Goal: Task Accomplishment & Management: Complete application form

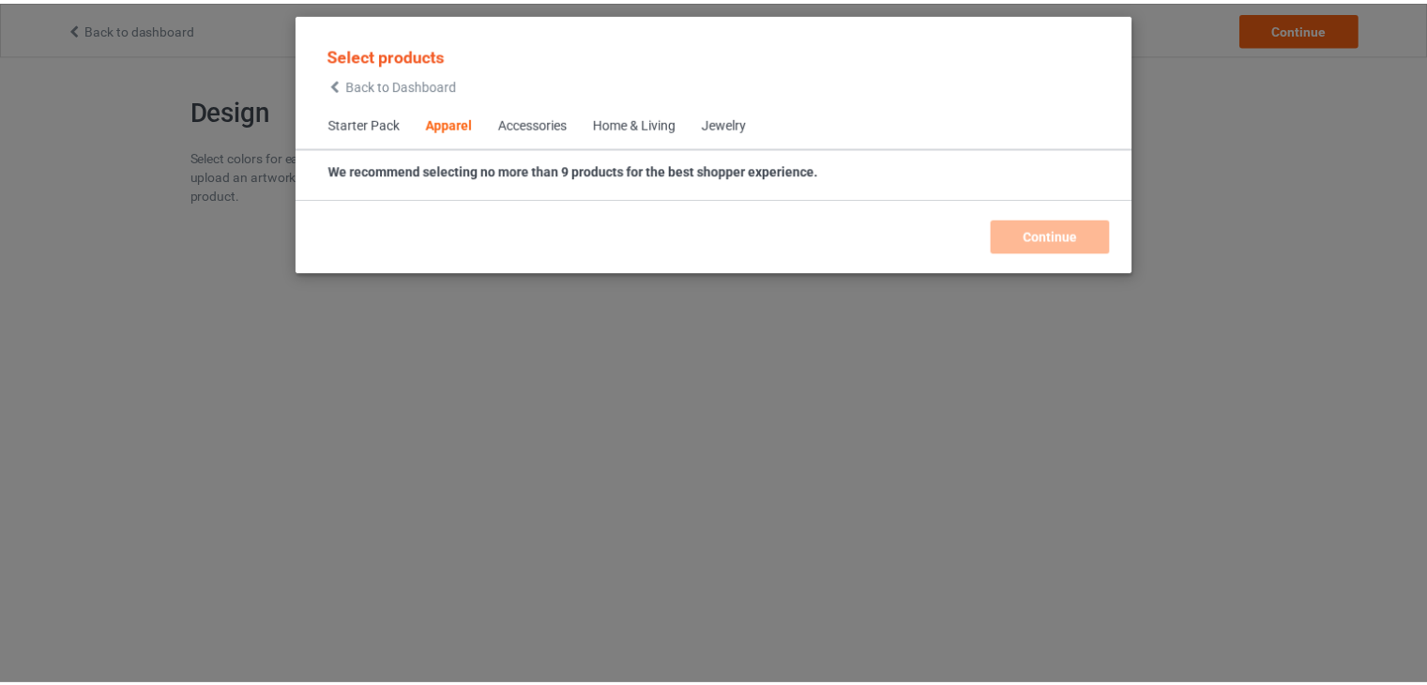
scroll to position [698, 0]
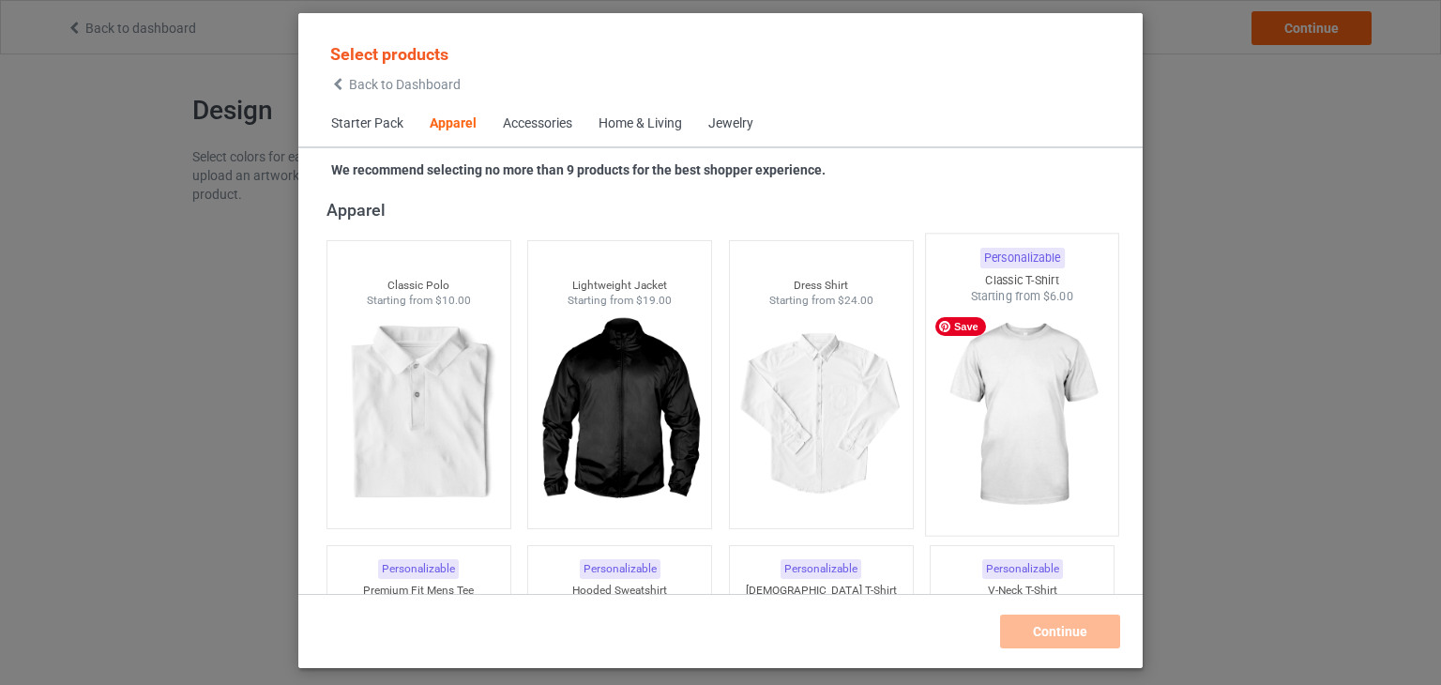
click at [1015, 393] on img at bounding box center [1023, 415] width 176 height 221
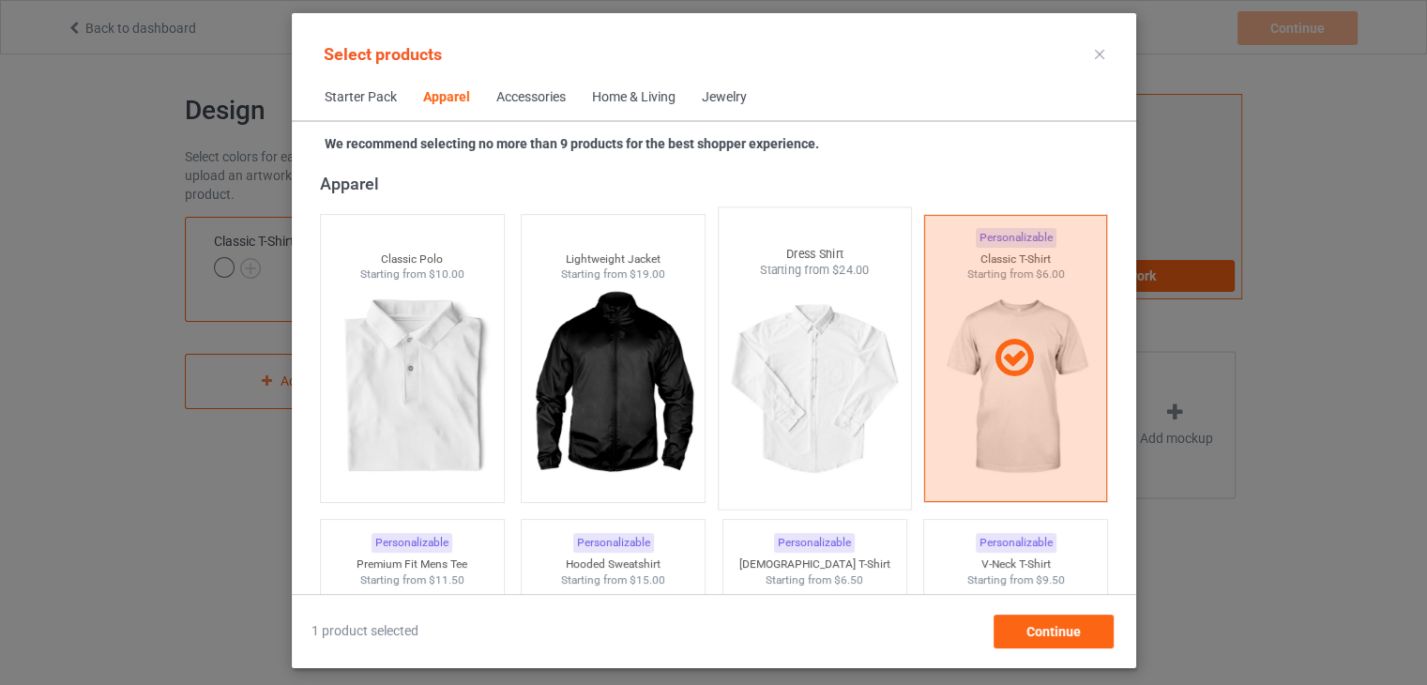
scroll to position [980, 0]
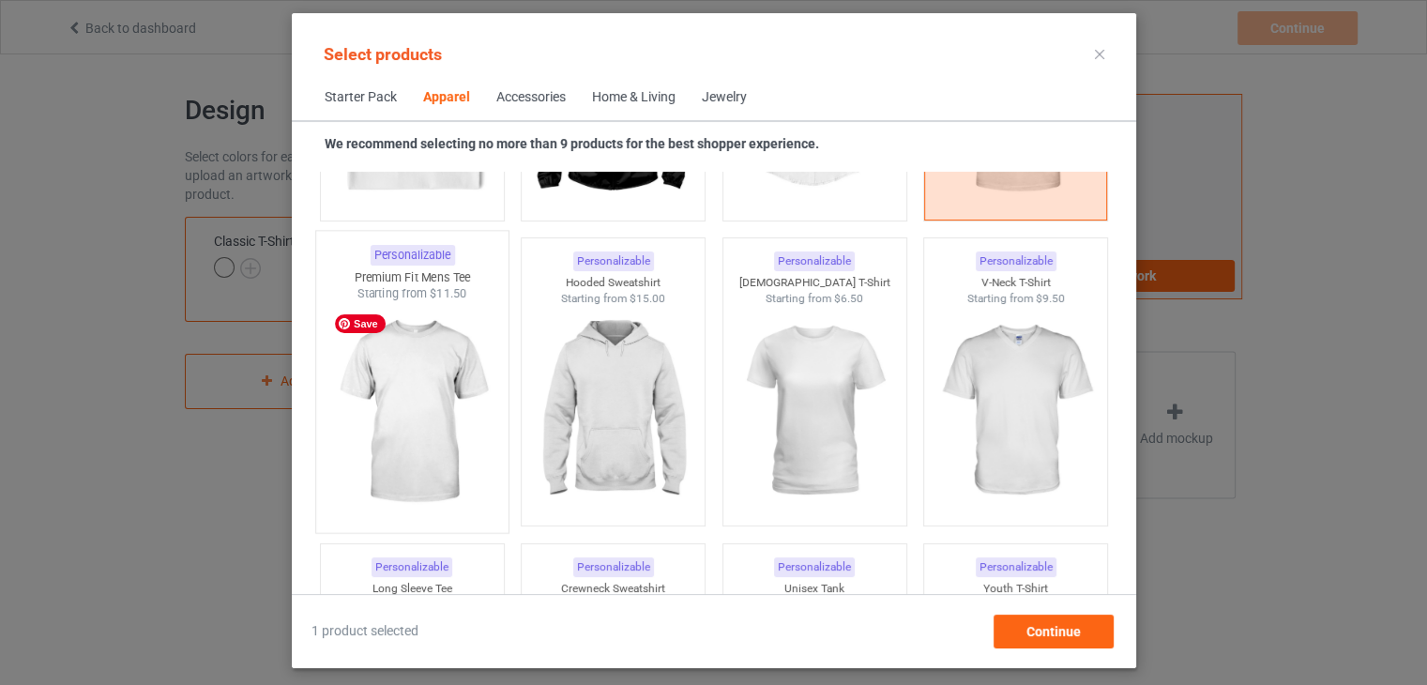
click at [447, 436] on img at bounding box center [412, 412] width 176 height 221
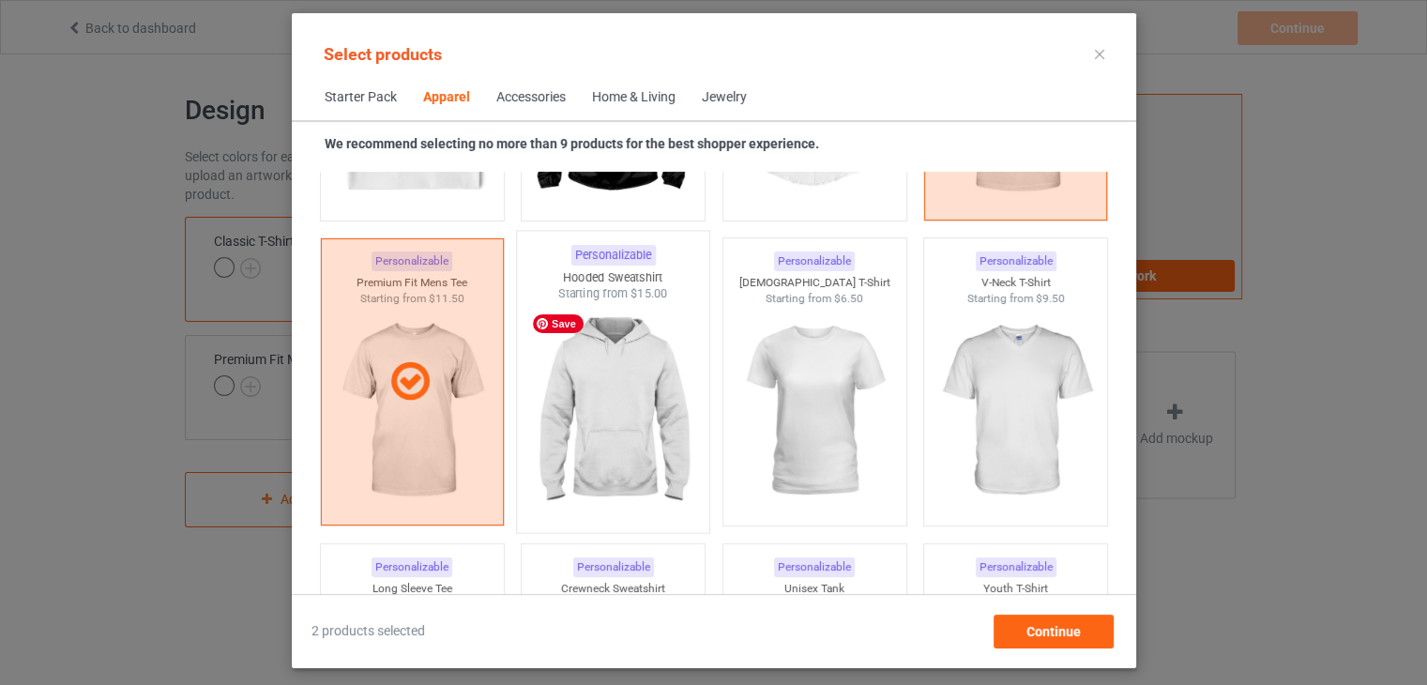
click at [622, 388] on img at bounding box center [613, 412] width 176 height 221
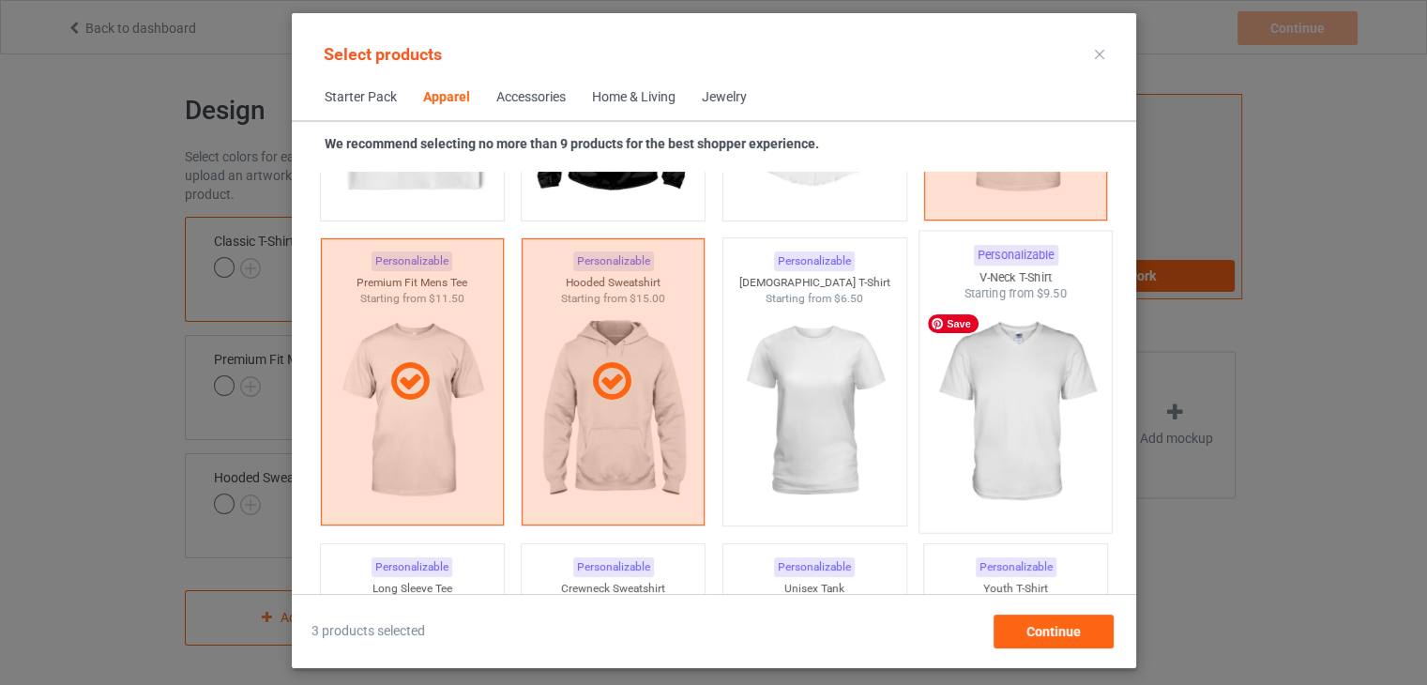
click at [990, 347] on img at bounding box center [1015, 412] width 176 height 221
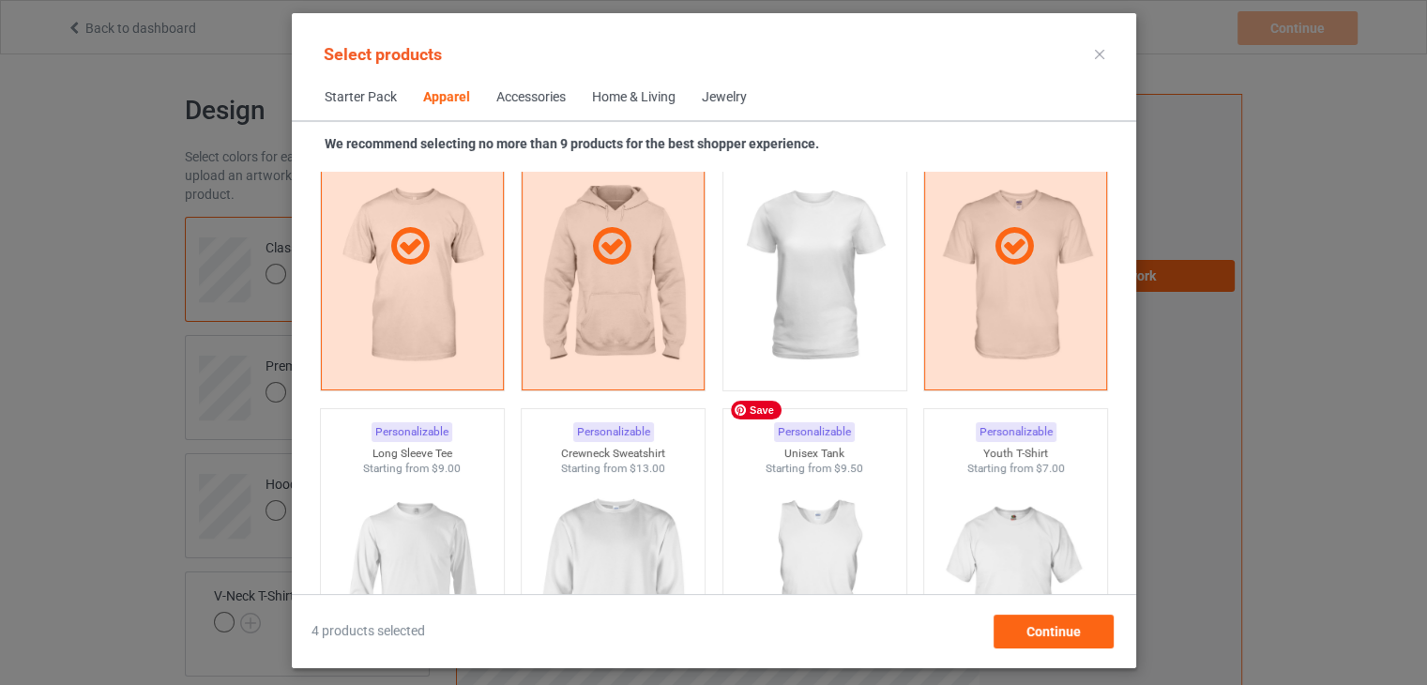
scroll to position [1261, 0]
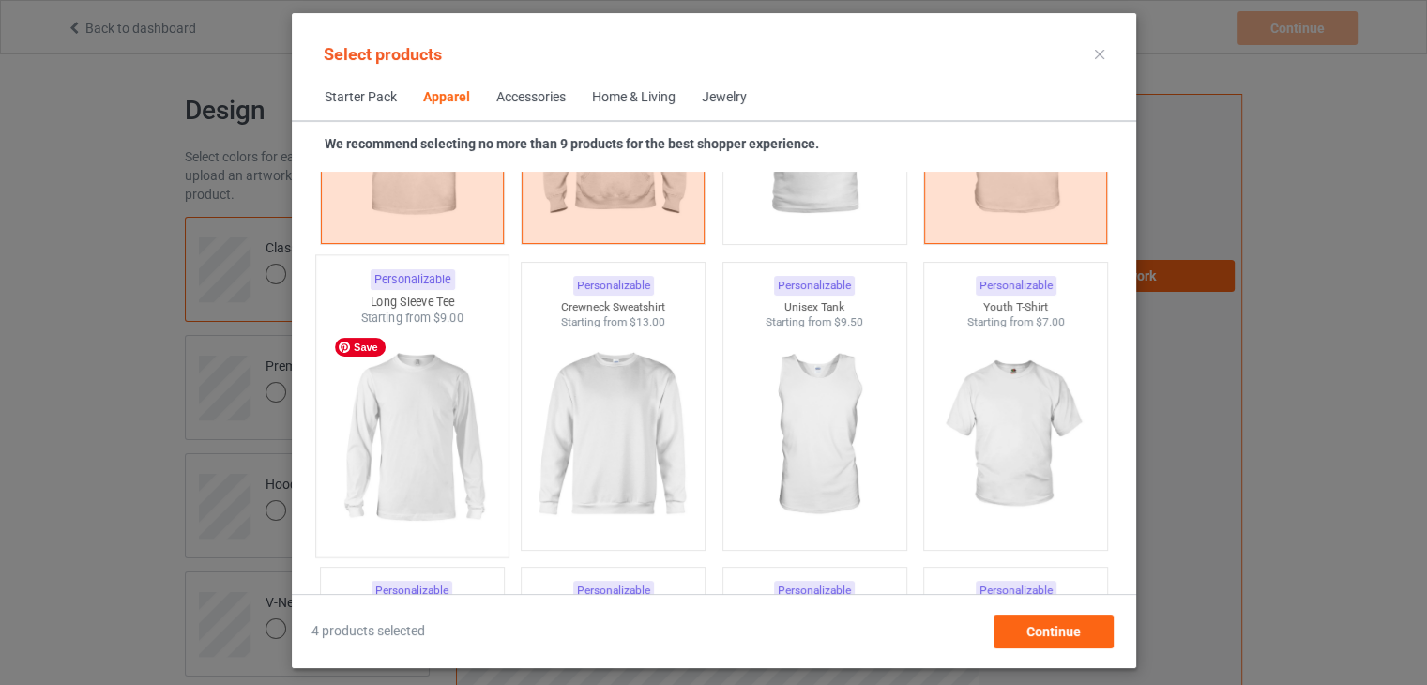
click at [462, 434] on img at bounding box center [412, 437] width 176 height 221
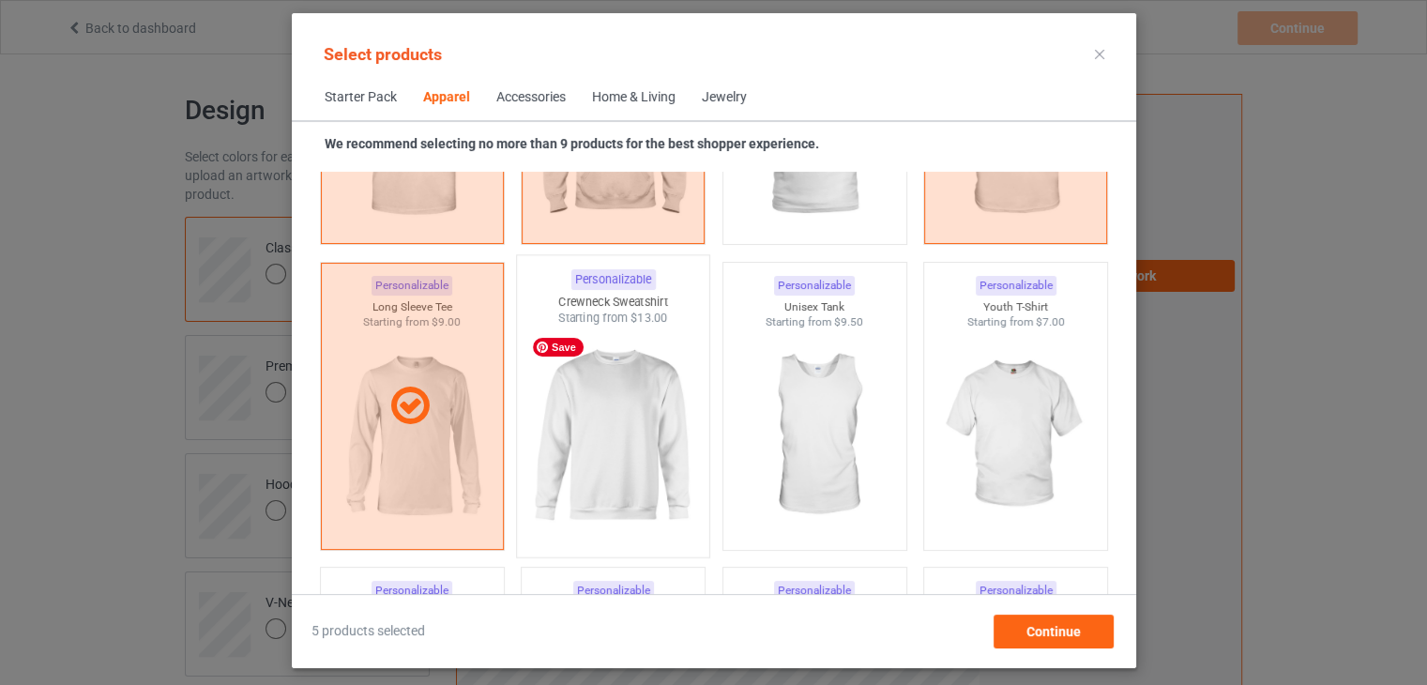
click at [608, 405] on img at bounding box center [613, 437] width 176 height 221
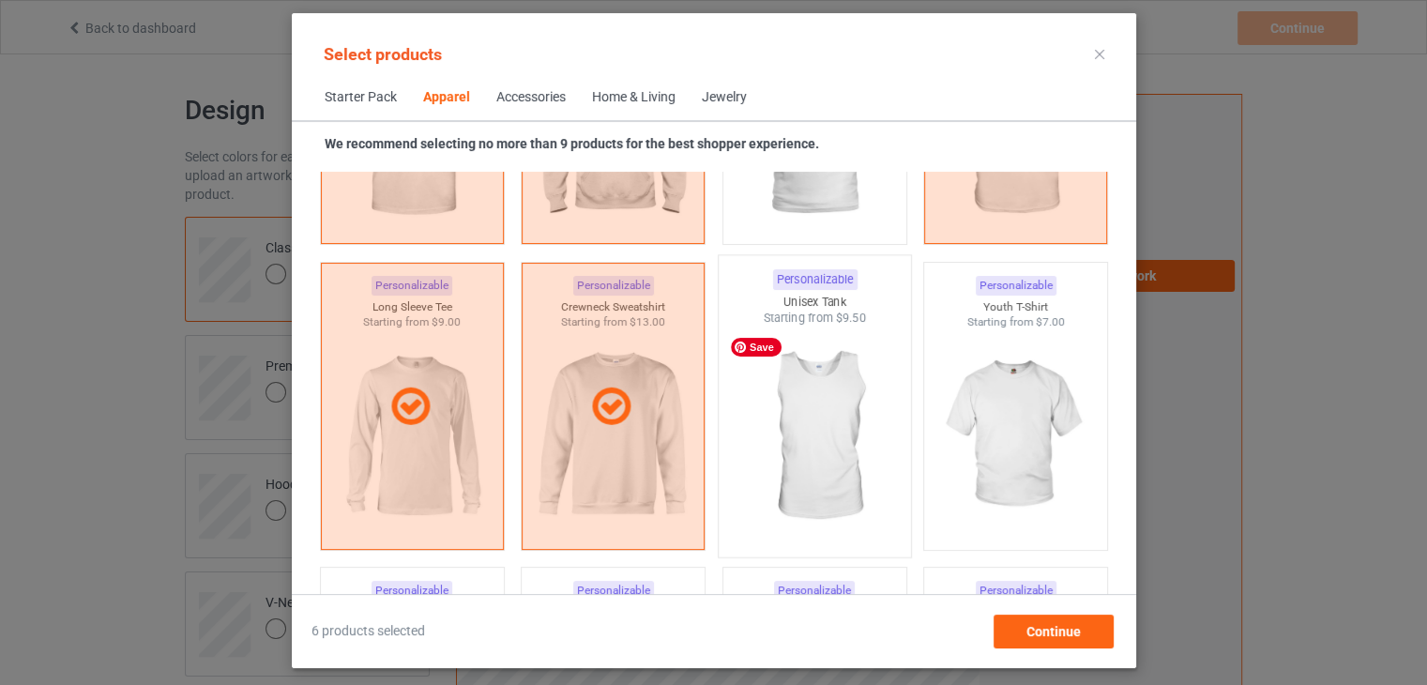
click at [777, 400] on img at bounding box center [814, 437] width 176 height 221
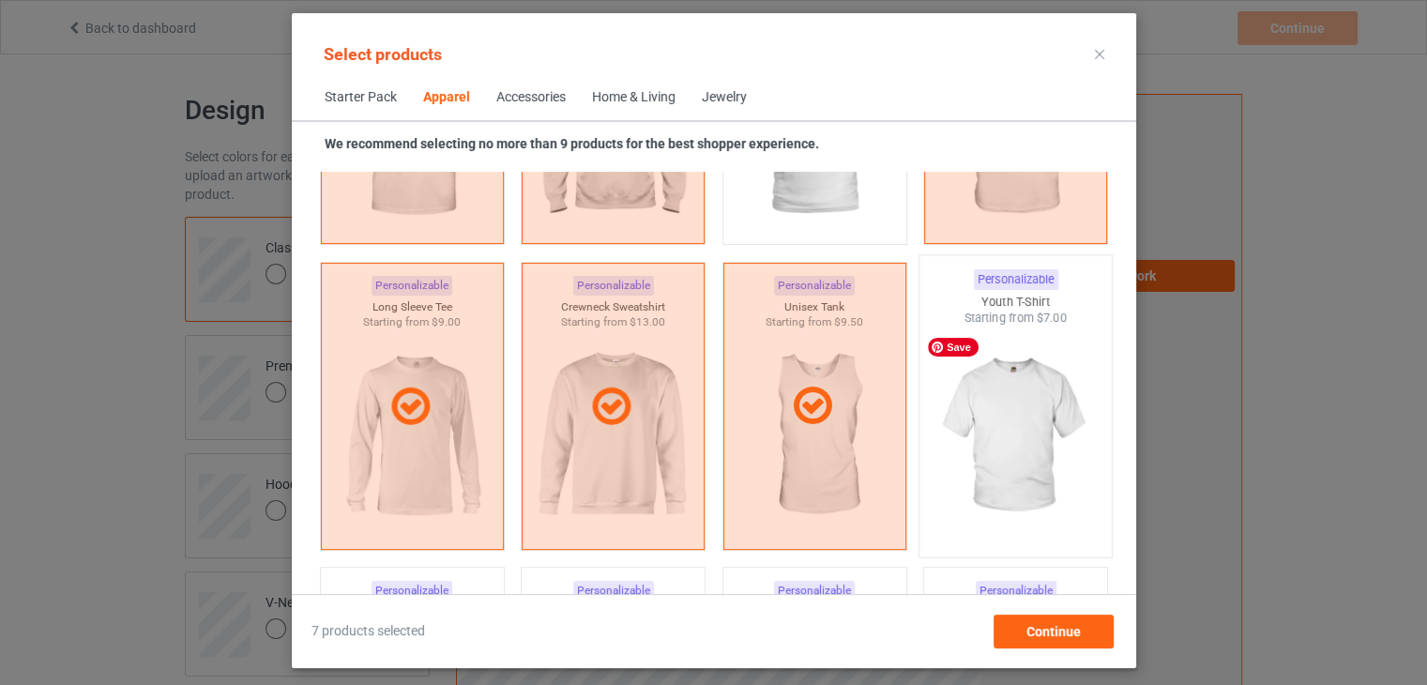
click at [1002, 390] on img at bounding box center [1015, 437] width 176 height 221
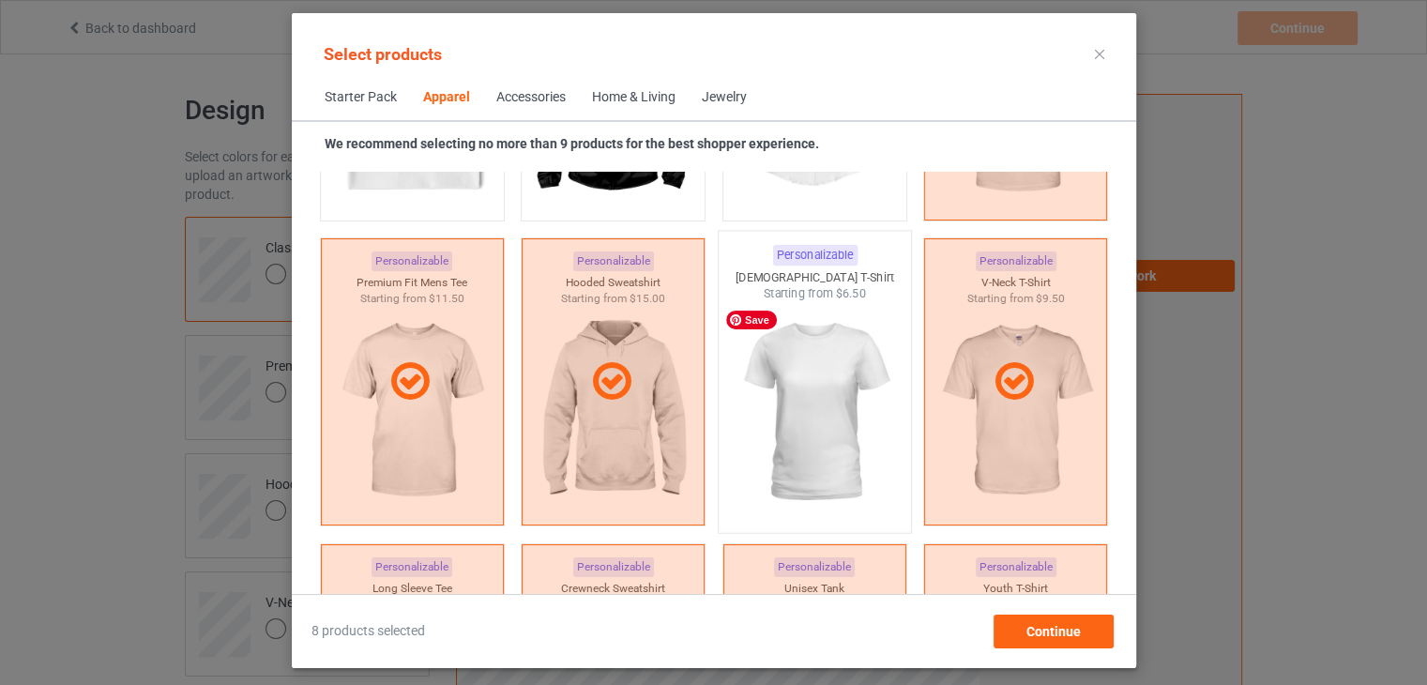
click at [786, 420] on img at bounding box center [814, 412] width 176 height 221
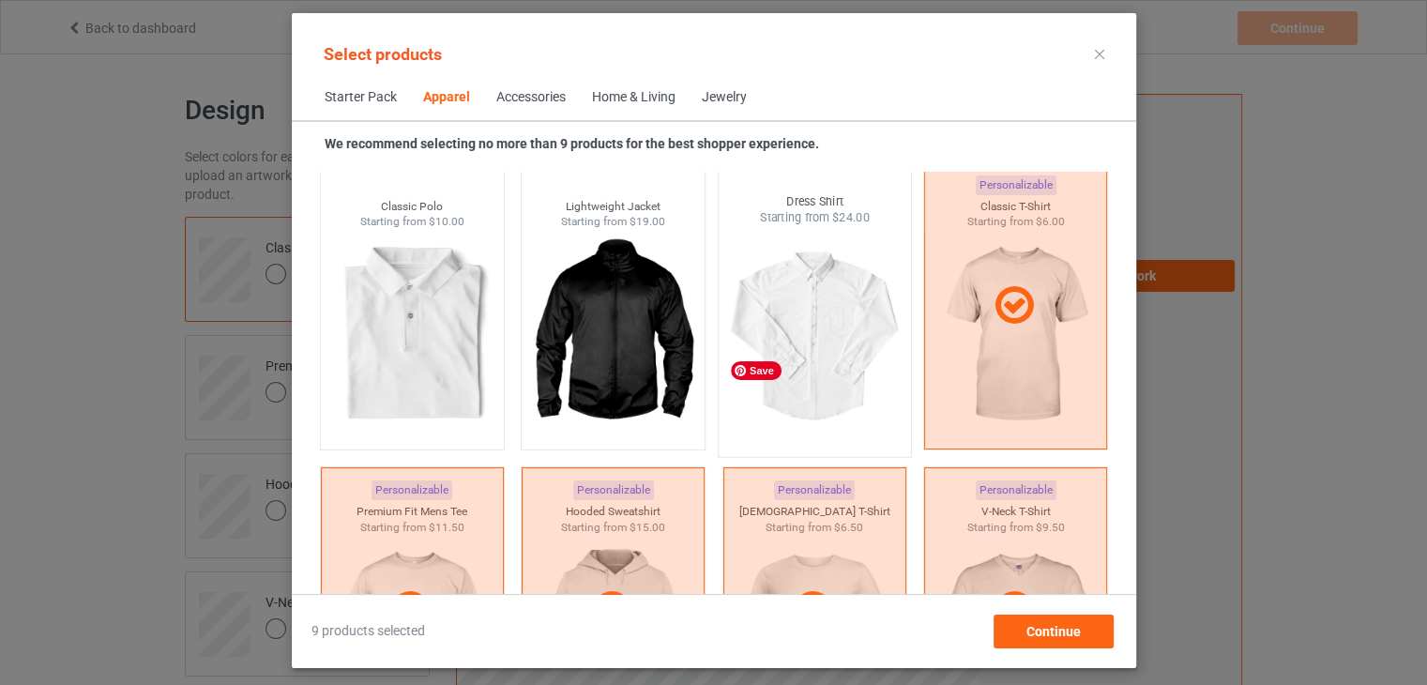
scroll to position [845, 0]
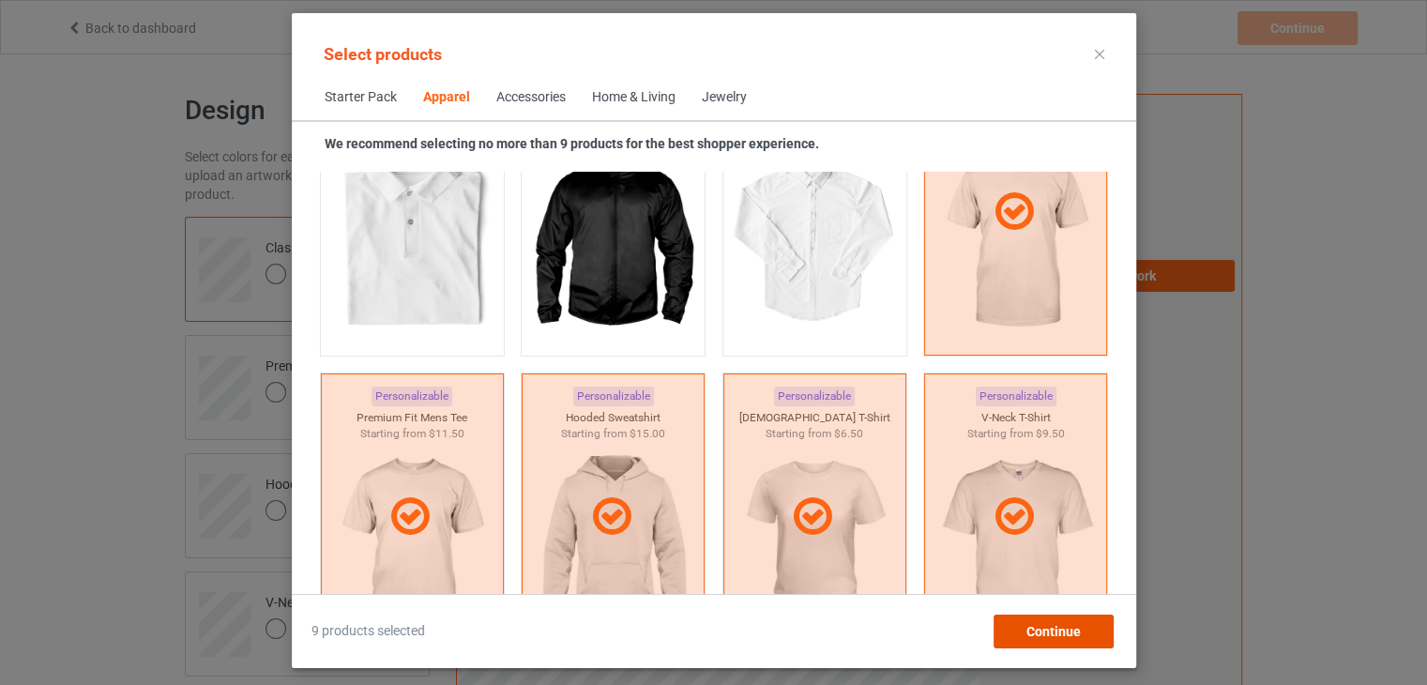
click at [1055, 632] on span "Continue" at bounding box center [1053, 631] width 54 height 15
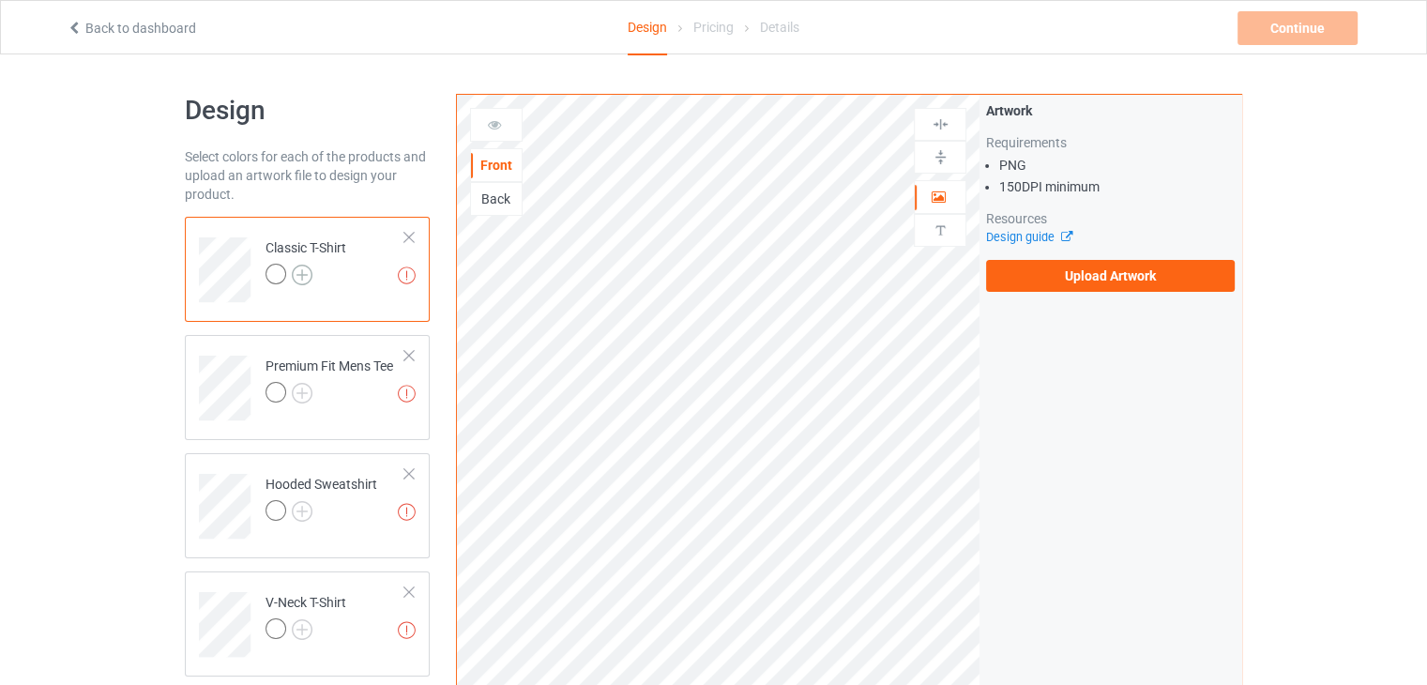
click at [305, 271] on img at bounding box center [302, 275] width 21 height 21
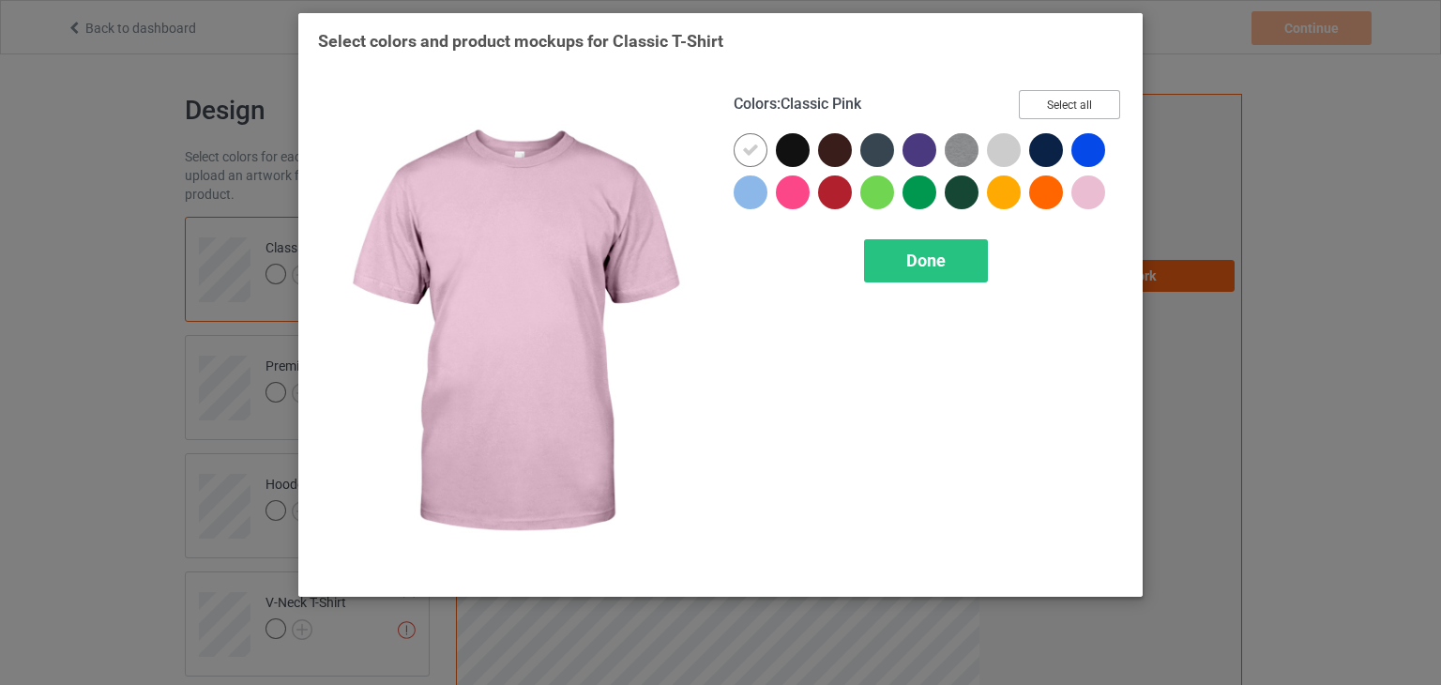
click at [1086, 99] on button "Select all" at bounding box center [1069, 104] width 101 height 29
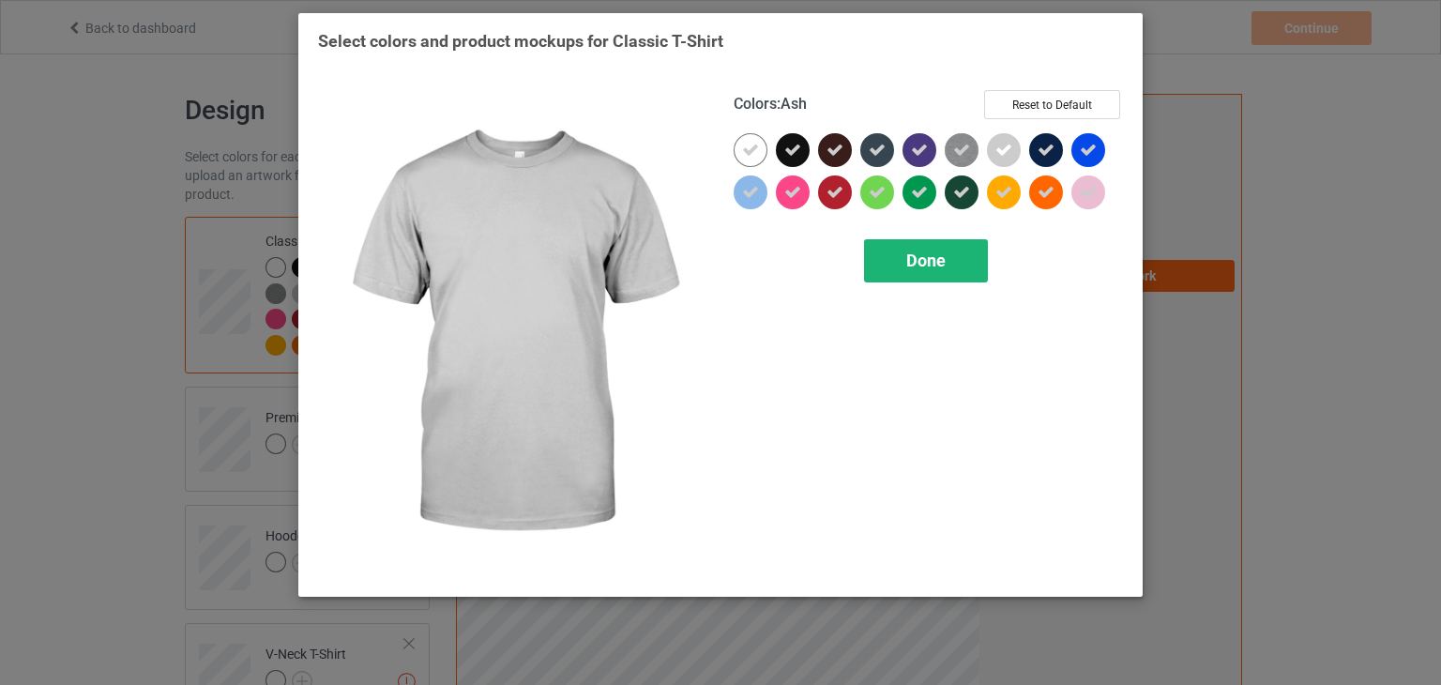
click at [926, 261] on span "Done" at bounding box center [925, 261] width 39 height 20
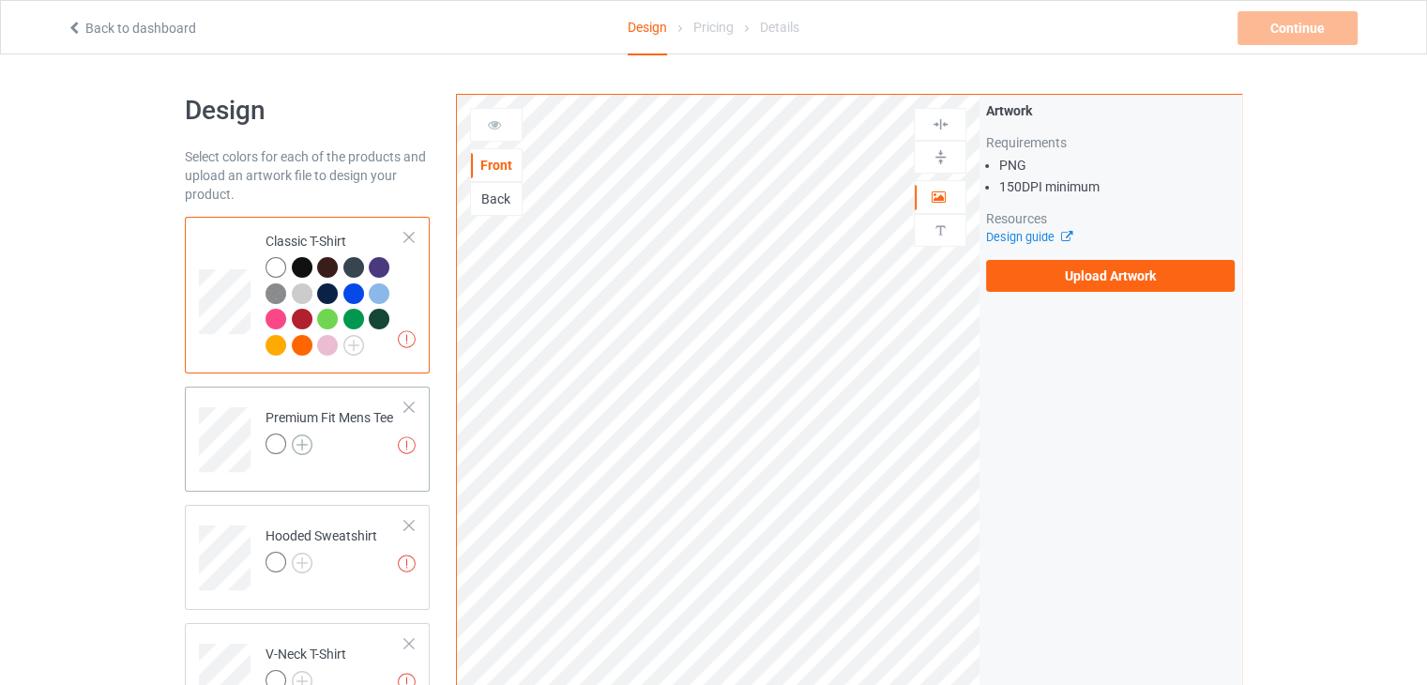
click at [297, 445] on img at bounding box center [302, 444] width 21 height 21
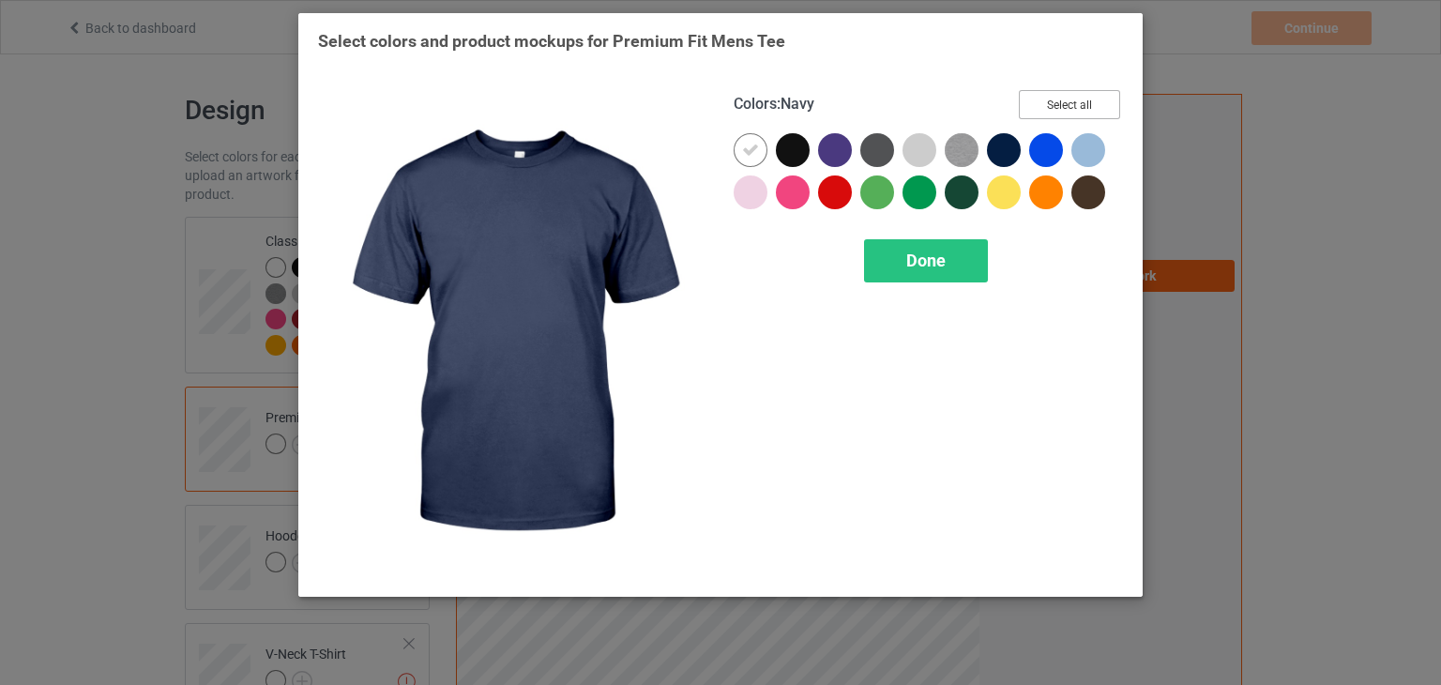
click at [1073, 98] on button "Select all" at bounding box center [1069, 104] width 101 height 29
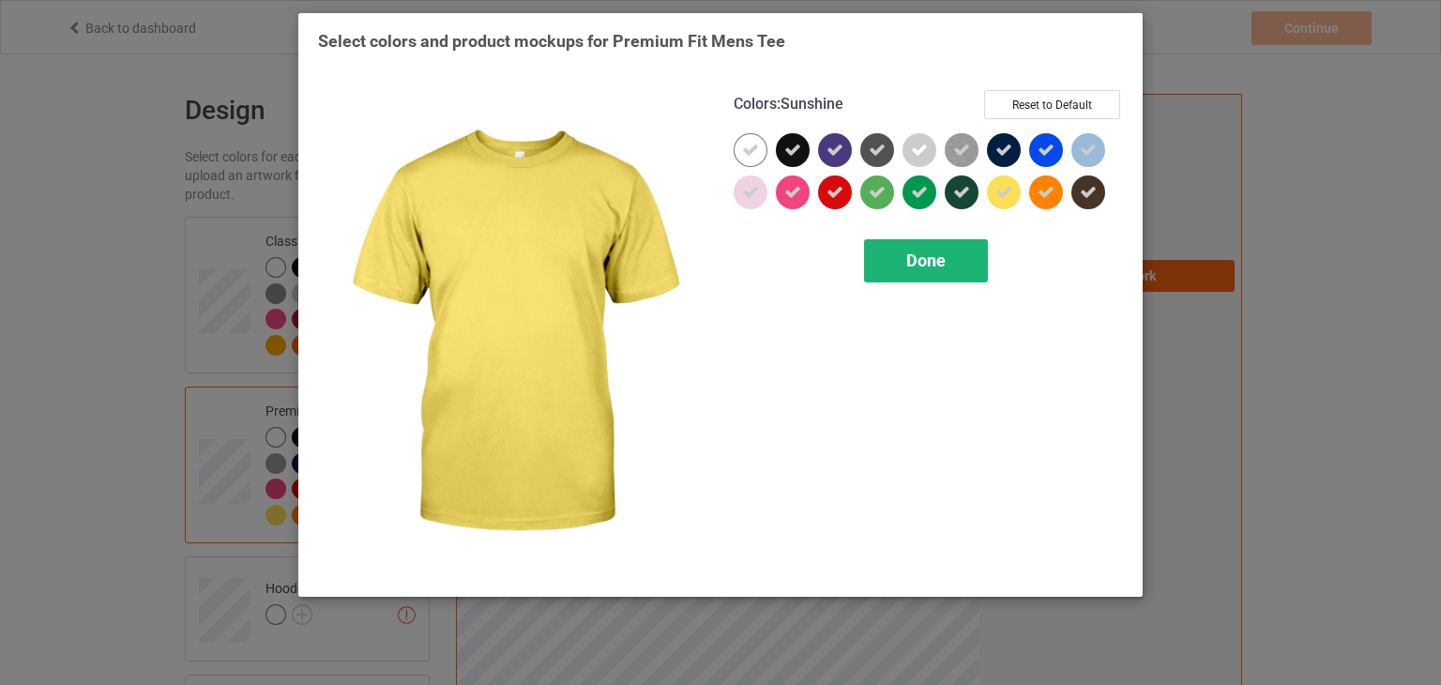
click at [946, 263] on span "Done" at bounding box center [925, 261] width 39 height 20
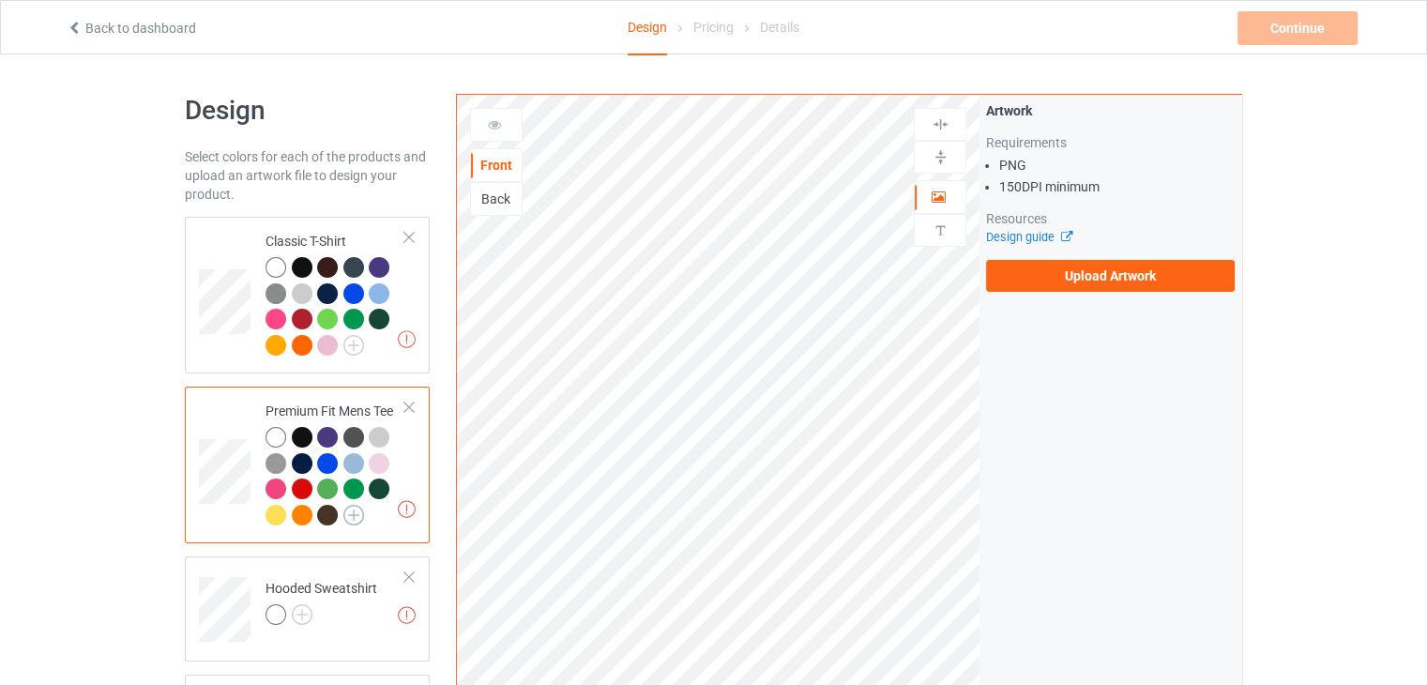
click at [354, 515] on img at bounding box center [353, 515] width 21 height 21
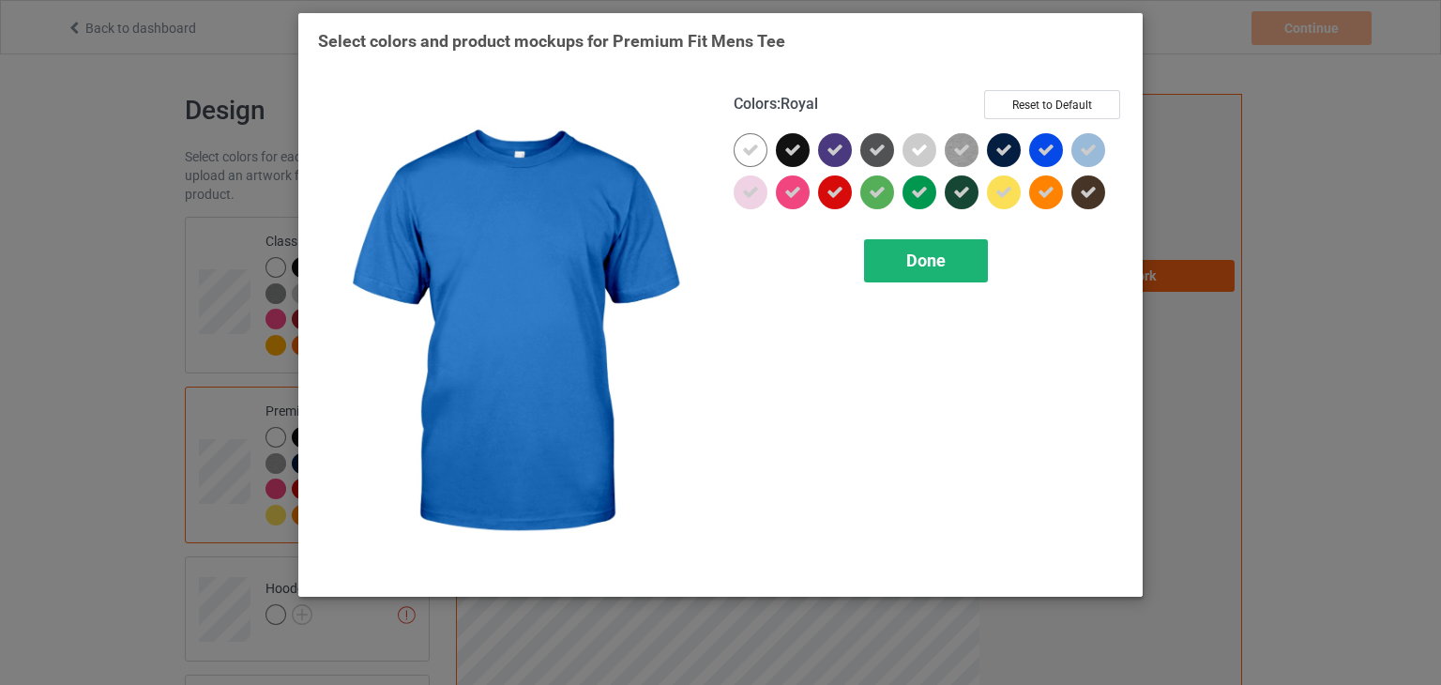
click at [906, 264] on span "Done" at bounding box center [925, 261] width 39 height 20
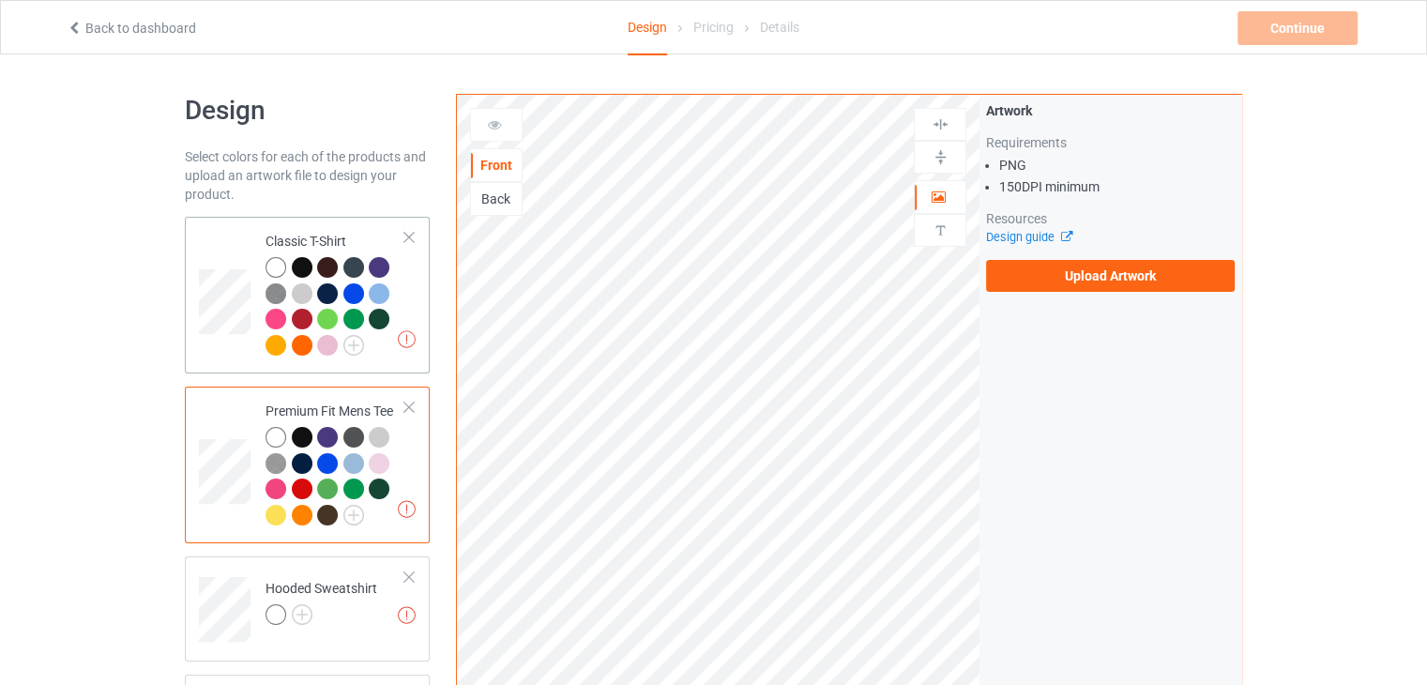
click at [421, 289] on div "Missing artworks Classic T-Shirt" at bounding box center [307, 295] width 245 height 157
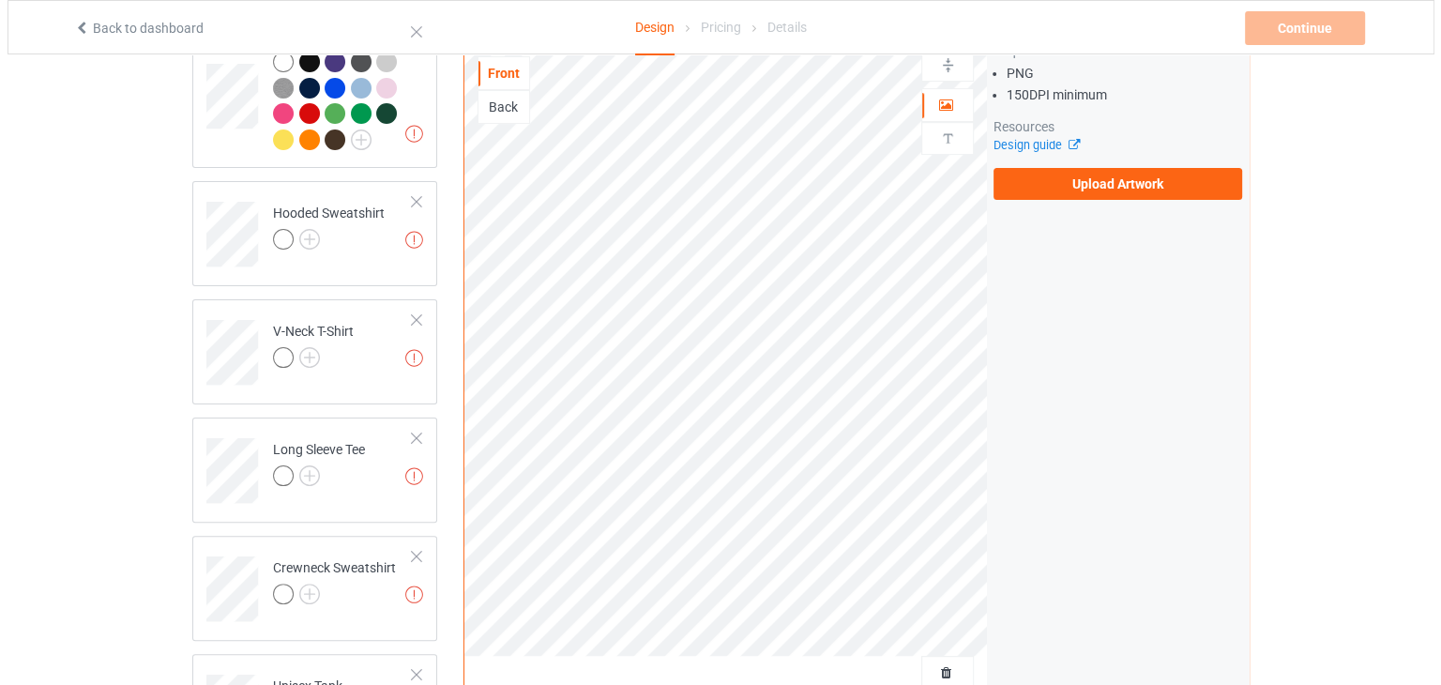
scroll to position [812, 0]
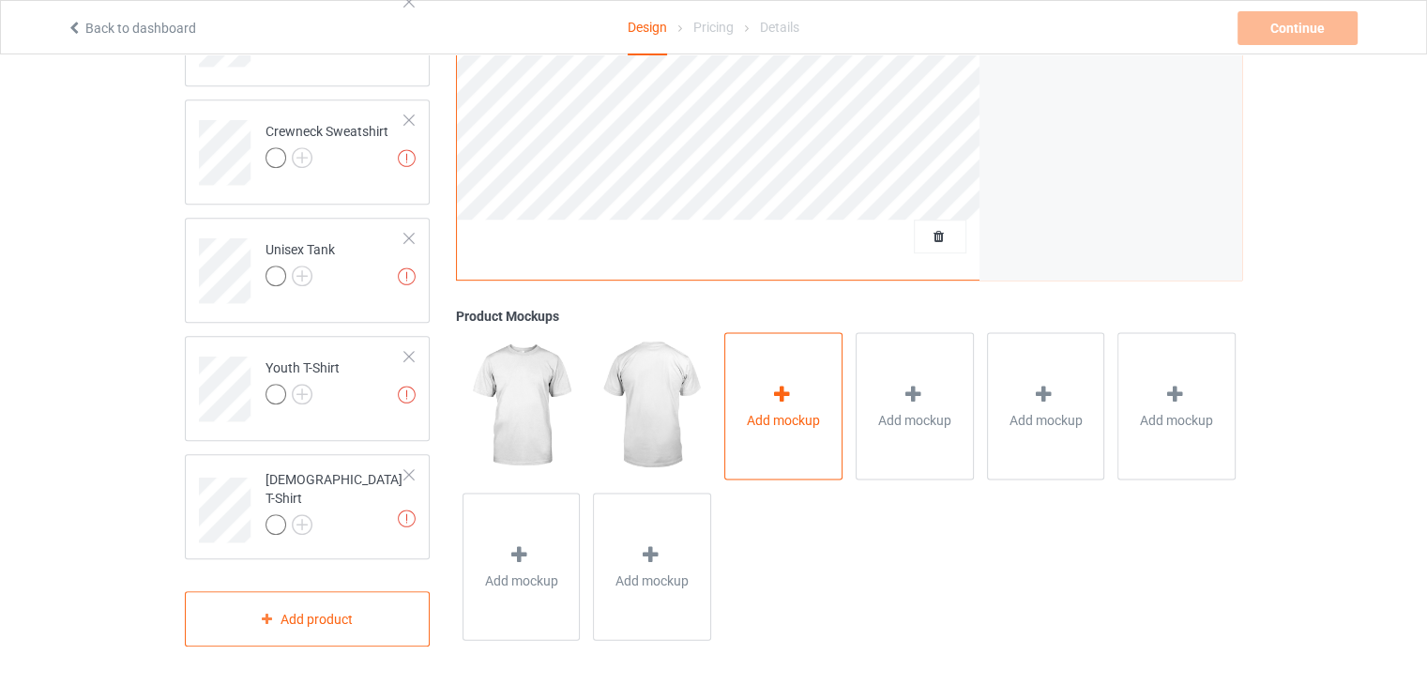
click at [815, 372] on div "Add mockup" at bounding box center [783, 405] width 118 height 147
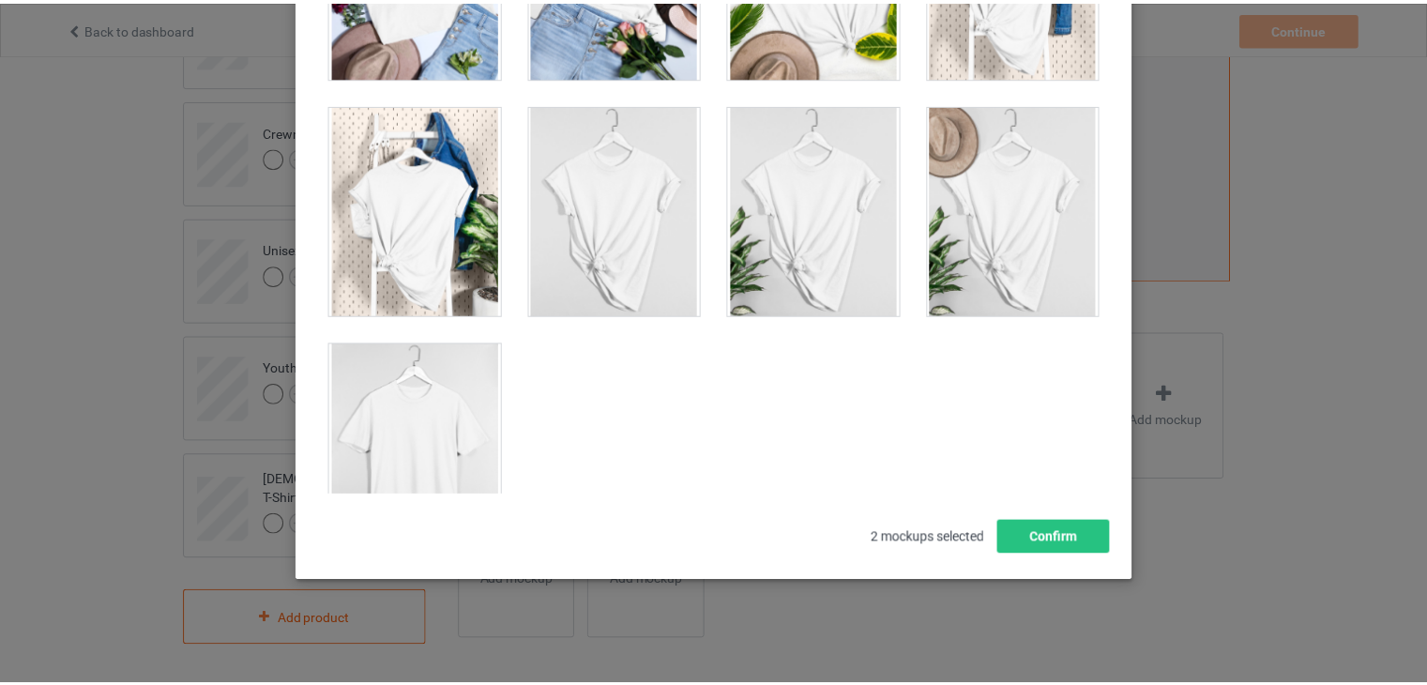
scroll to position [26819, 0]
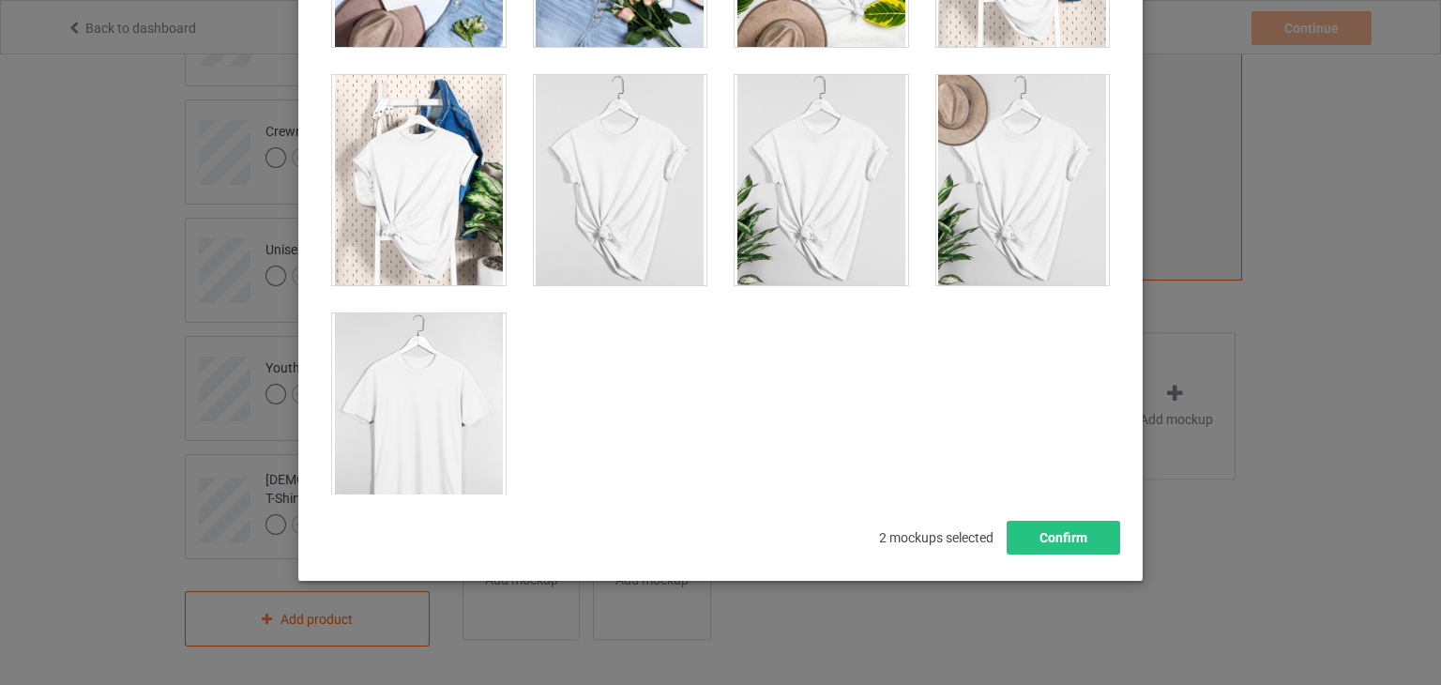
click at [441, 425] on div at bounding box center [419, 418] width 174 height 210
click at [438, 132] on div at bounding box center [419, 180] width 174 height 210
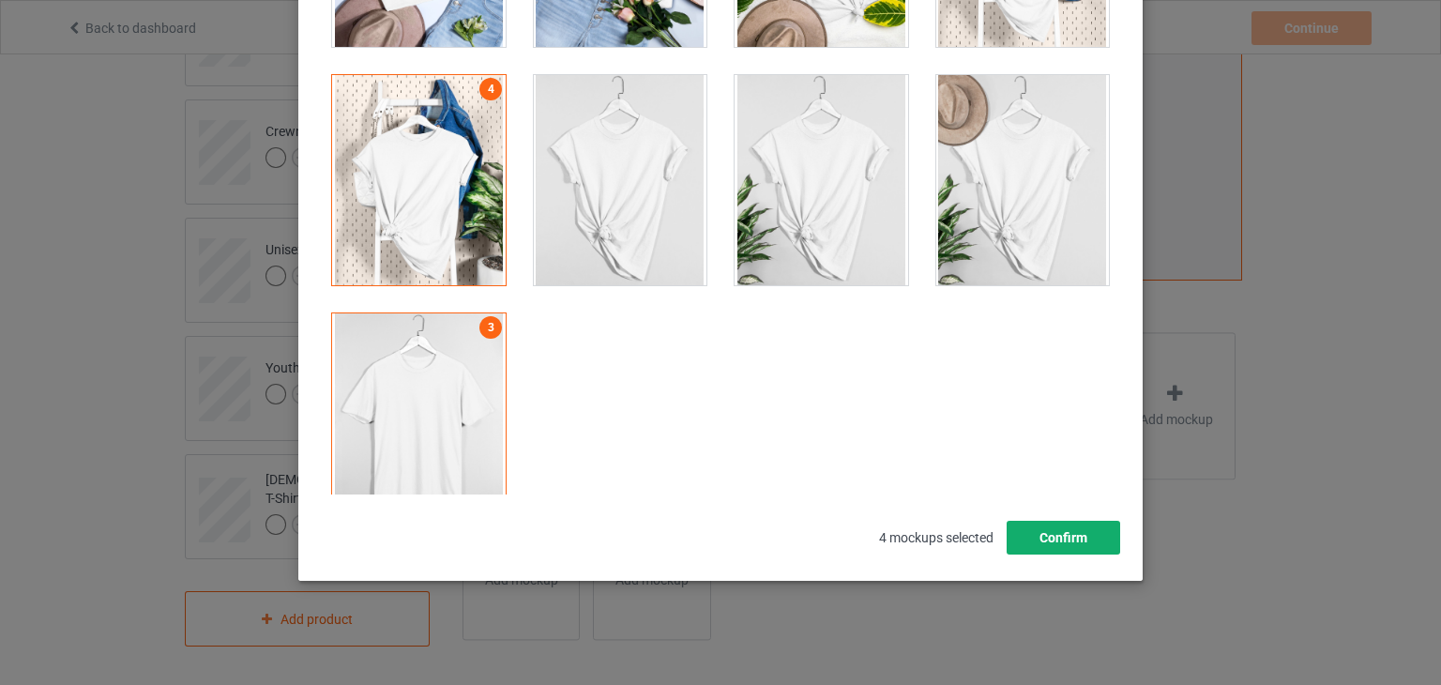
click at [1013, 538] on button "Confirm" at bounding box center [1064, 538] width 114 height 34
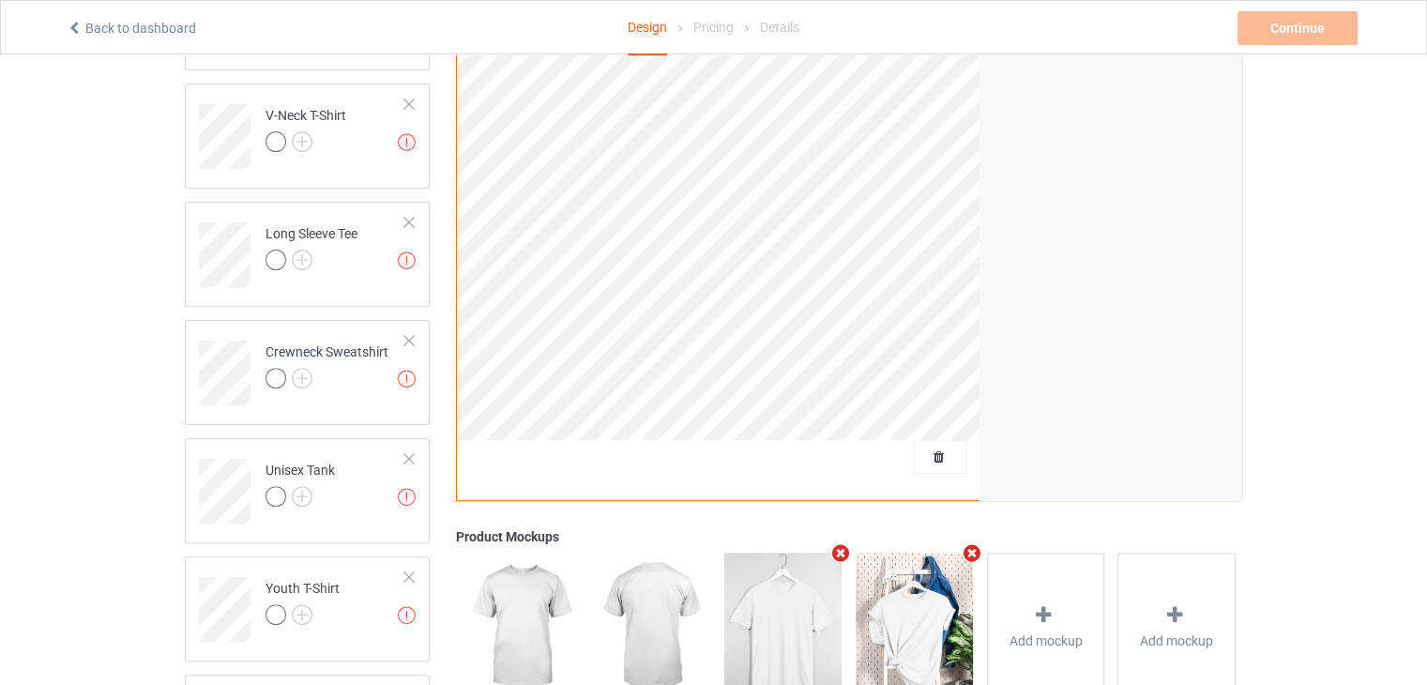
scroll to position [343, 0]
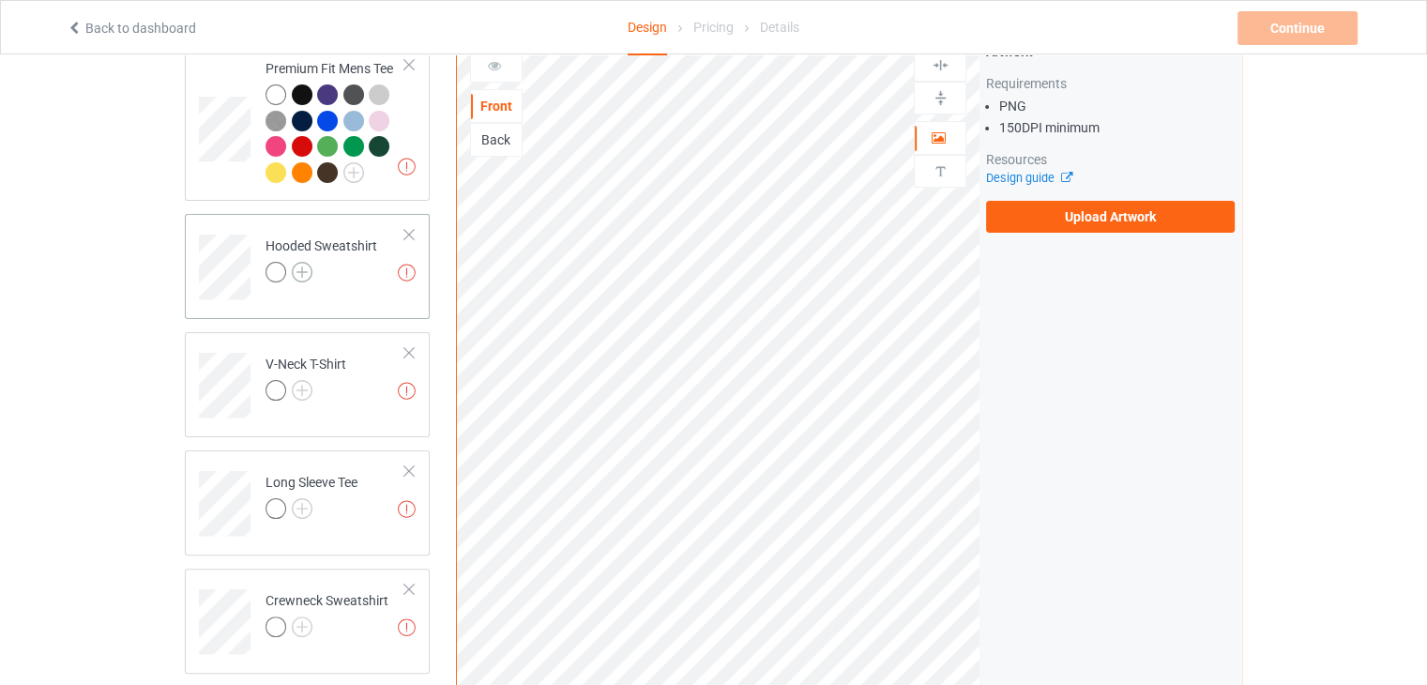
click at [296, 269] on img at bounding box center [302, 272] width 21 height 21
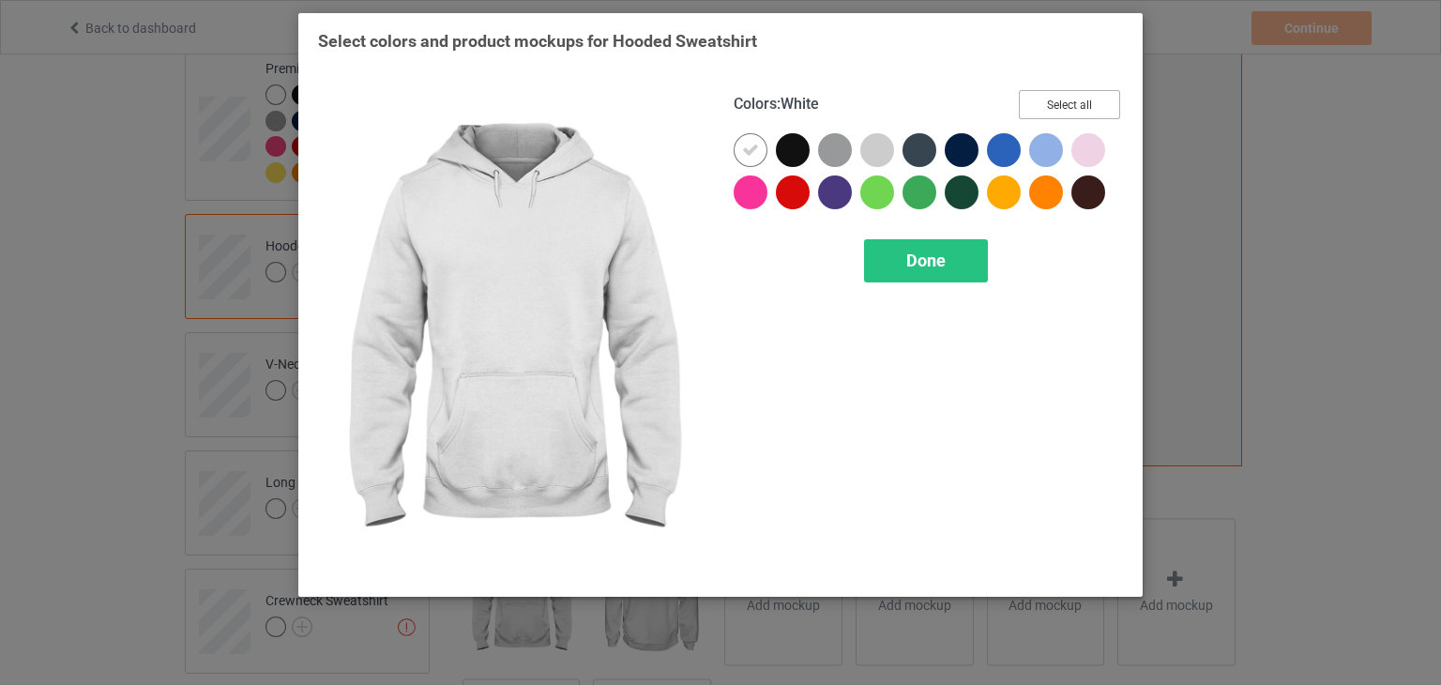
click at [1043, 91] on button "Select all" at bounding box center [1069, 104] width 101 height 29
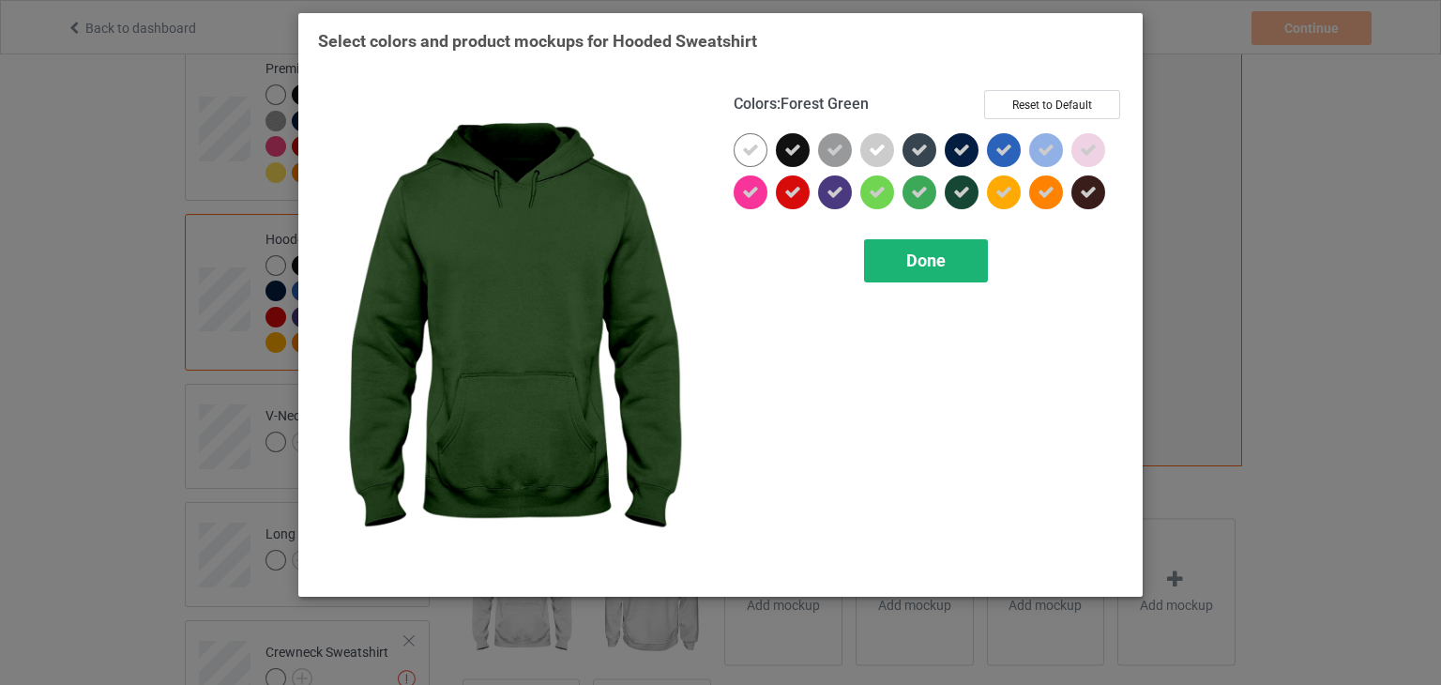
click at [912, 260] on span "Done" at bounding box center [925, 261] width 39 height 20
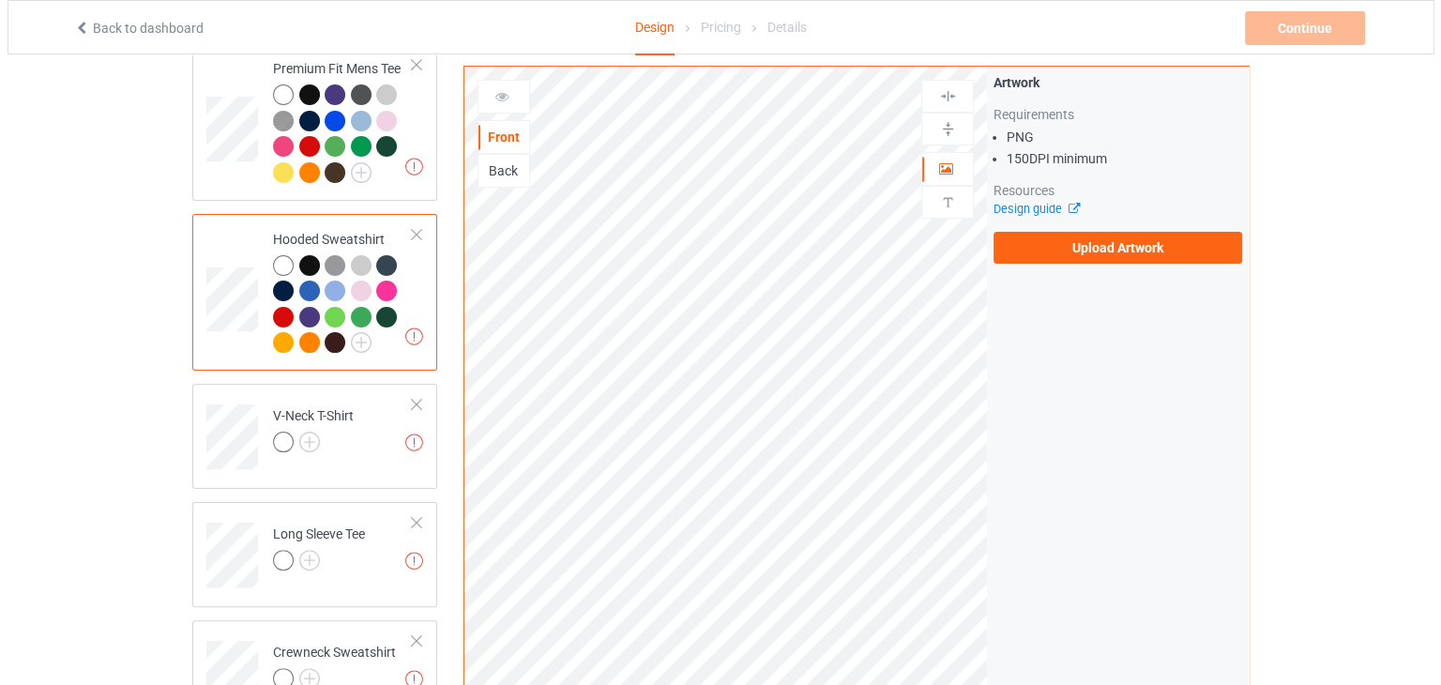
scroll to position [812, 0]
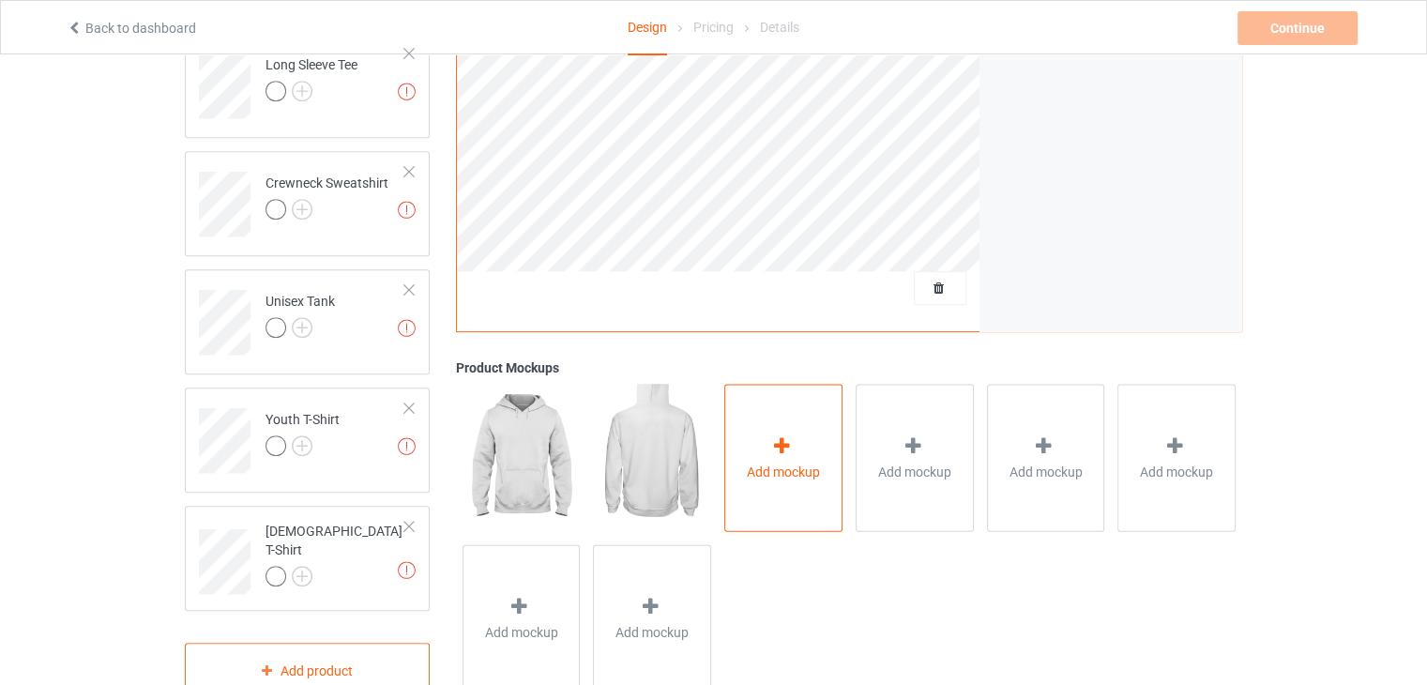
click at [753, 440] on div "Add mockup" at bounding box center [783, 457] width 118 height 147
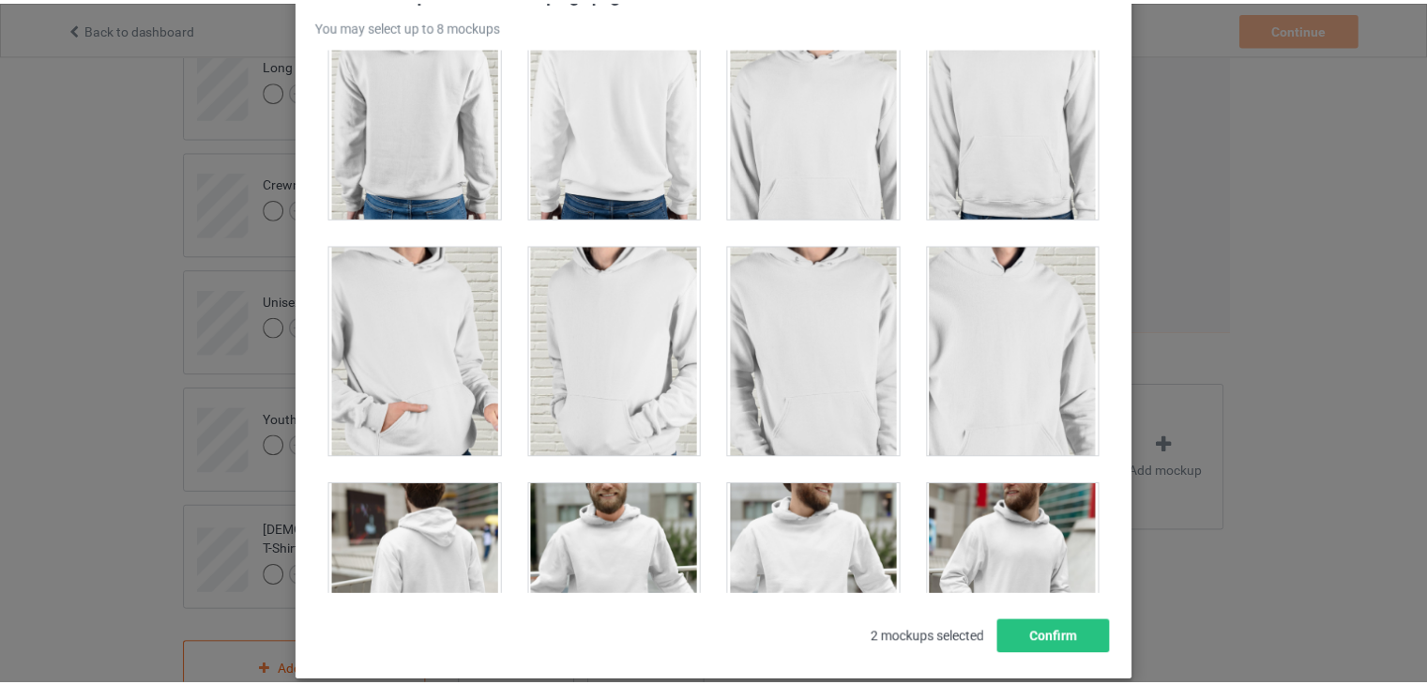
scroll to position [5020, 0]
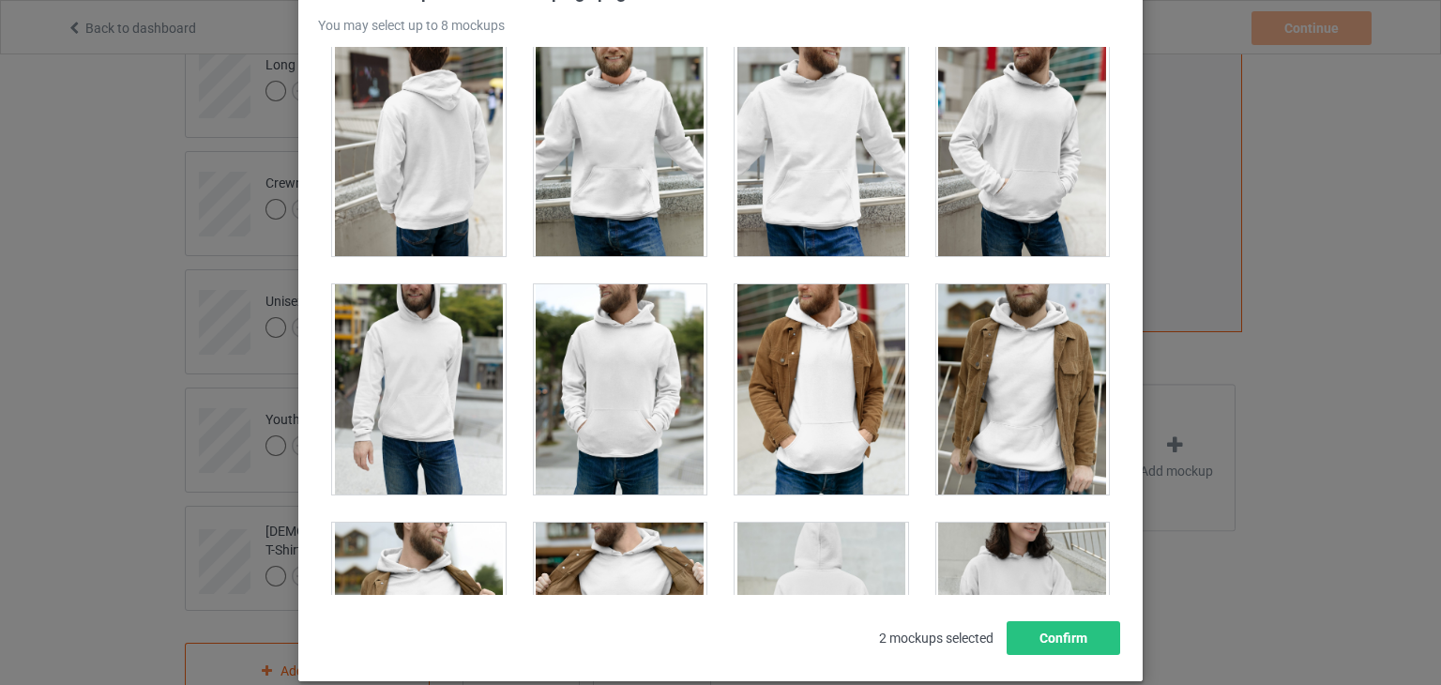
click at [601, 217] on div at bounding box center [621, 151] width 174 height 210
click at [1035, 631] on button "Confirm" at bounding box center [1064, 638] width 114 height 34
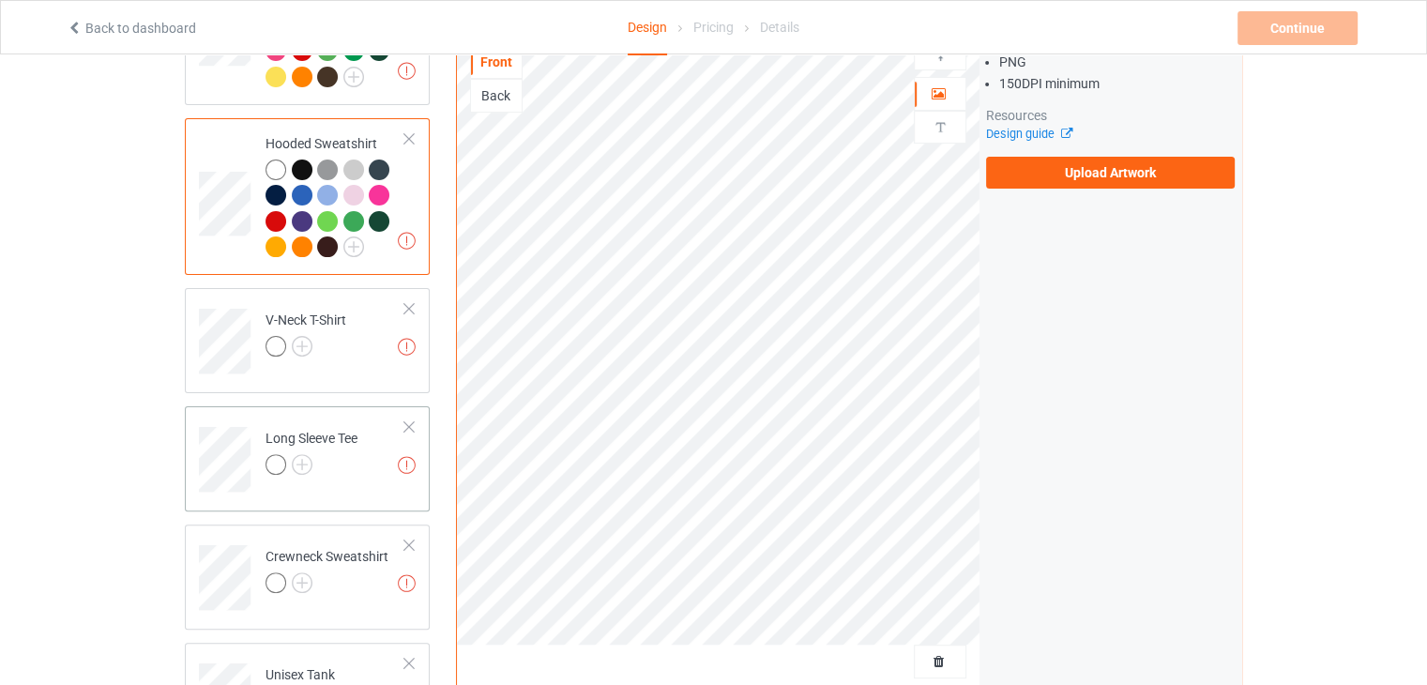
scroll to position [436, 0]
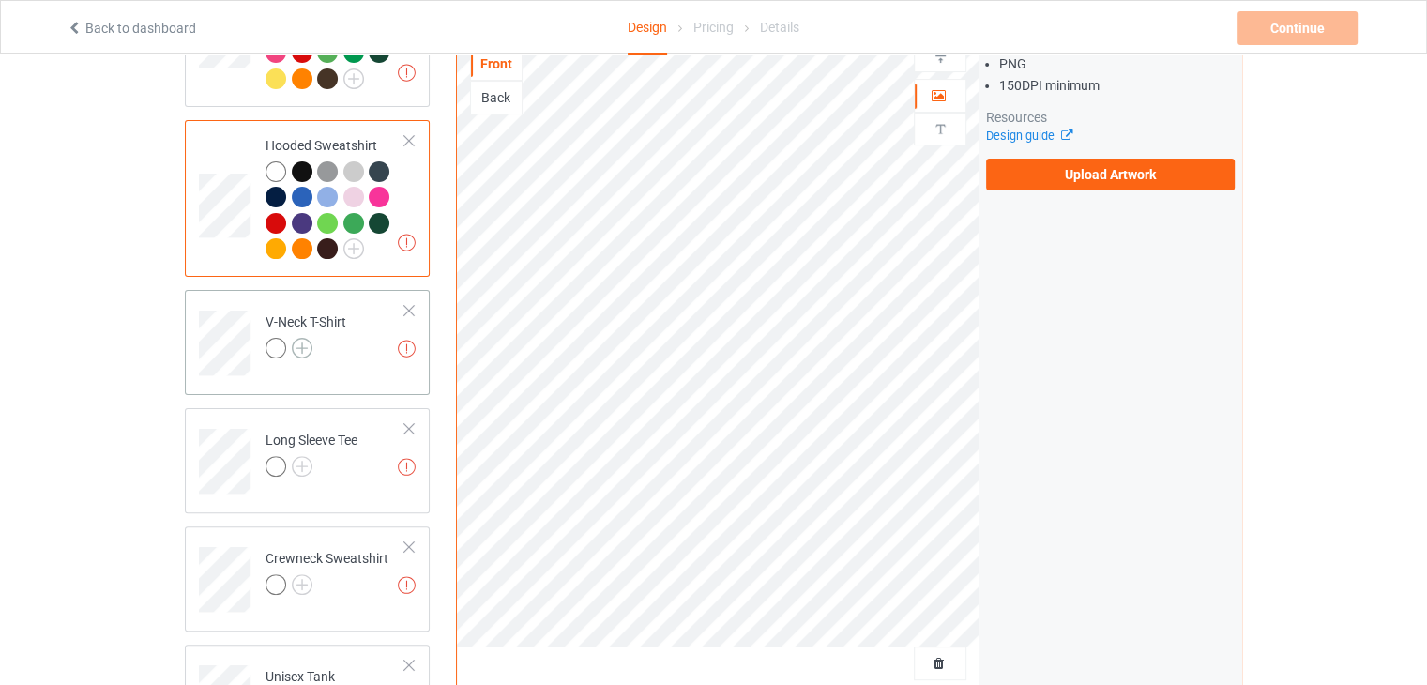
click at [300, 339] on img at bounding box center [302, 348] width 21 height 21
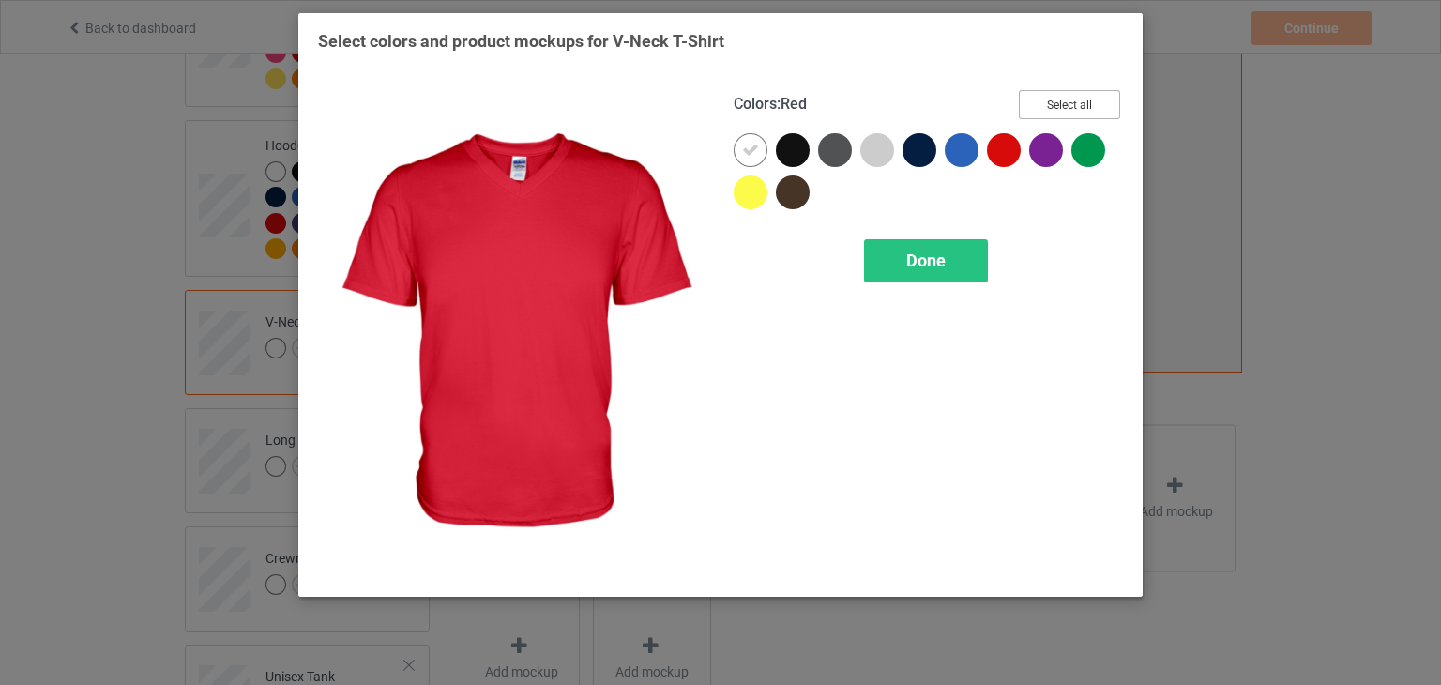
click at [1062, 99] on button "Select all" at bounding box center [1069, 104] width 101 height 29
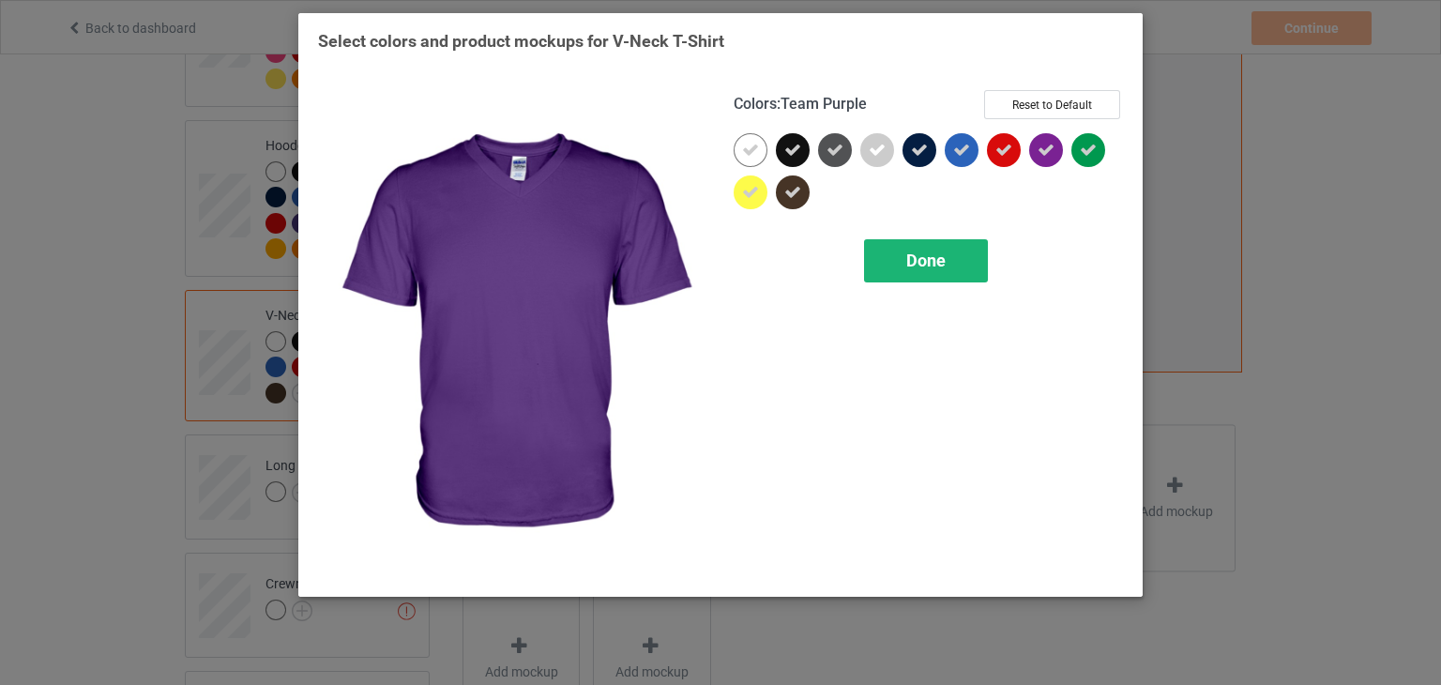
click at [940, 267] on span "Done" at bounding box center [925, 261] width 39 height 20
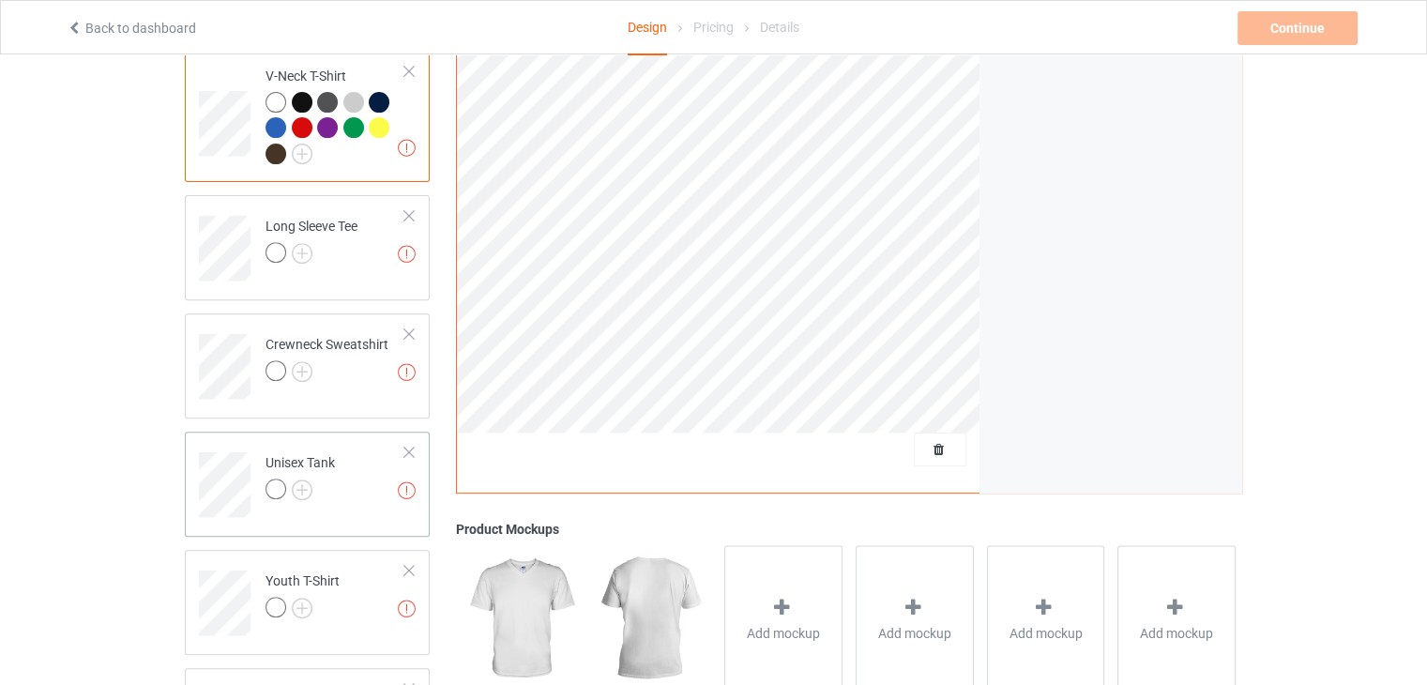
scroll to position [718, 0]
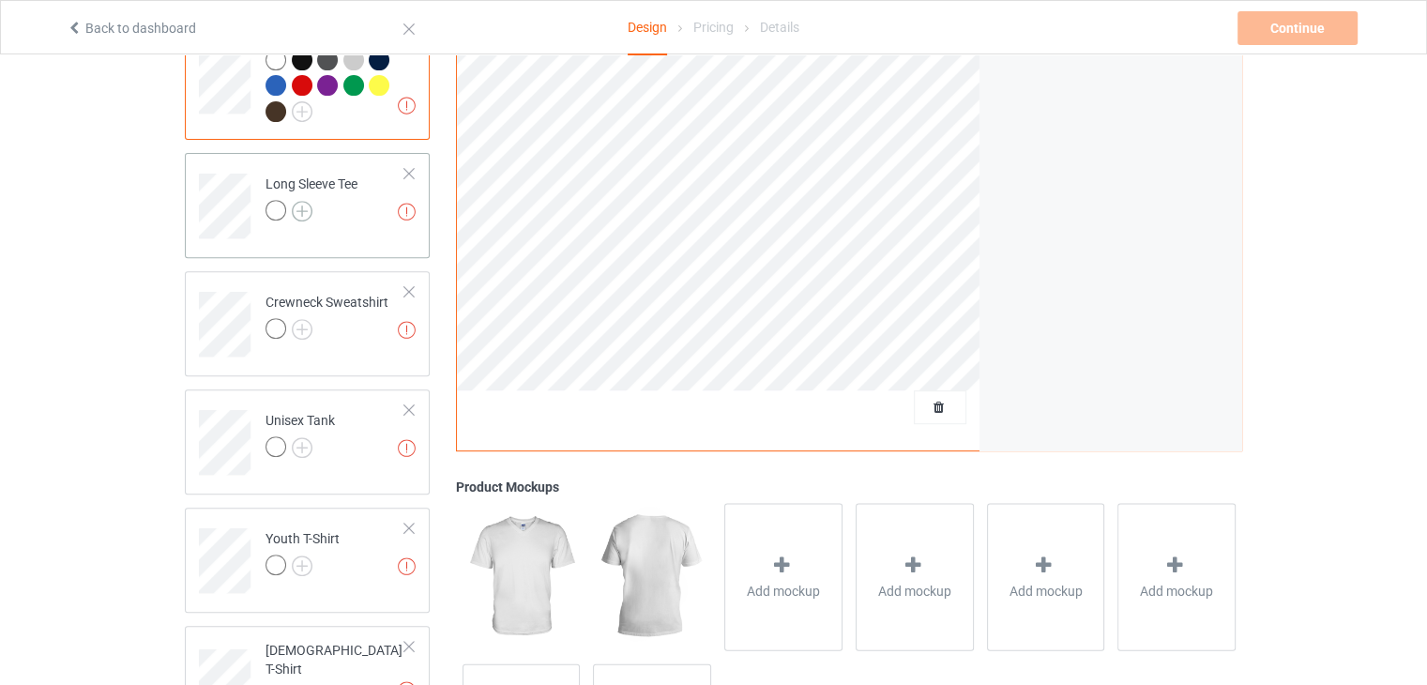
click at [299, 216] on img at bounding box center [302, 211] width 21 height 21
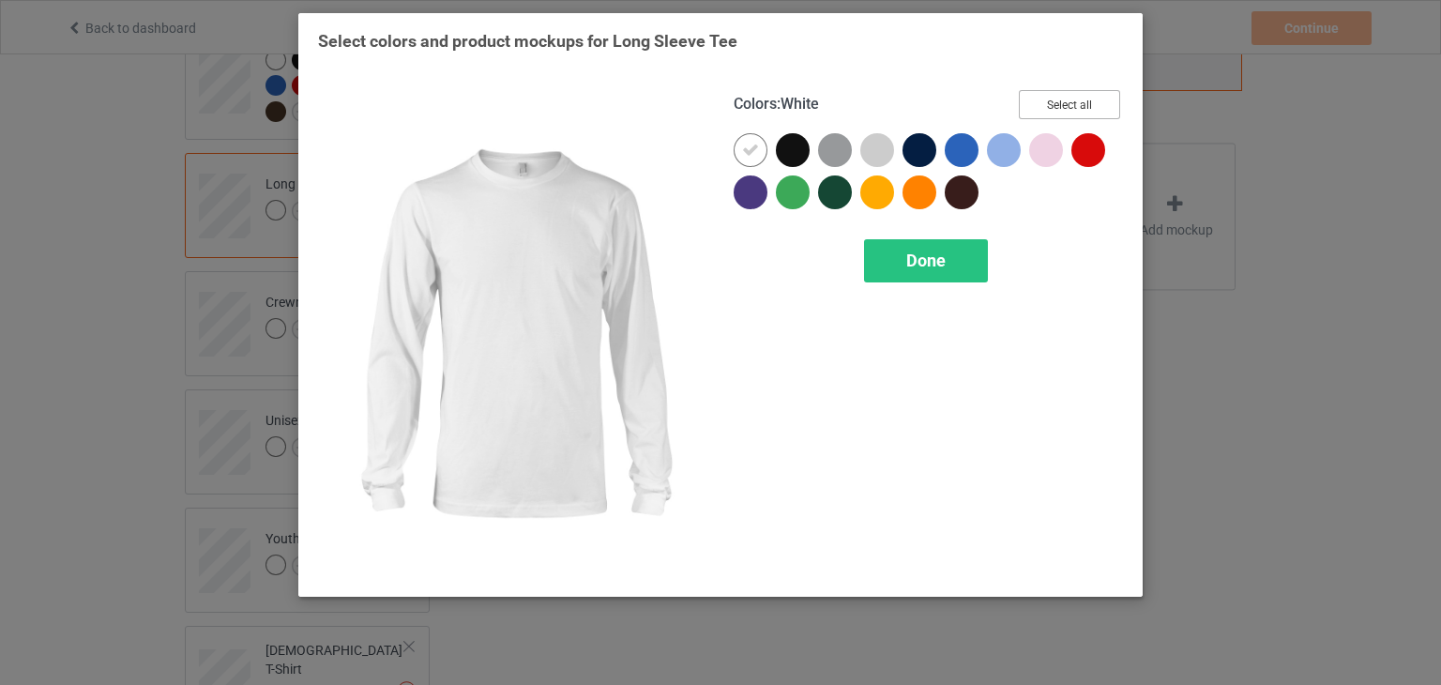
click at [1066, 104] on button "Select all" at bounding box center [1069, 104] width 101 height 29
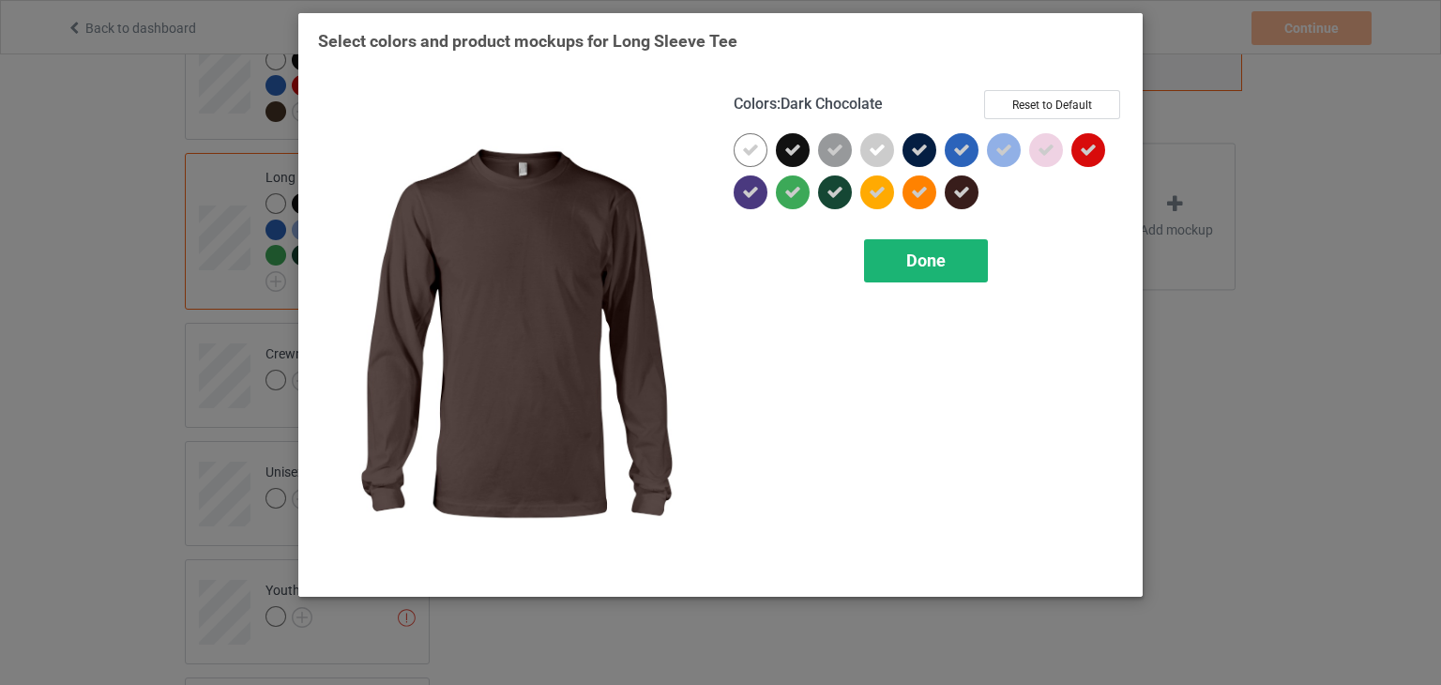
click at [920, 270] on div "Done" at bounding box center [926, 260] width 124 height 43
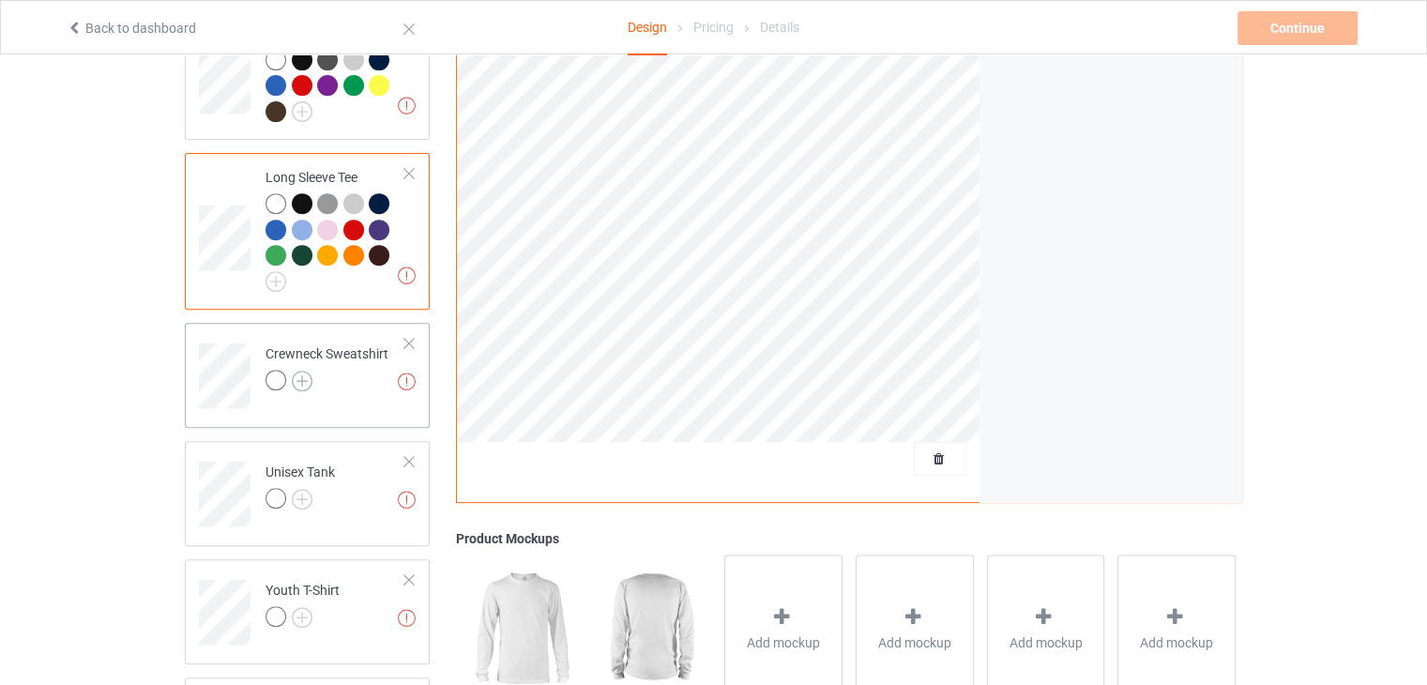
click at [306, 378] on img at bounding box center [302, 381] width 21 height 21
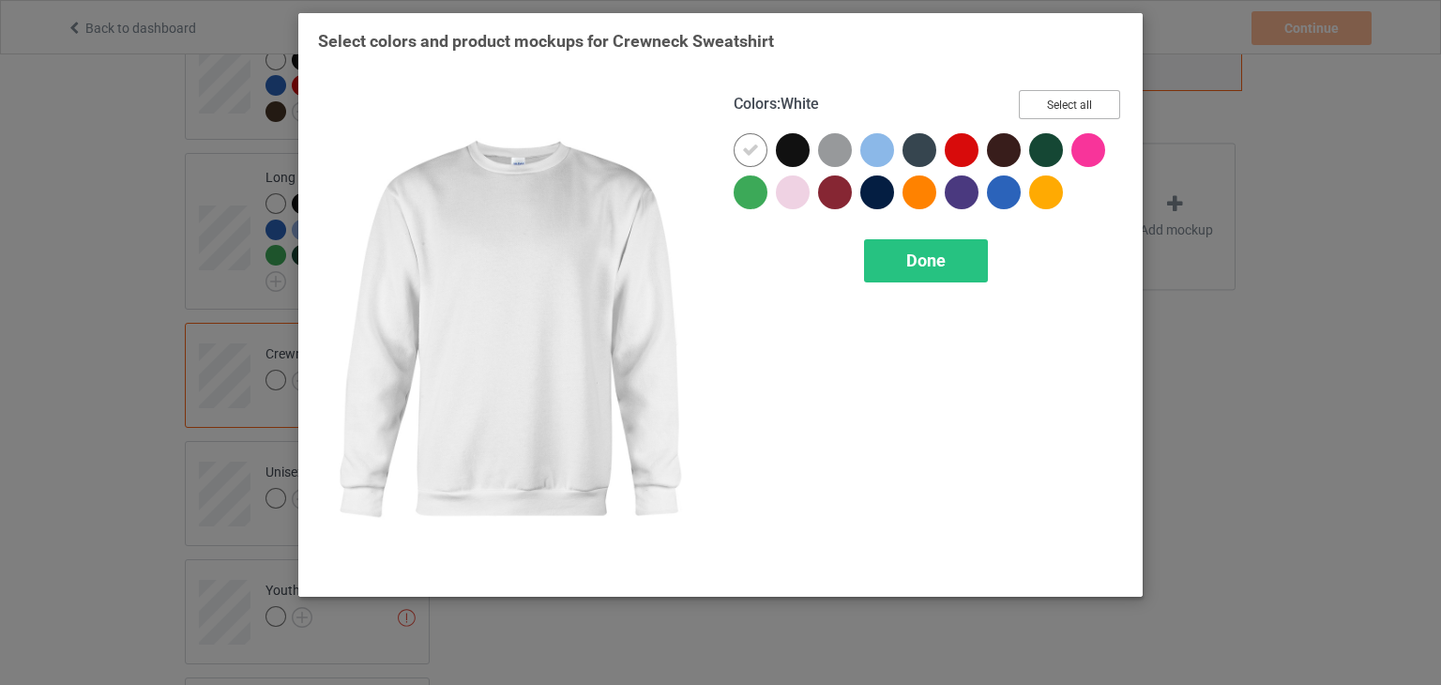
click at [1080, 104] on button "Select all" at bounding box center [1069, 104] width 101 height 29
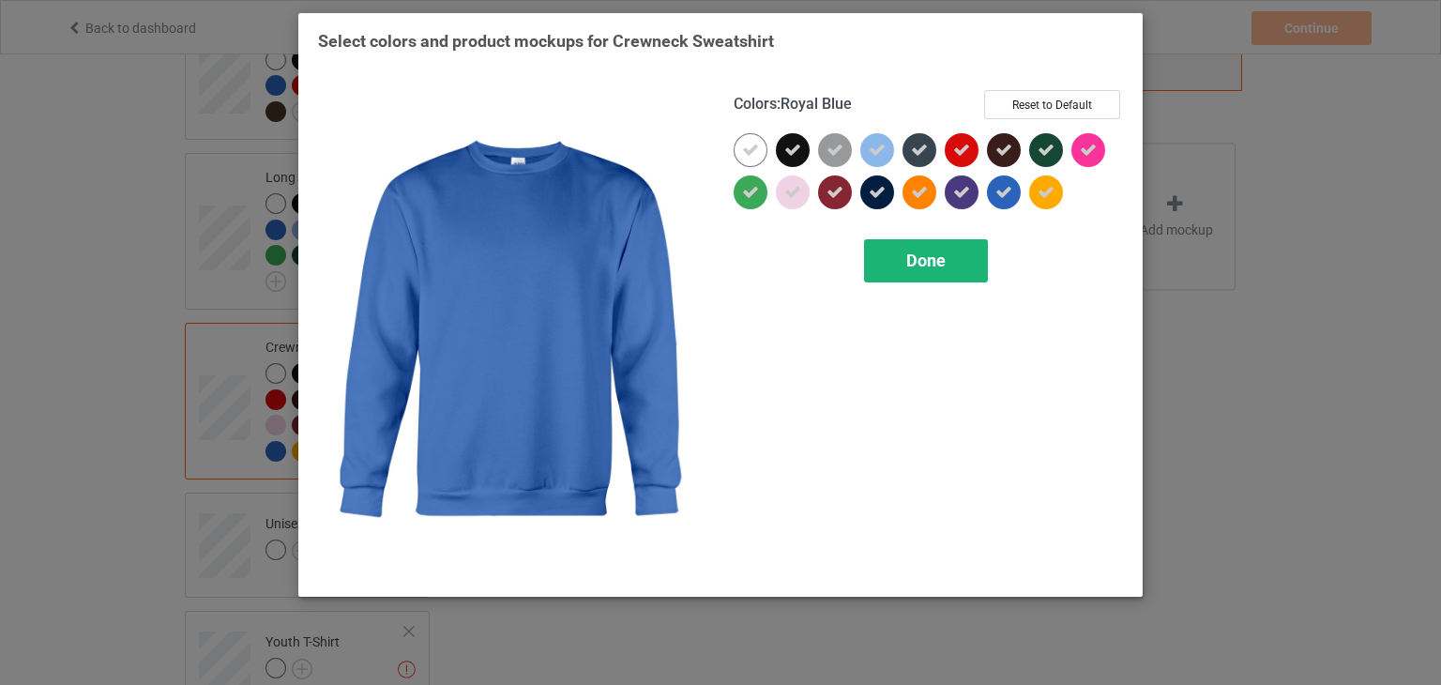
click at [946, 264] on div "Done" at bounding box center [926, 260] width 124 height 43
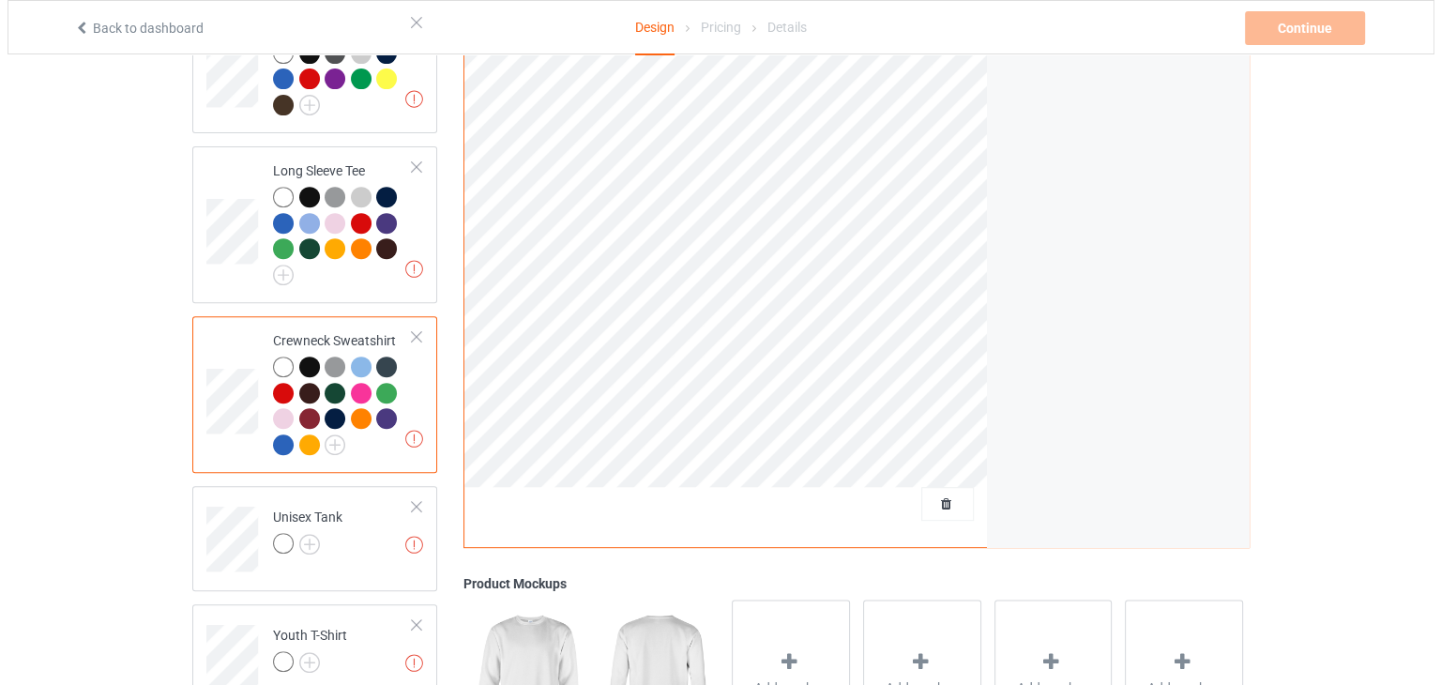
scroll to position [812, 0]
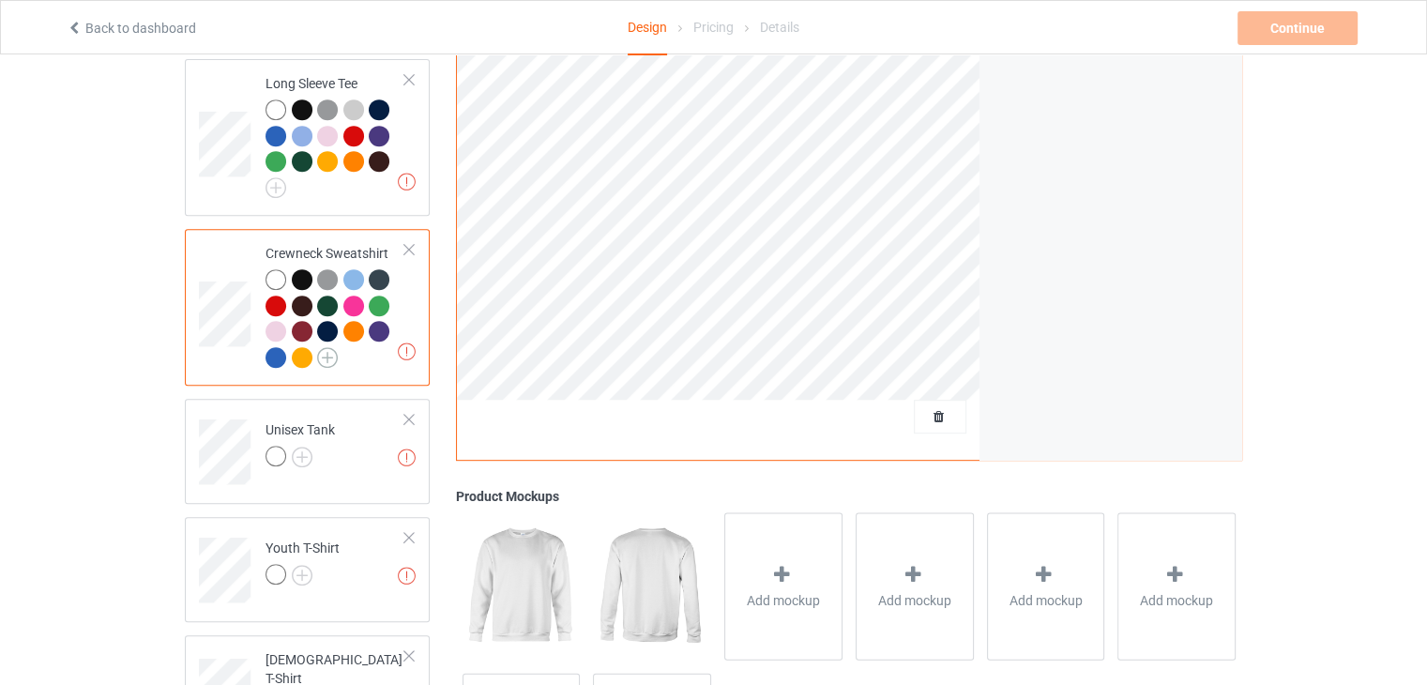
click at [330, 354] on img at bounding box center [327, 357] width 21 height 21
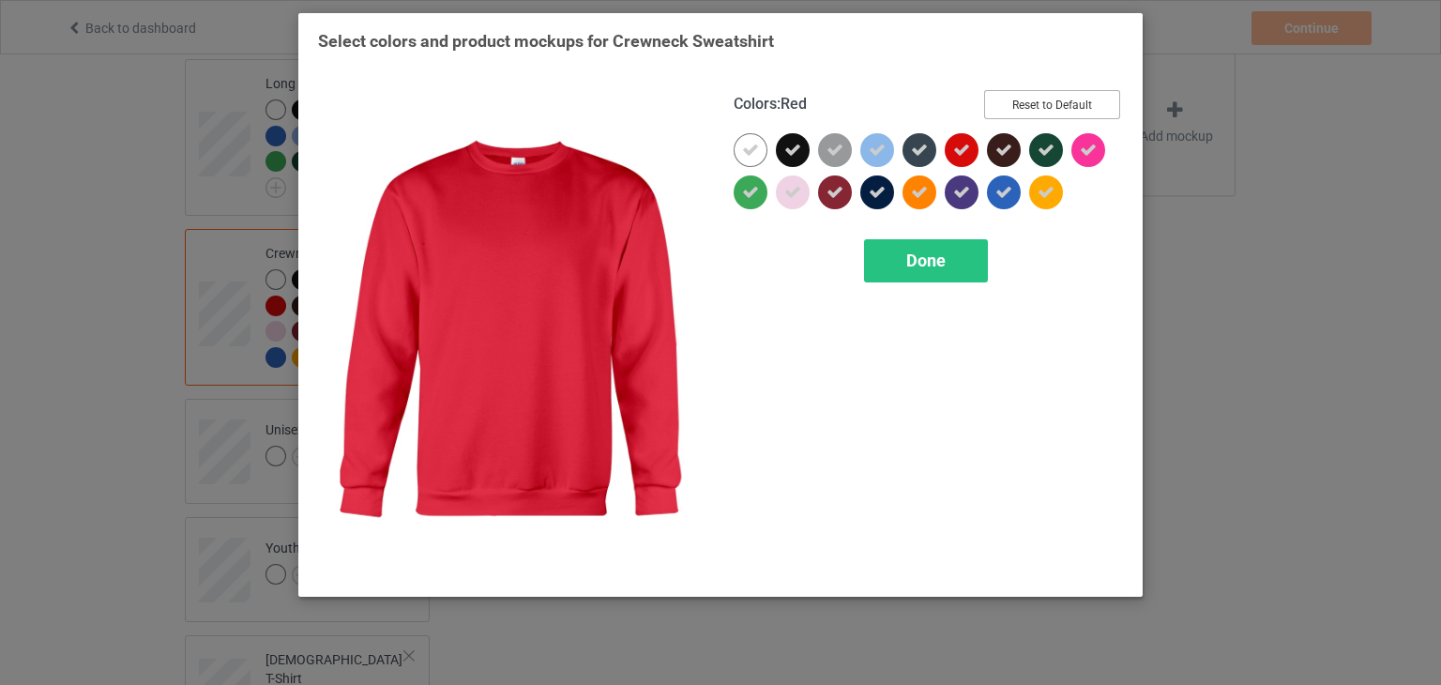
click at [1090, 93] on button "Reset to Default" at bounding box center [1052, 104] width 136 height 29
click at [1087, 99] on button "Select all" at bounding box center [1069, 104] width 101 height 29
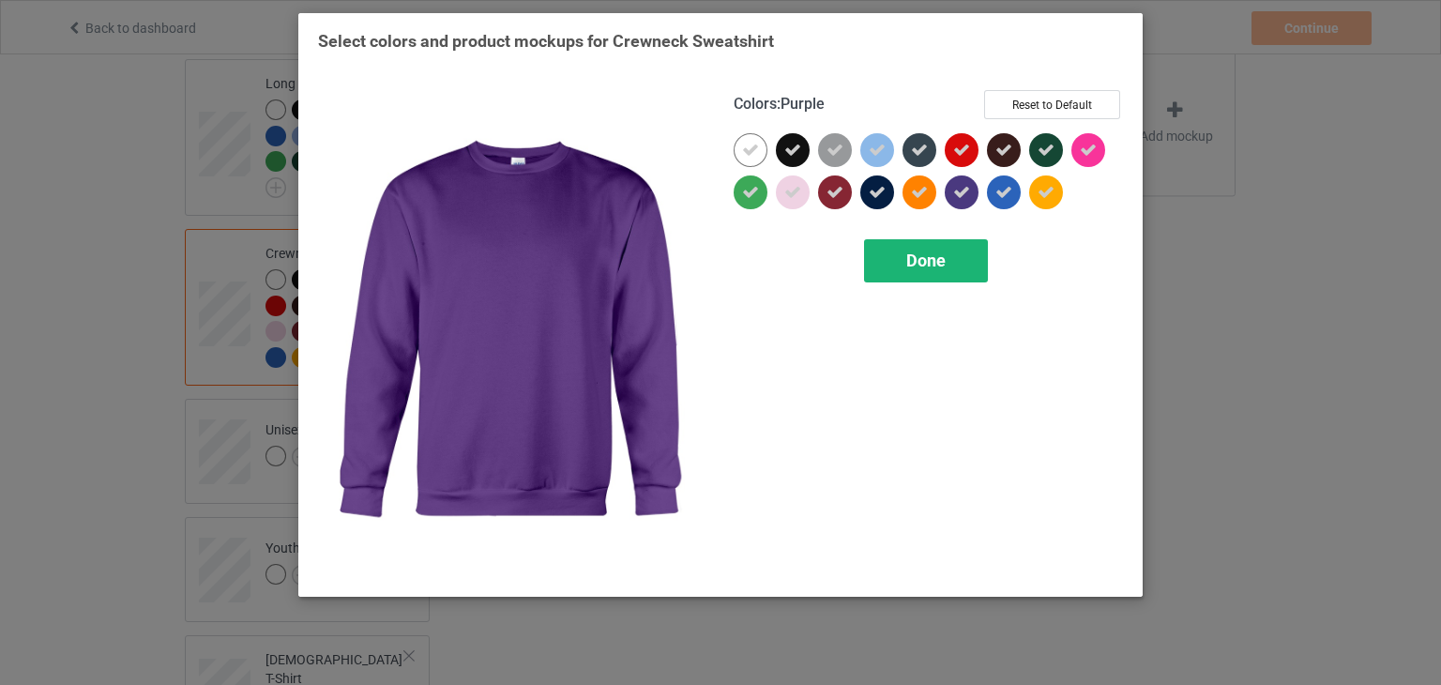
click at [927, 252] on span "Done" at bounding box center [925, 261] width 39 height 20
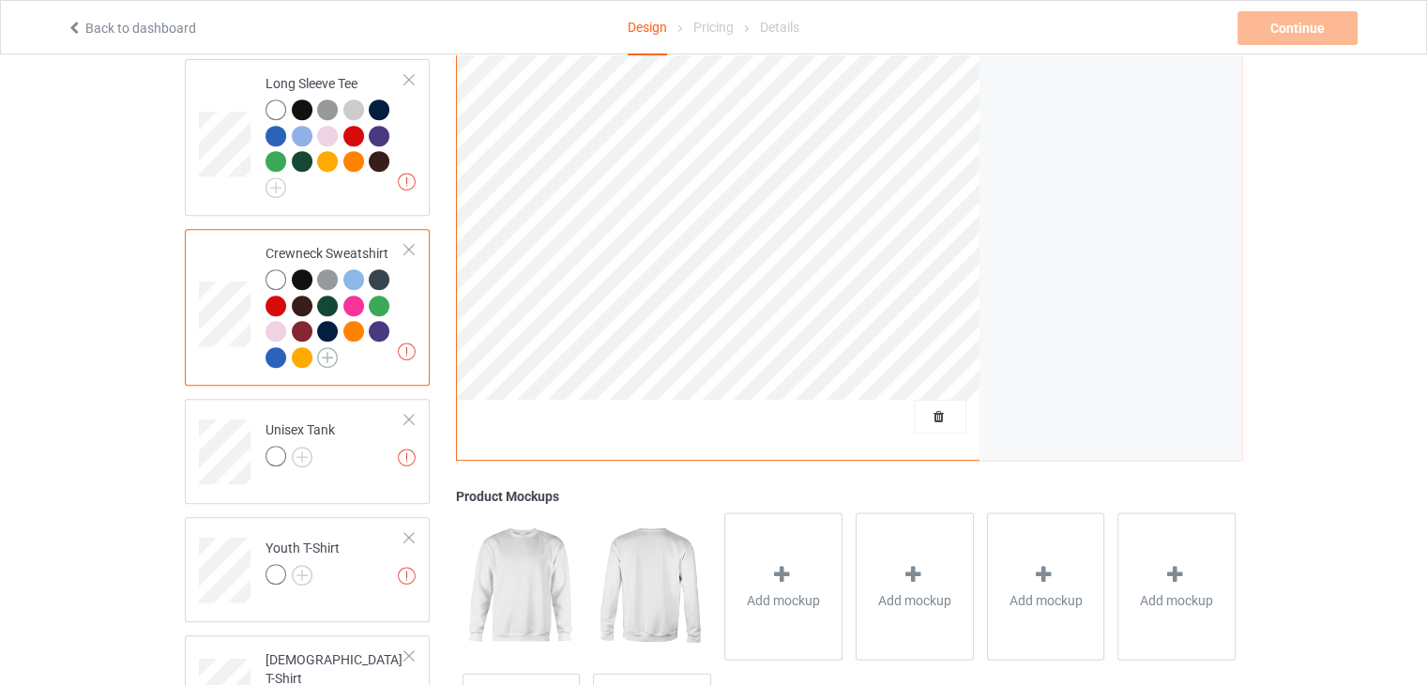
click at [330, 360] on img at bounding box center [327, 357] width 21 height 21
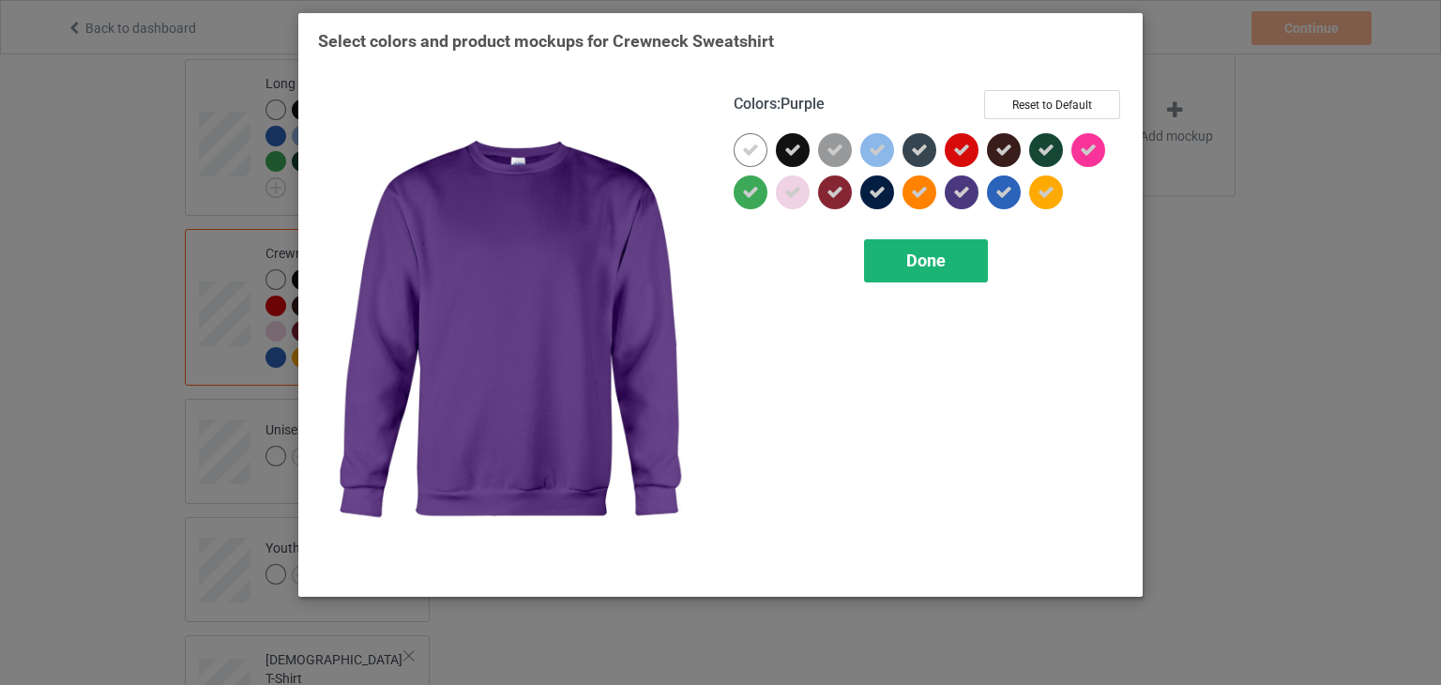
click at [942, 255] on span "Done" at bounding box center [925, 261] width 39 height 20
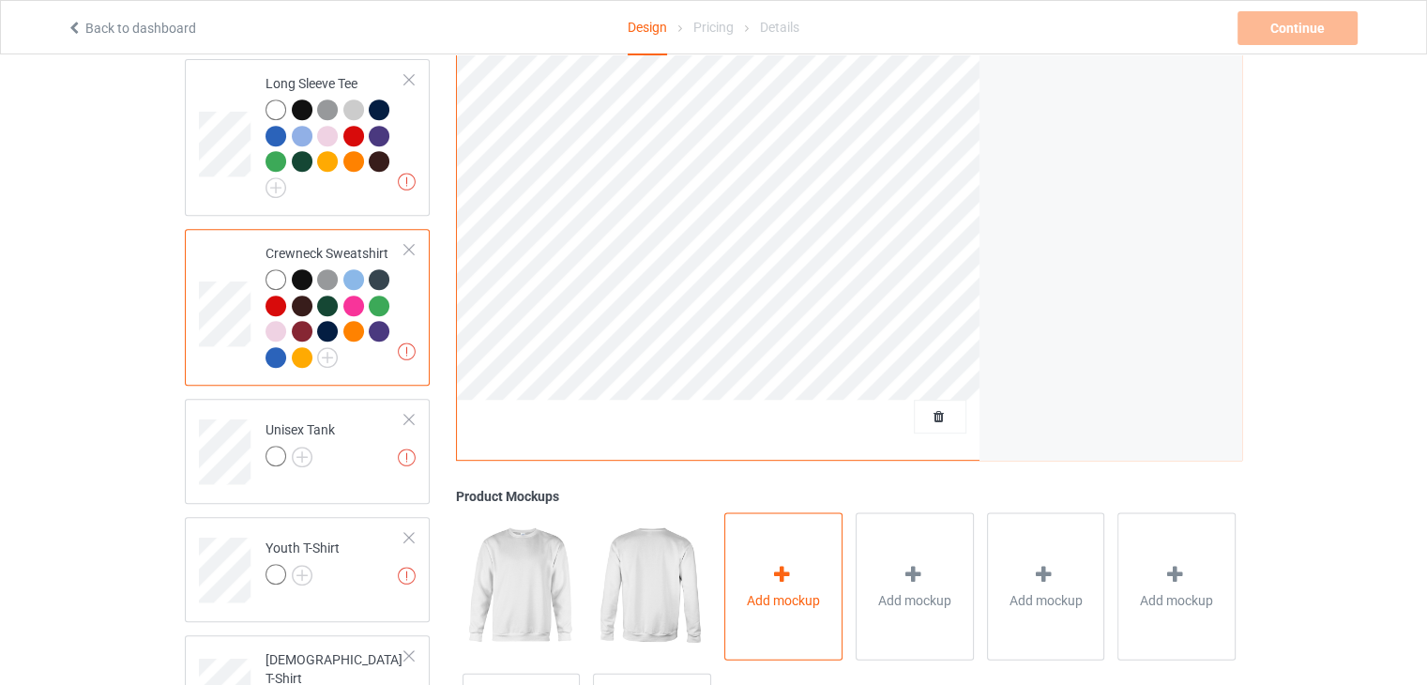
click at [735, 586] on div "Add mockup" at bounding box center [783, 586] width 118 height 147
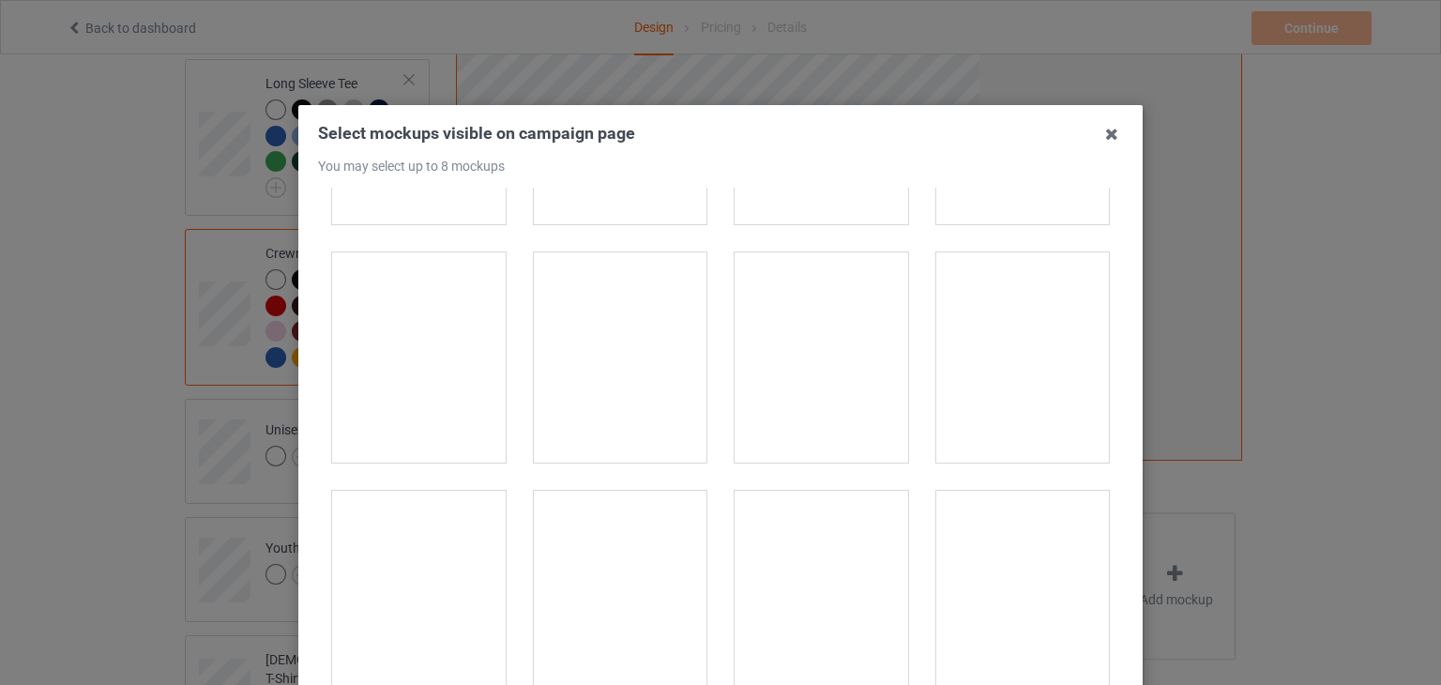
scroll to position [2064, 0]
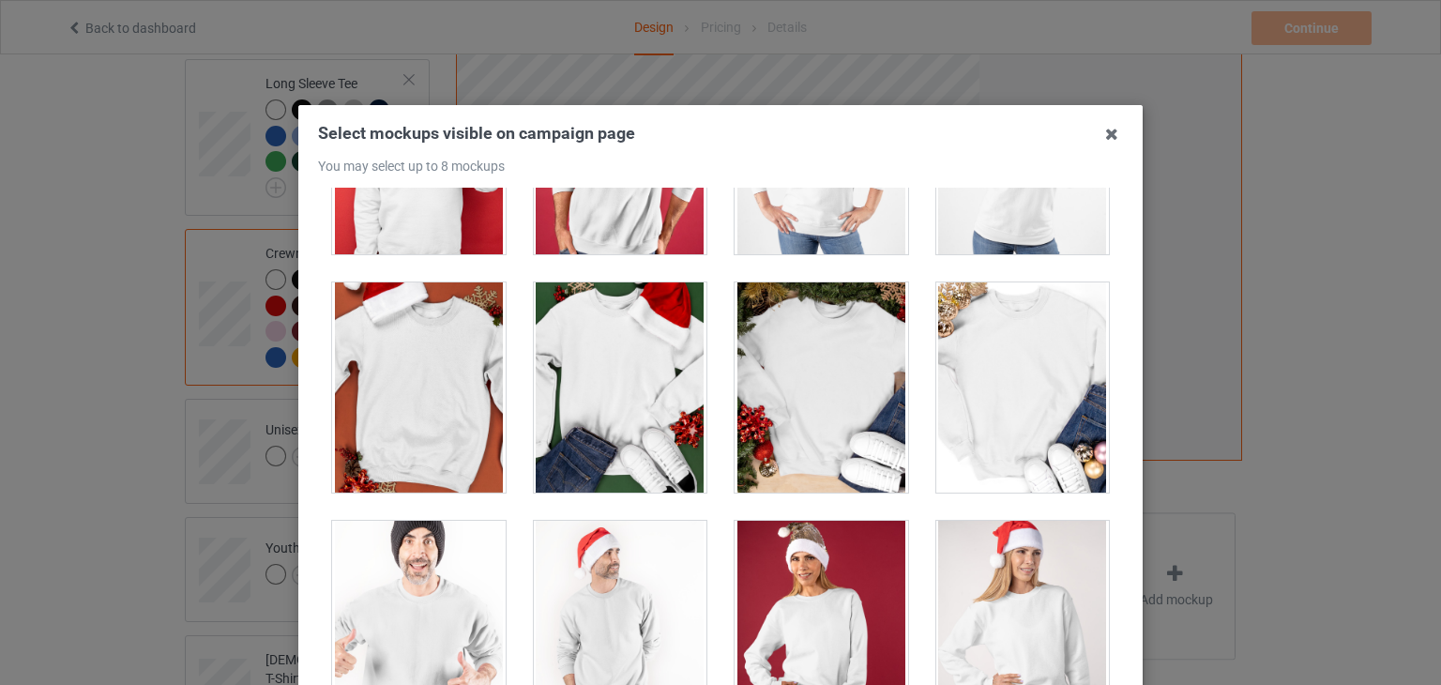
click at [826, 411] on div at bounding box center [822, 387] width 174 height 210
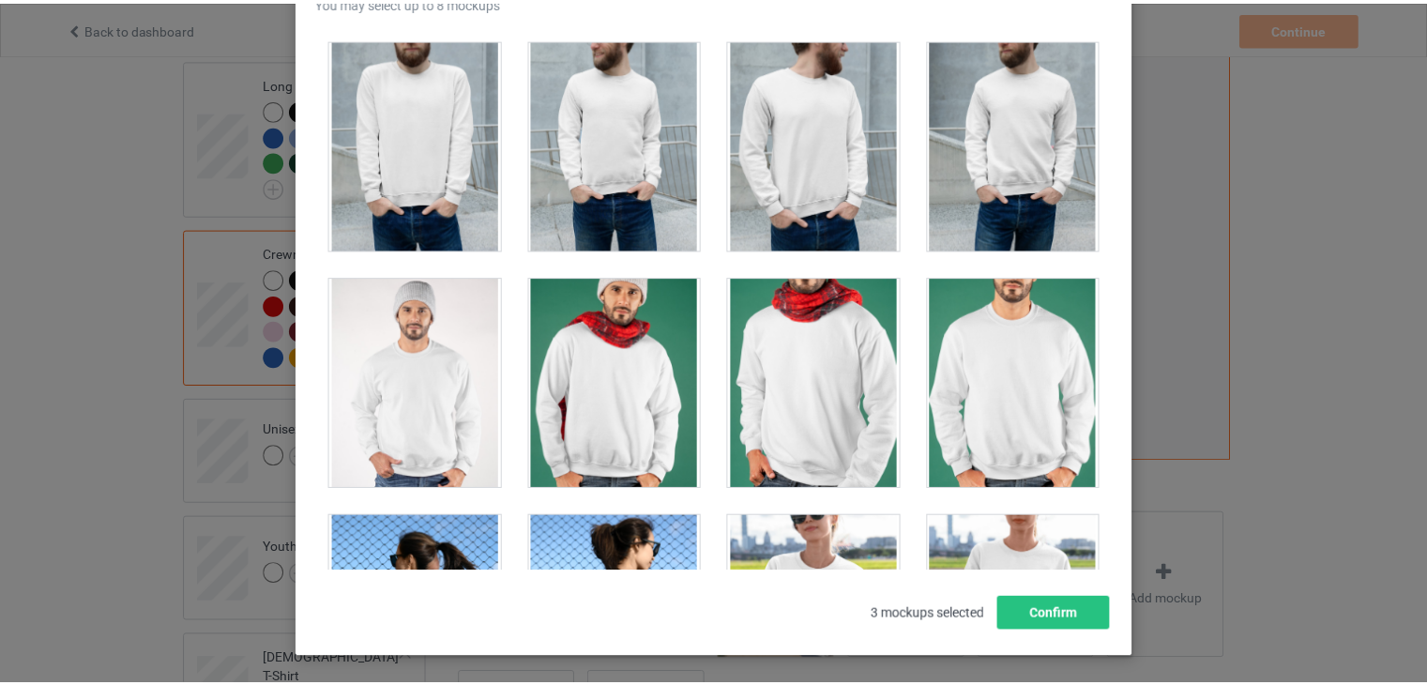
scroll to position [241, 0]
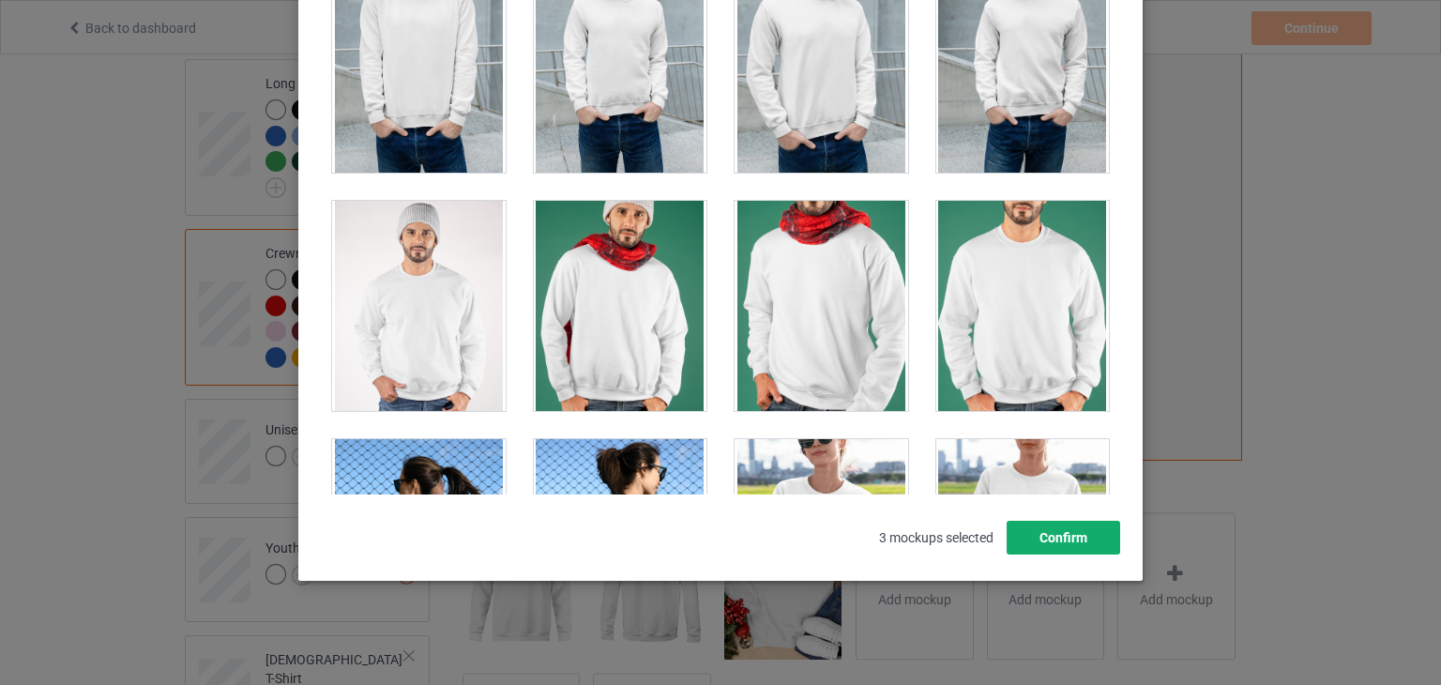
click at [1067, 529] on button "Confirm" at bounding box center [1064, 538] width 114 height 34
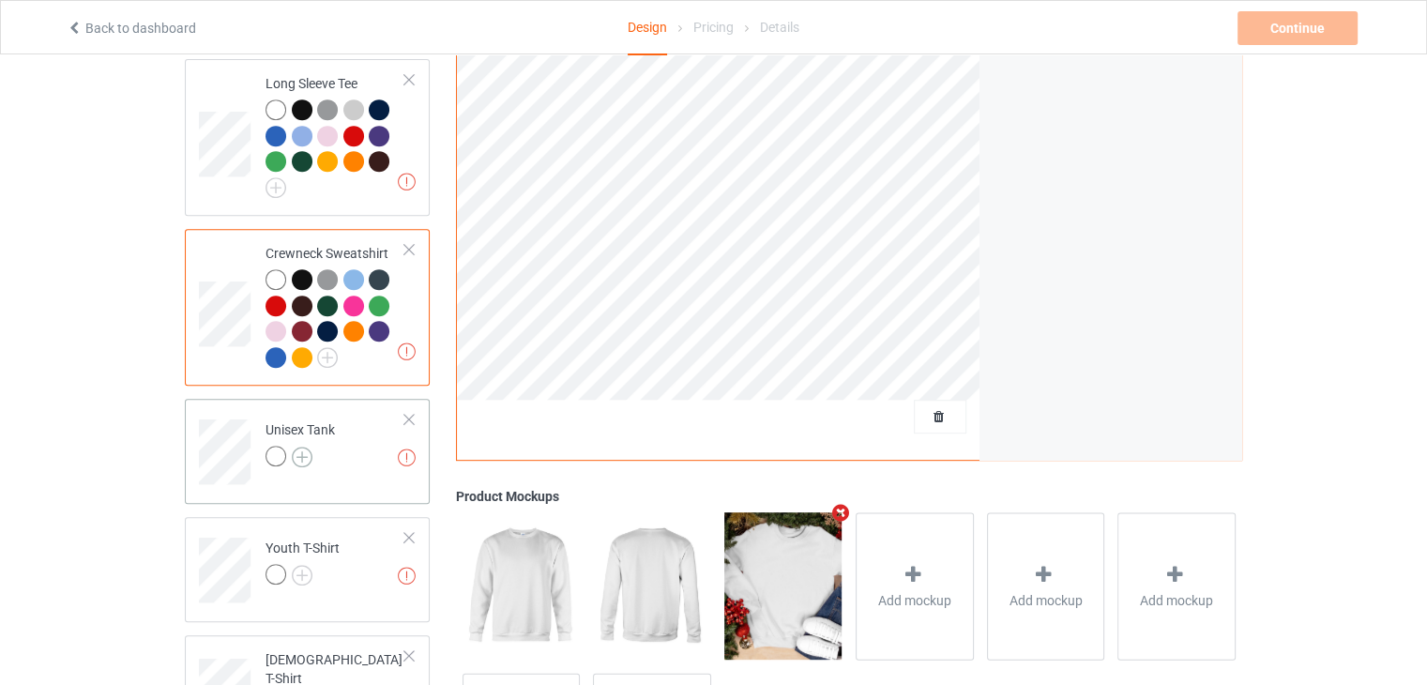
click at [293, 453] on img at bounding box center [302, 457] width 21 height 21
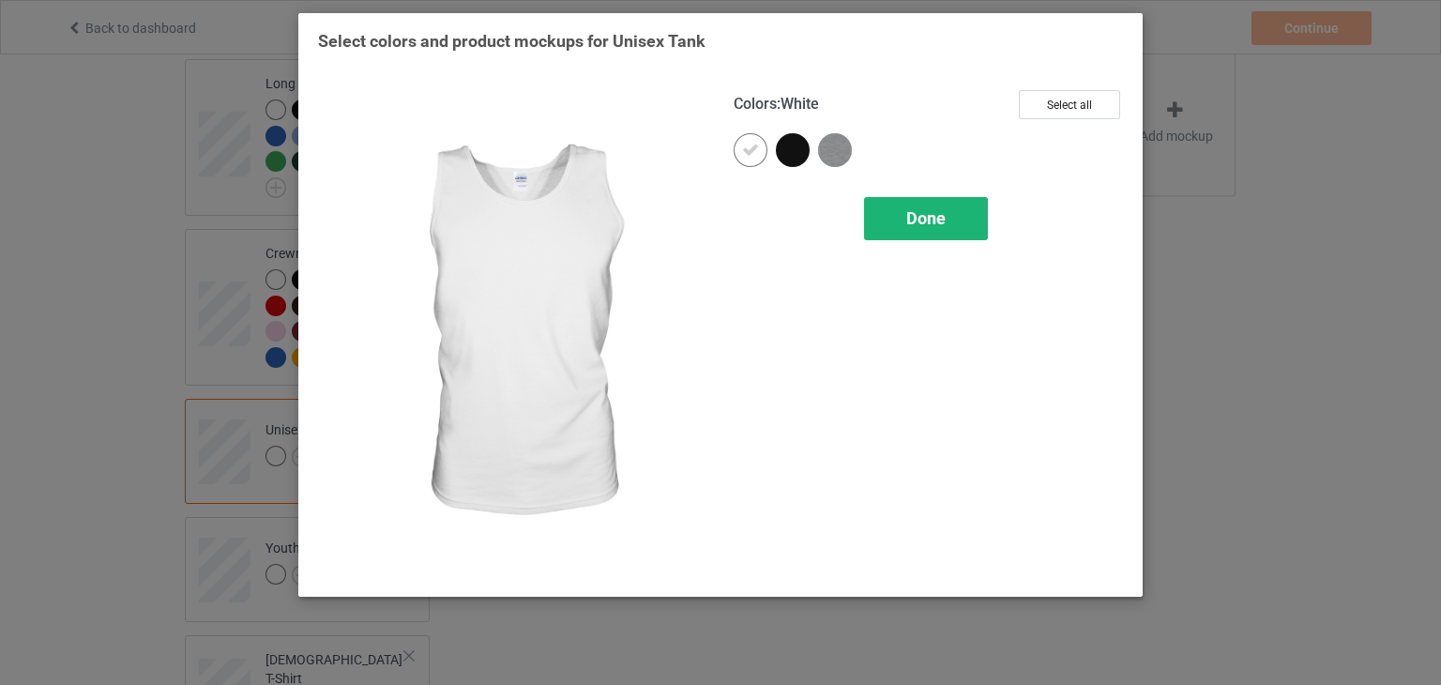
click at [901, 204] on div "Done" at bounding box center [926, 218] width 124 height 43
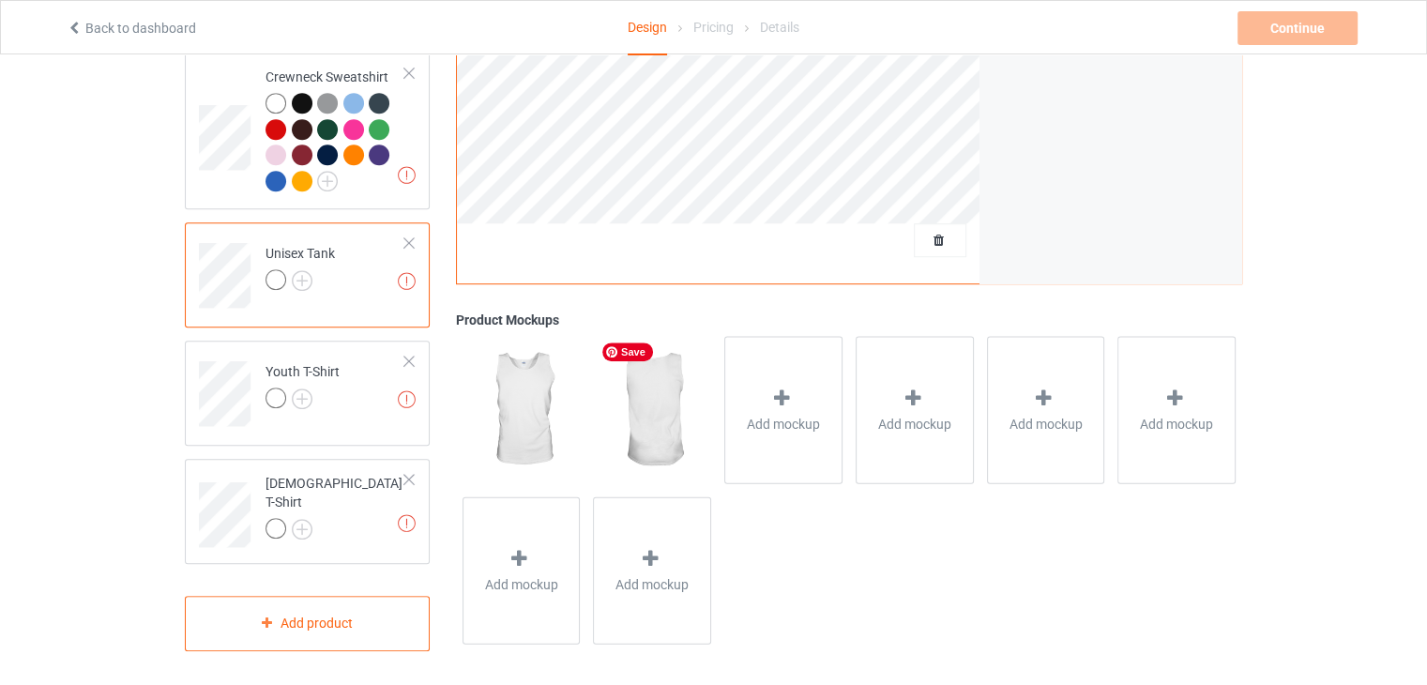
scroll to position [991, 0]
click at [300, 274] on img at bounding box center [302, 277] width 21 height 21
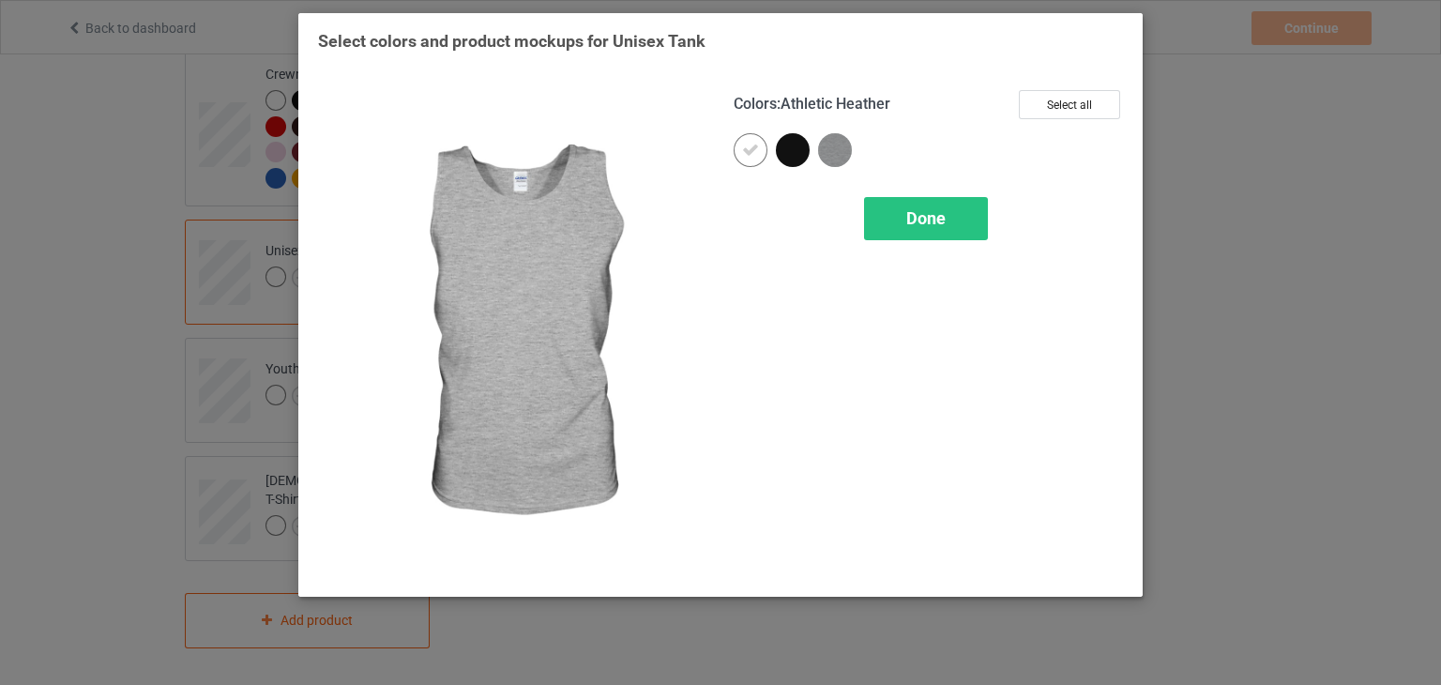
click at [829, 150] on img at bounding box center [835, 150] width 34 height 34
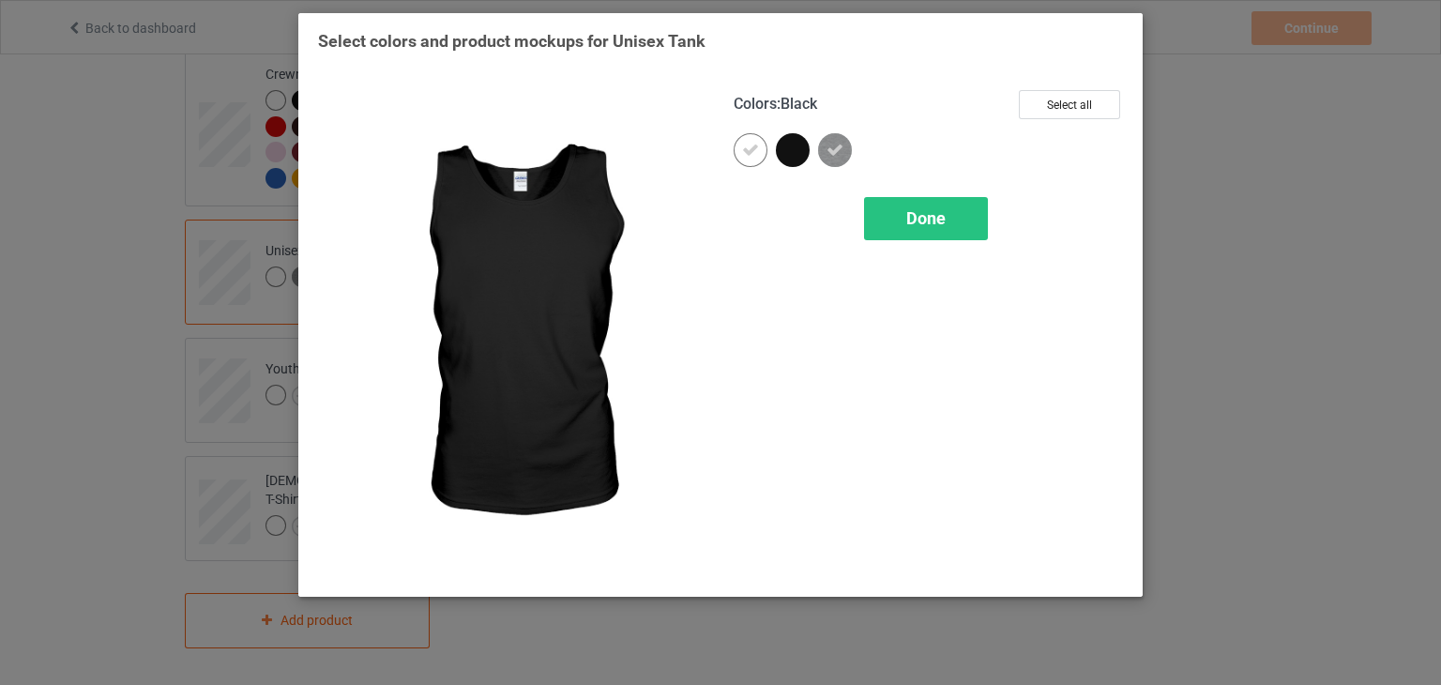
click at [795, 149] on div at bounding box center [793, 150] width 34 height 34
click at [920, 218] on span "Done" at bounding box center [925, 218] width 39 height 20
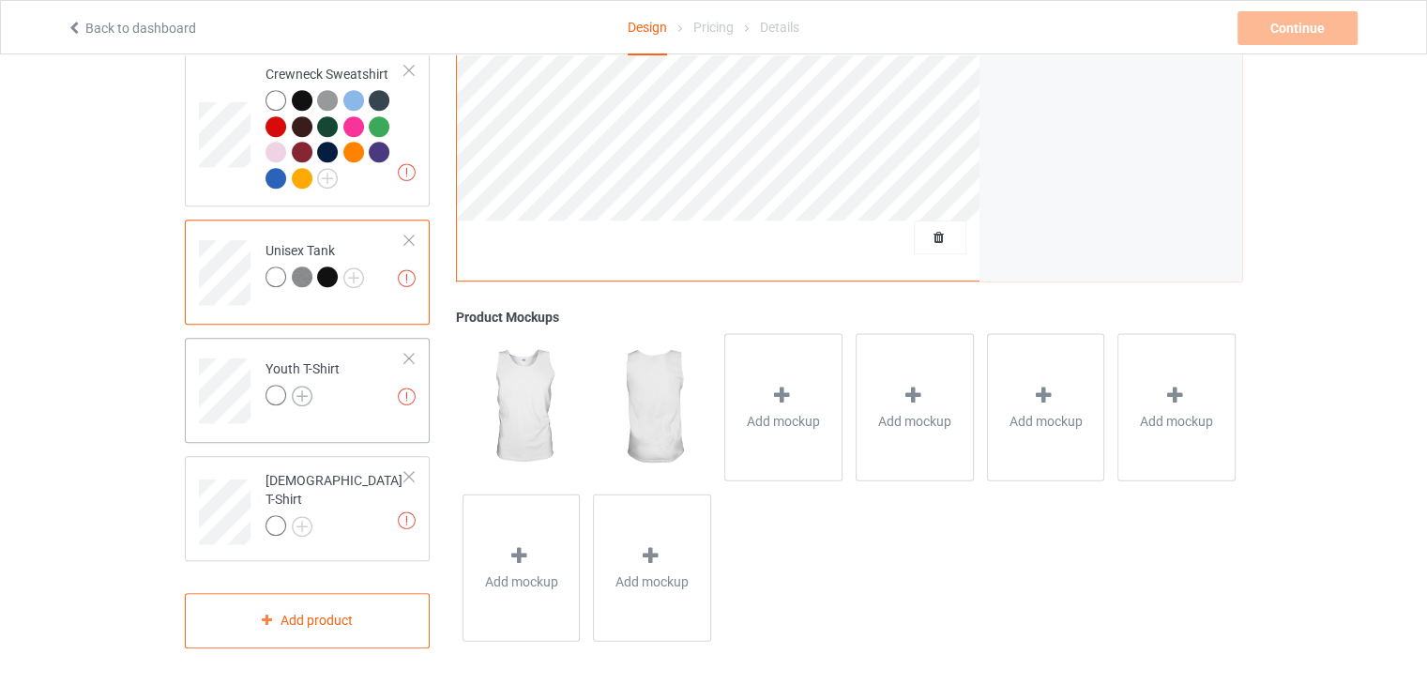
click at [296, 395] on img at bounding box center [302, 396] width 21 height 21
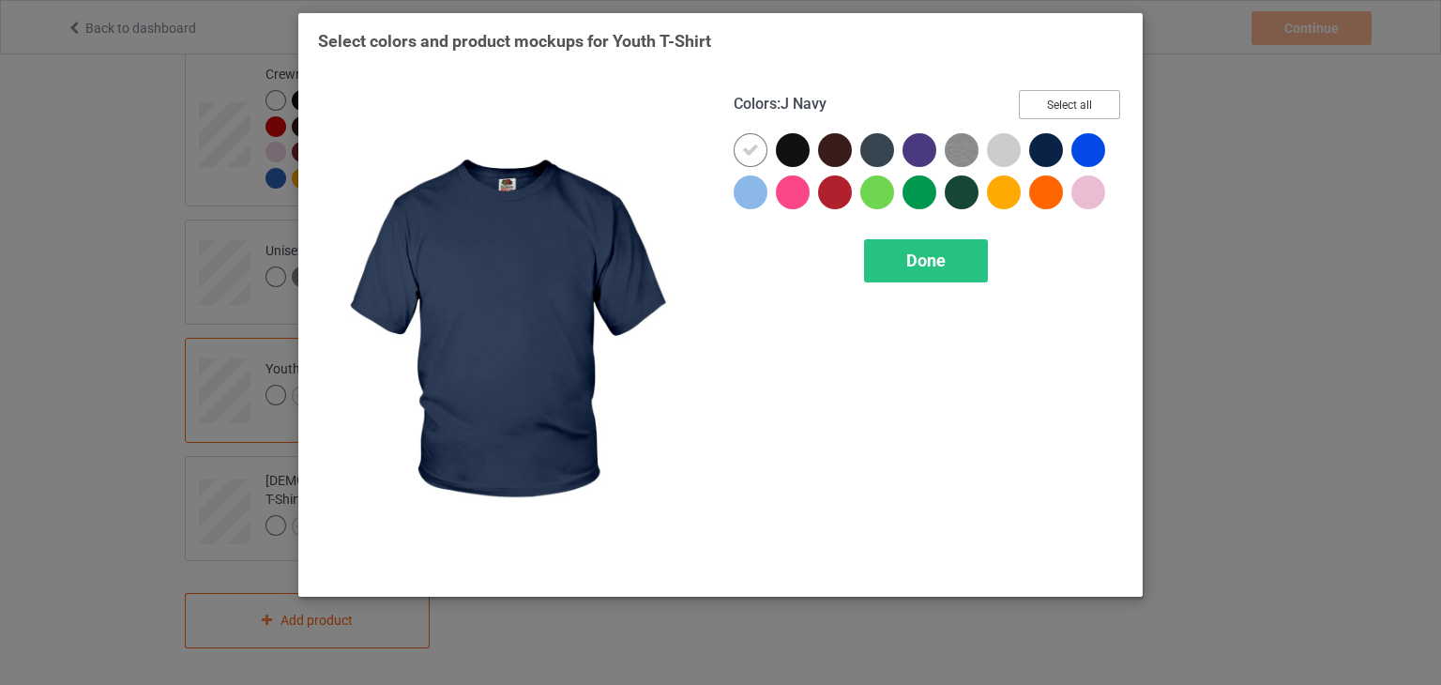
click at [1077, 96] on button "Select all" at bounding box center [1069, 104] width 101 height 29
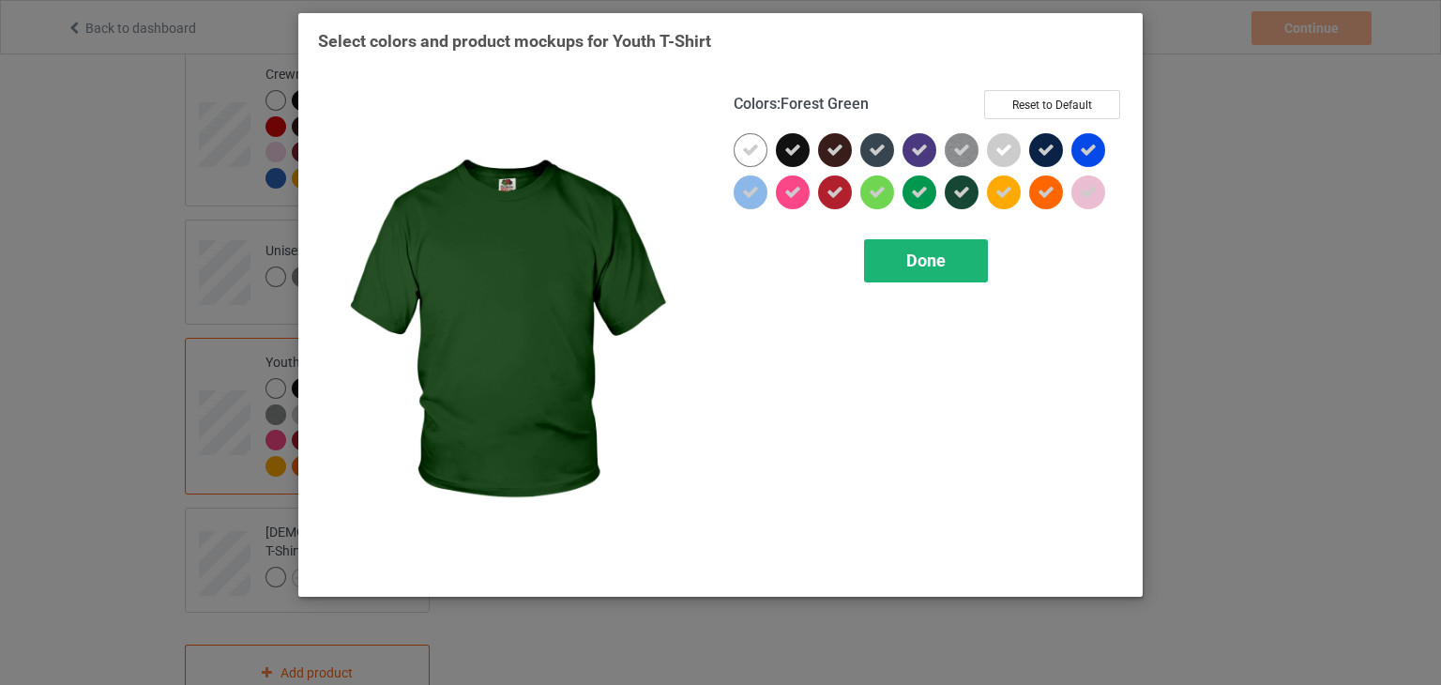
click at [950, 260] on div "Done" at bounding box center [926, 260] width 124 height 43
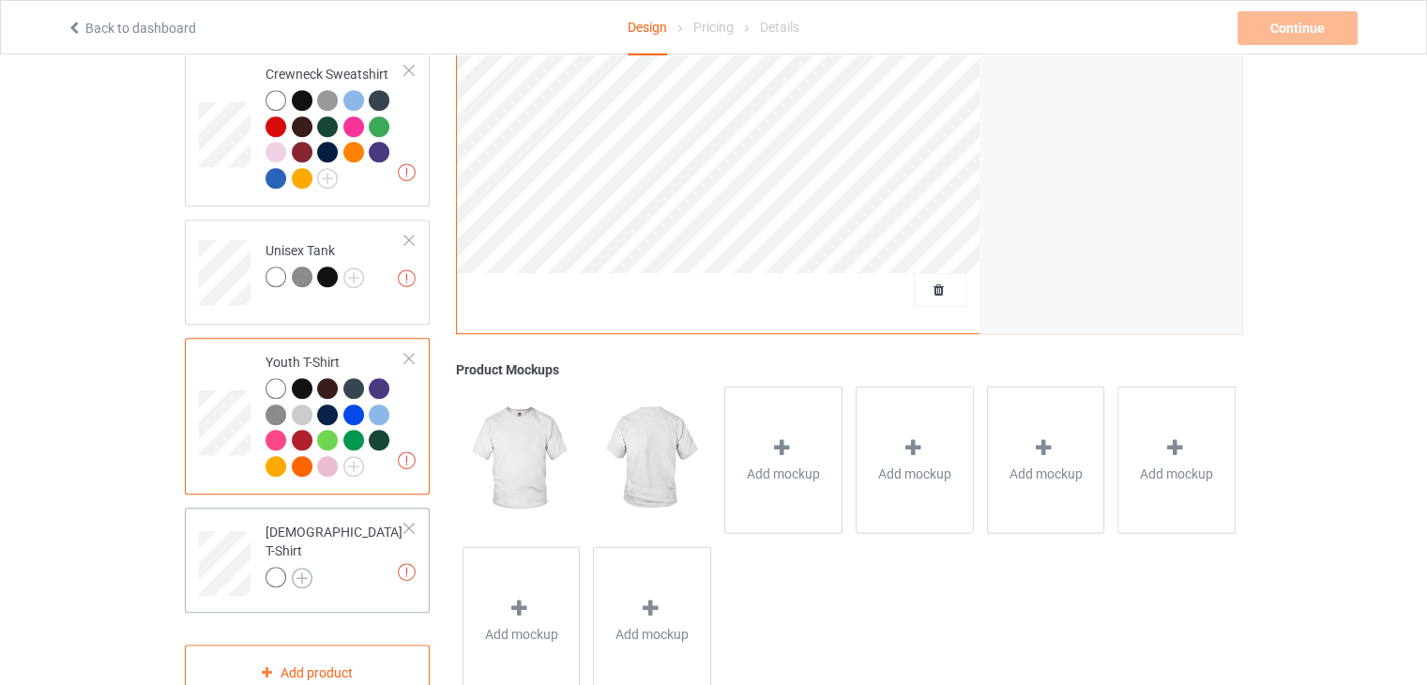
click at [300, 568] on img at bounding box center [302, 578] width 21 height 21
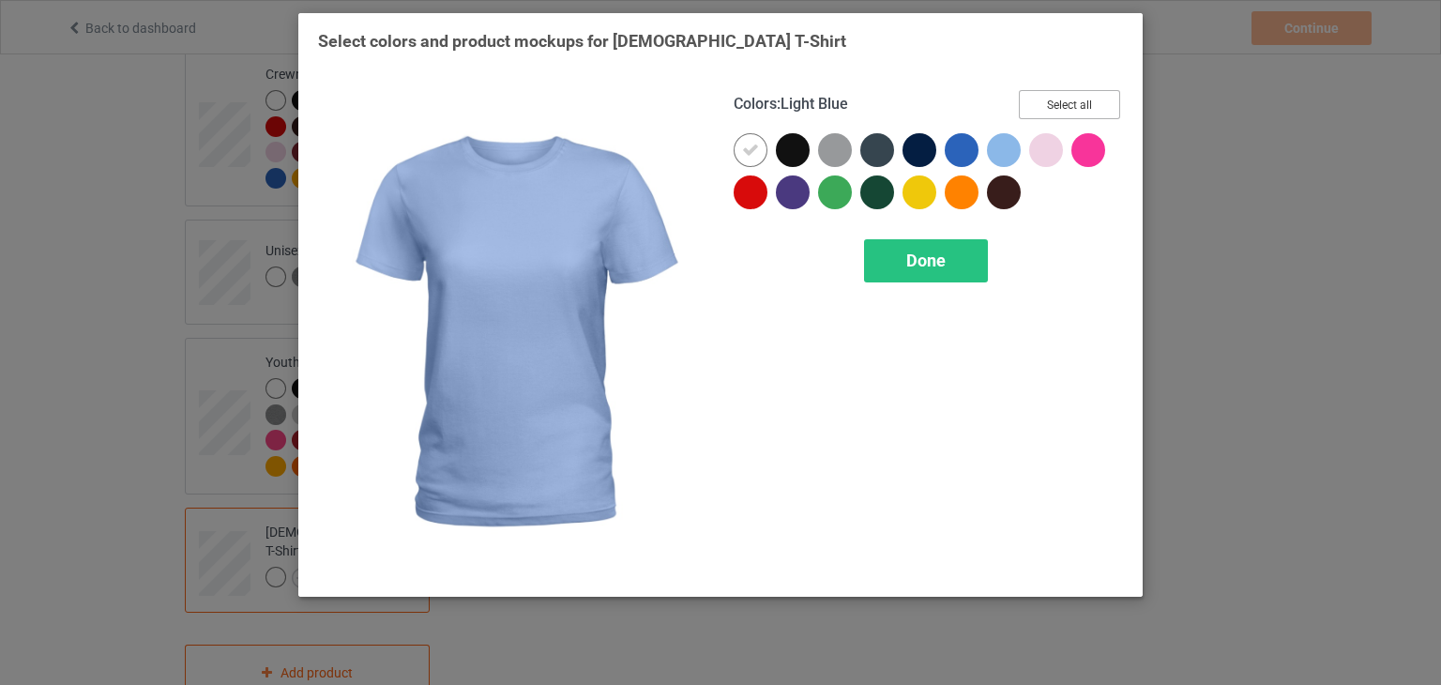
click at [1092, 91] on button "Select all" at bounding box center [1069, 104] width 101 height 29
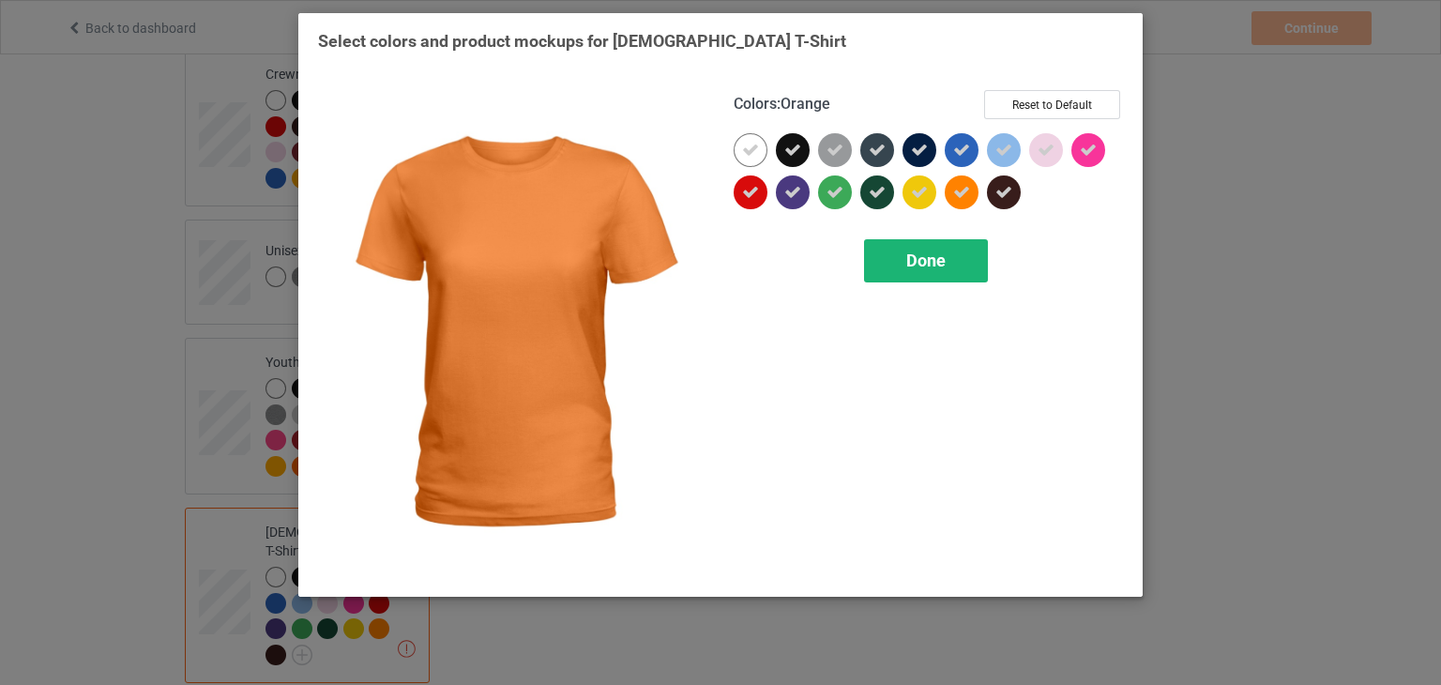
click at [929, 261] on span "Done" at bounding box center [925, 261] width 39 height 20
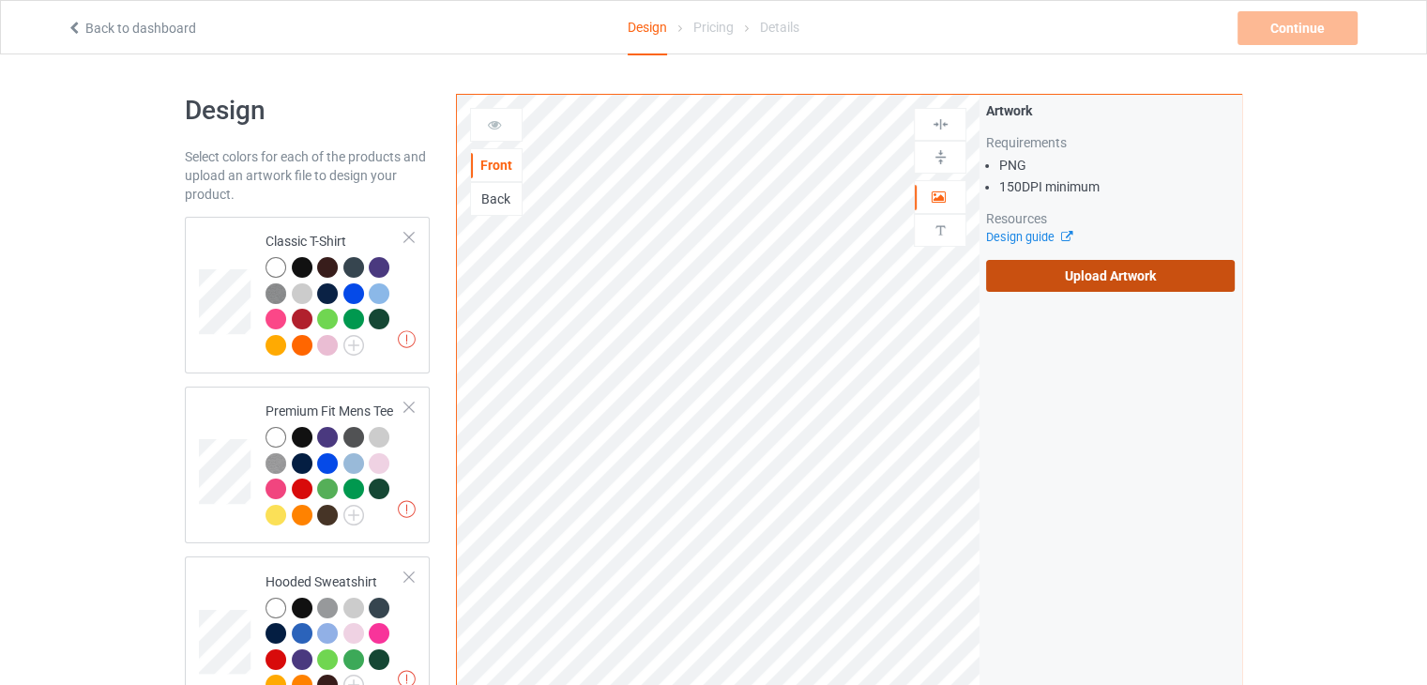
click at [1092, 277] on label "Upload Artwork" at bounding box center [1110, 276] width 249 height 32
click at [0, 0] on input "Upload Artwork" at bounding box center [0, 0] width 0 height 0
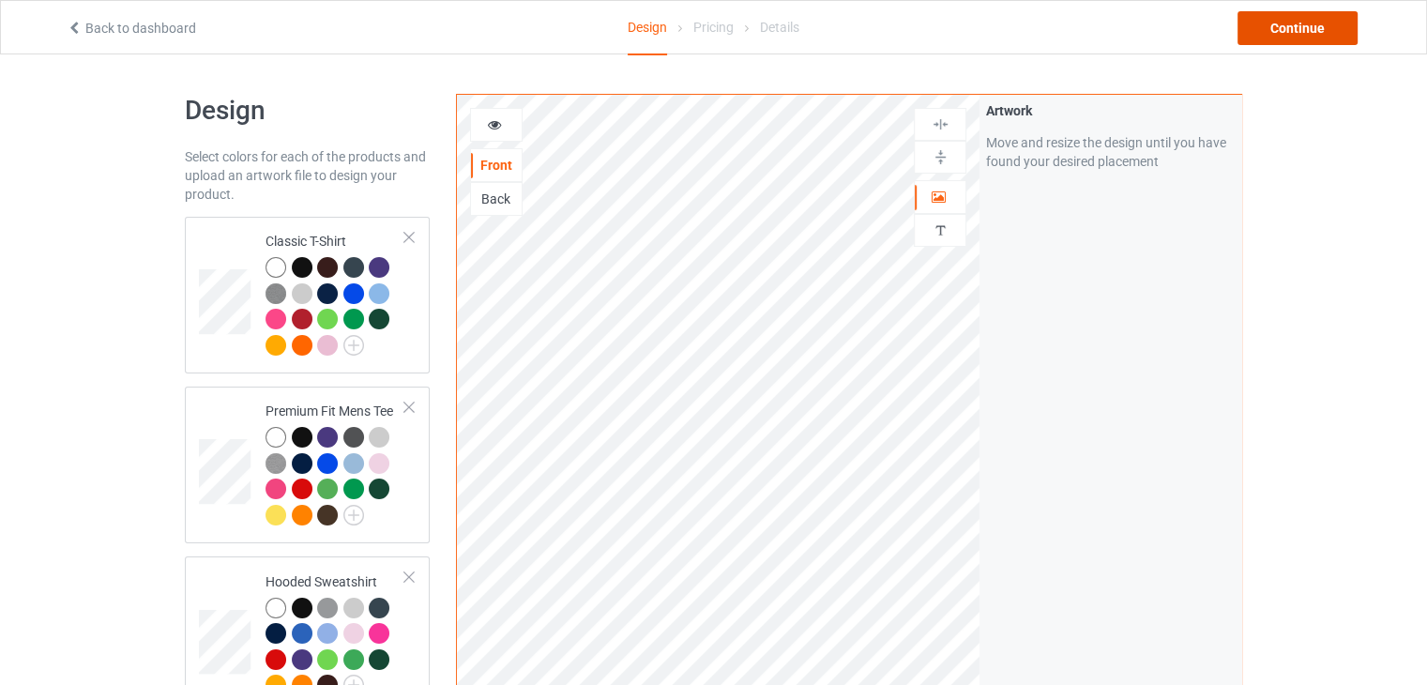
click at [1287, 26] on div "Continue" at bounding box center [1298, 28] width 120 height 34
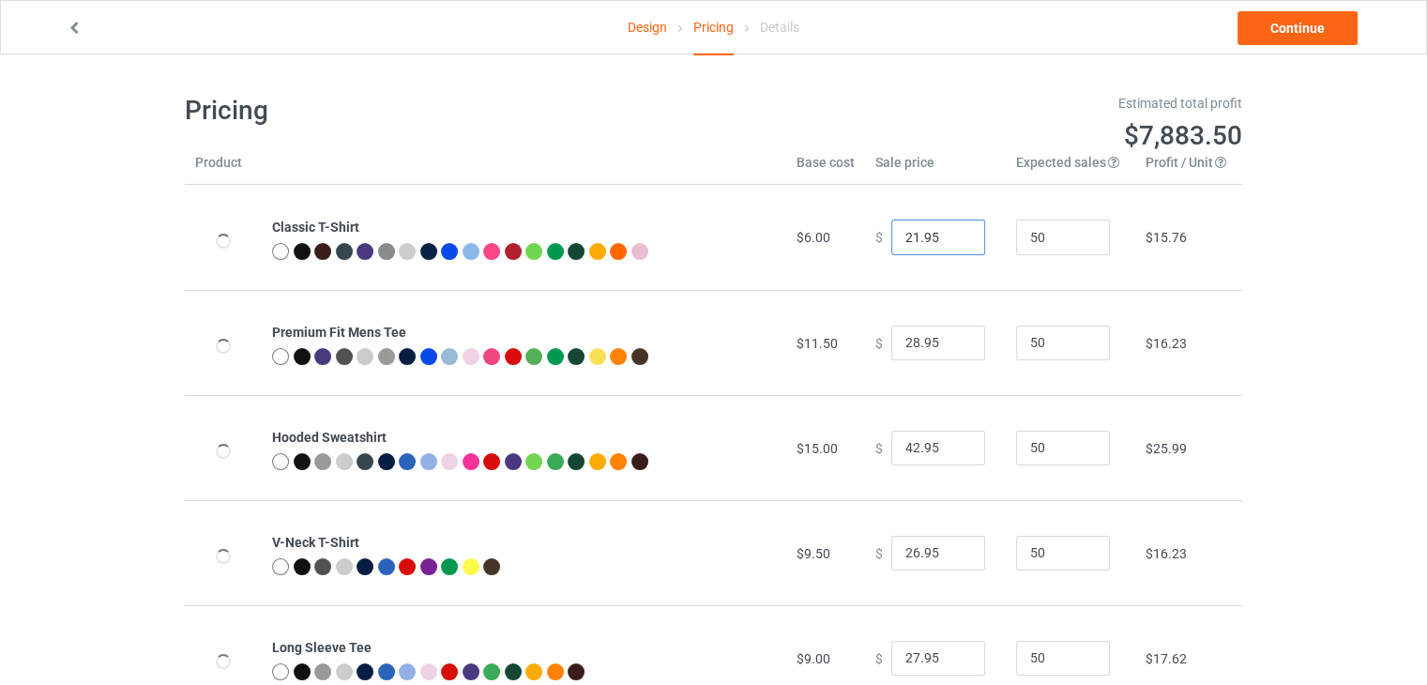
click at [950, 241] on input "21.95" at bounding box center [938, 238] width 94 height 36
click at [950, 241] on input "20.95" at bounding box center [938, 238] width 94 height 36
type input "19.95"
click at [950, 241] on input "19.95" at bounding box center [938, 238] width 94 height 36
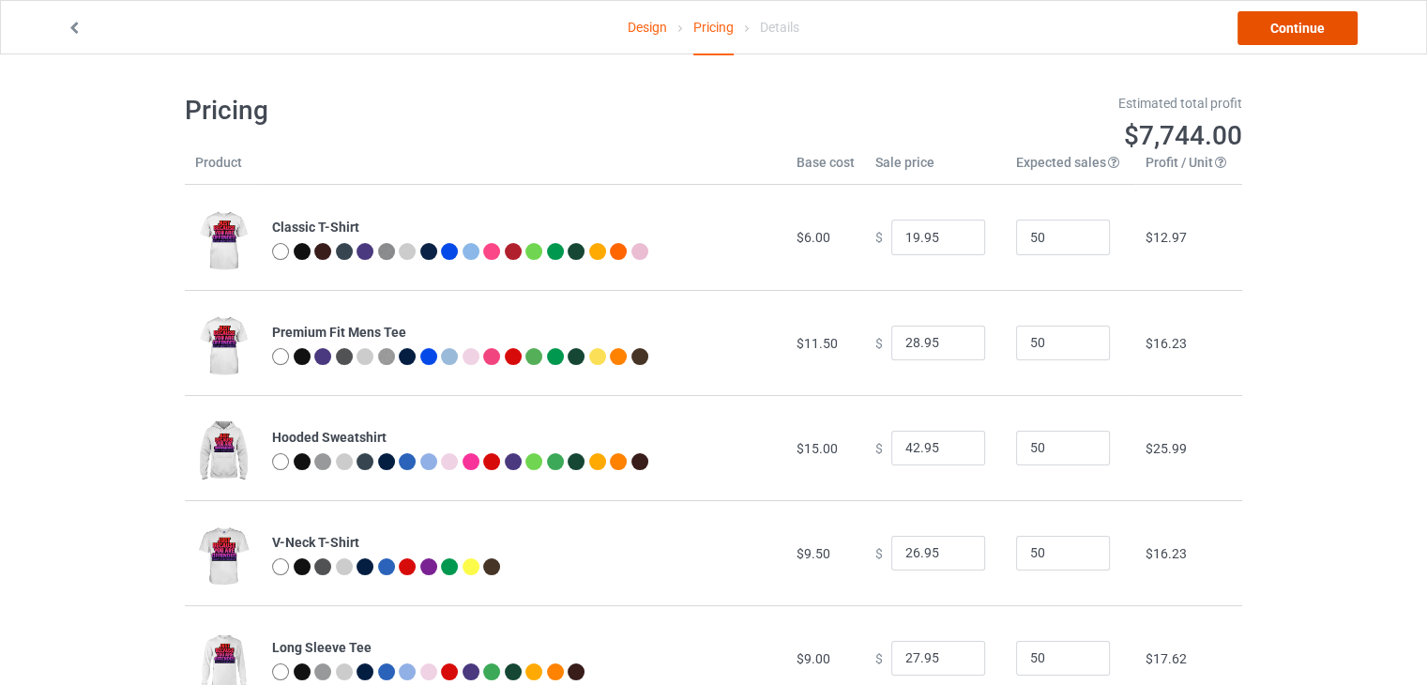
click at [1283, 38] on link "Continue" at bounding box center [1298, 28] width 120 height 34
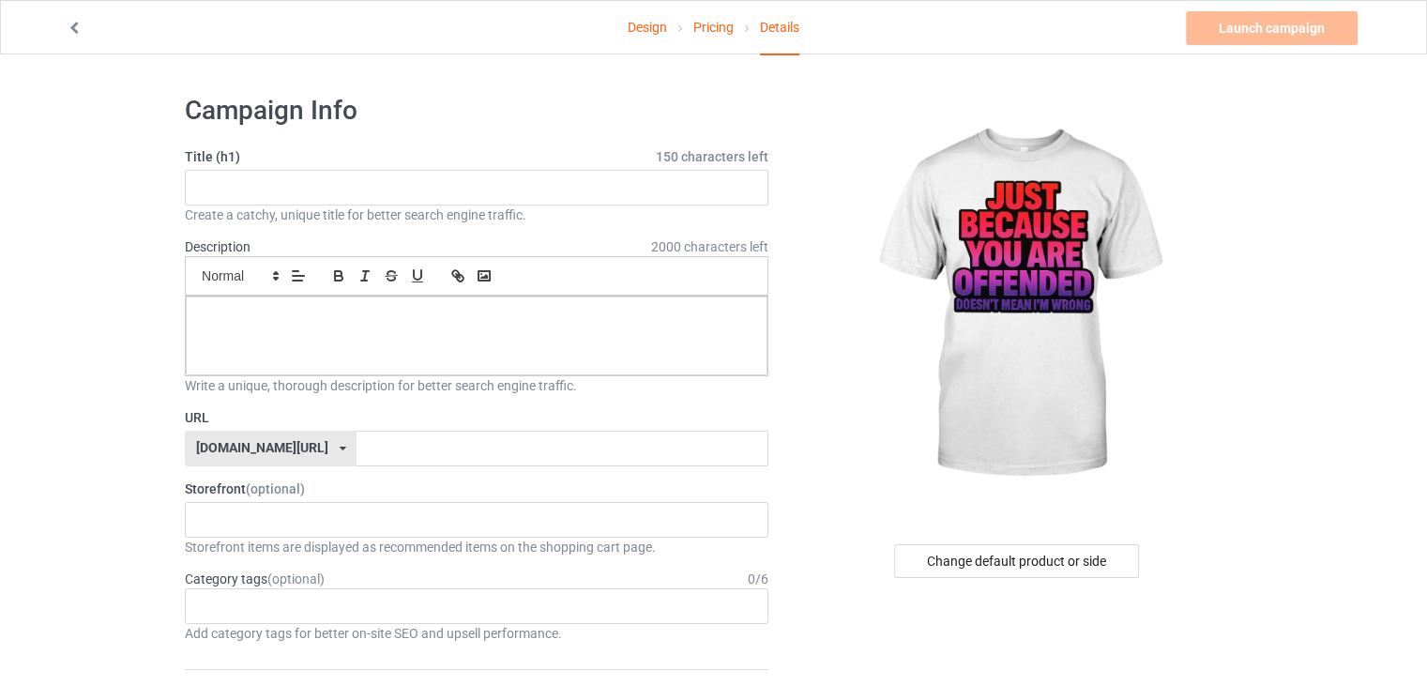
click at [527, 193] on input "text" at bounding box center [477, 188] width 584 height 36
paste input "Just Because You Are Offended Doesn’t Mean I’m Wrong,"
type input "Just Because You Are Offended Doesn’t Mean I’m Wrong"
drag, startPoint x: 383, startPoint y: 286, endPoint x: 330, endPoint y: 328, distance: 67.4
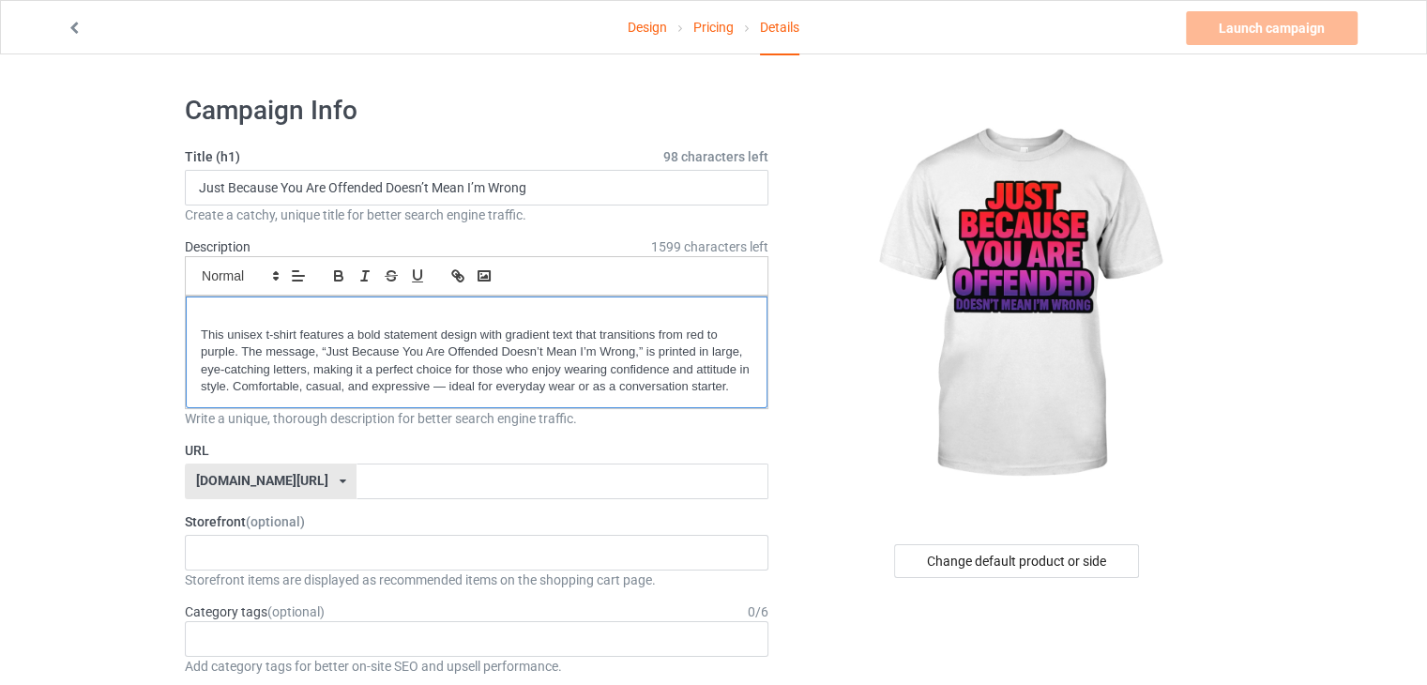
click at [199, 333] on div "This unisex t-shirt features a bold statement design with gradient text that tr…" at bounding box center [477, 353] width 582 height 112
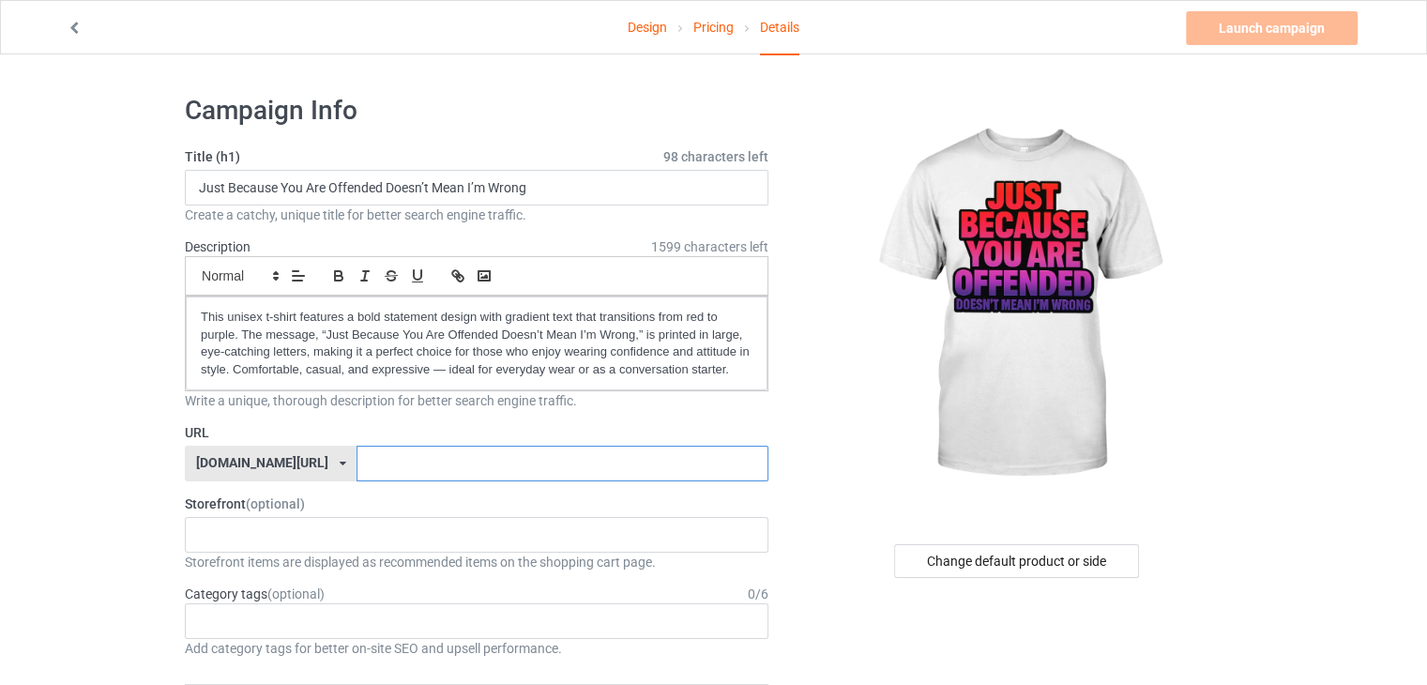
paste input "Quote"
type input "Quote"
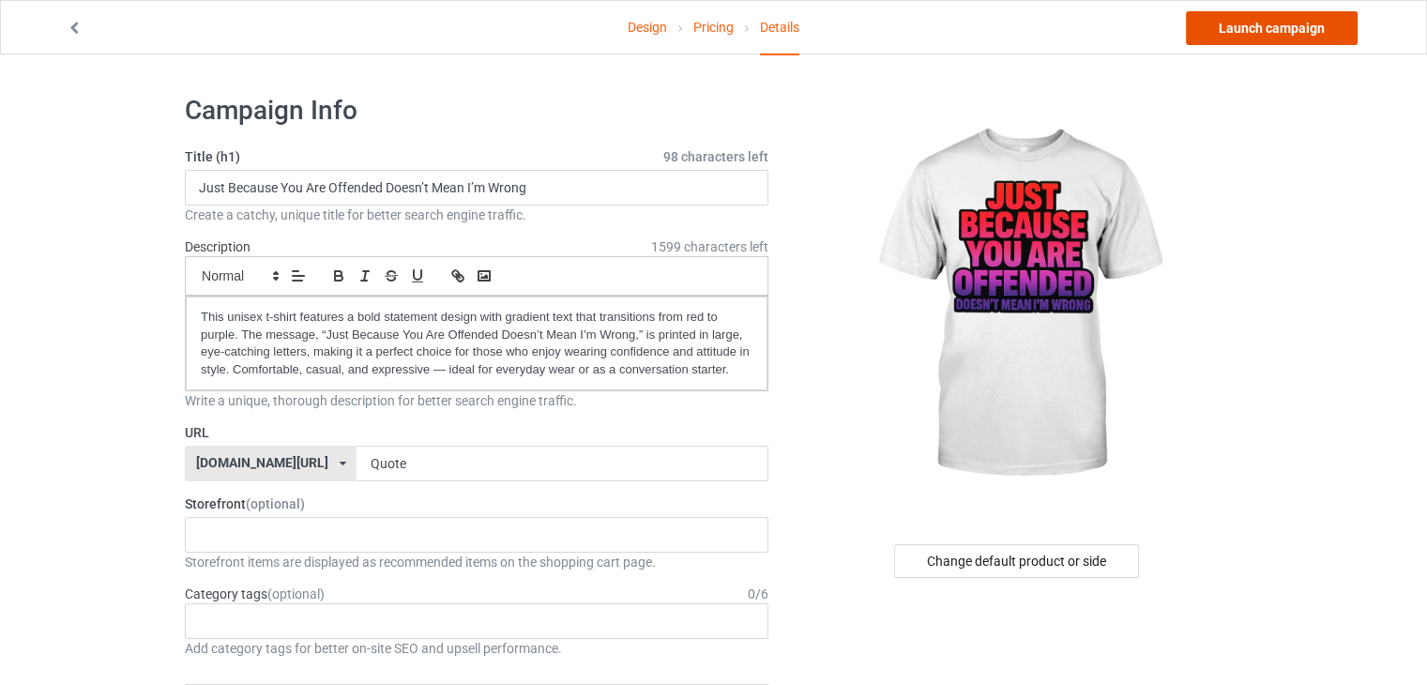
click at [1218, 31] on link "Launch campaign" at bounding box center [1272, 28] width 172 height 34
